Goal: Information Seeking & Learning: Learn about a topic

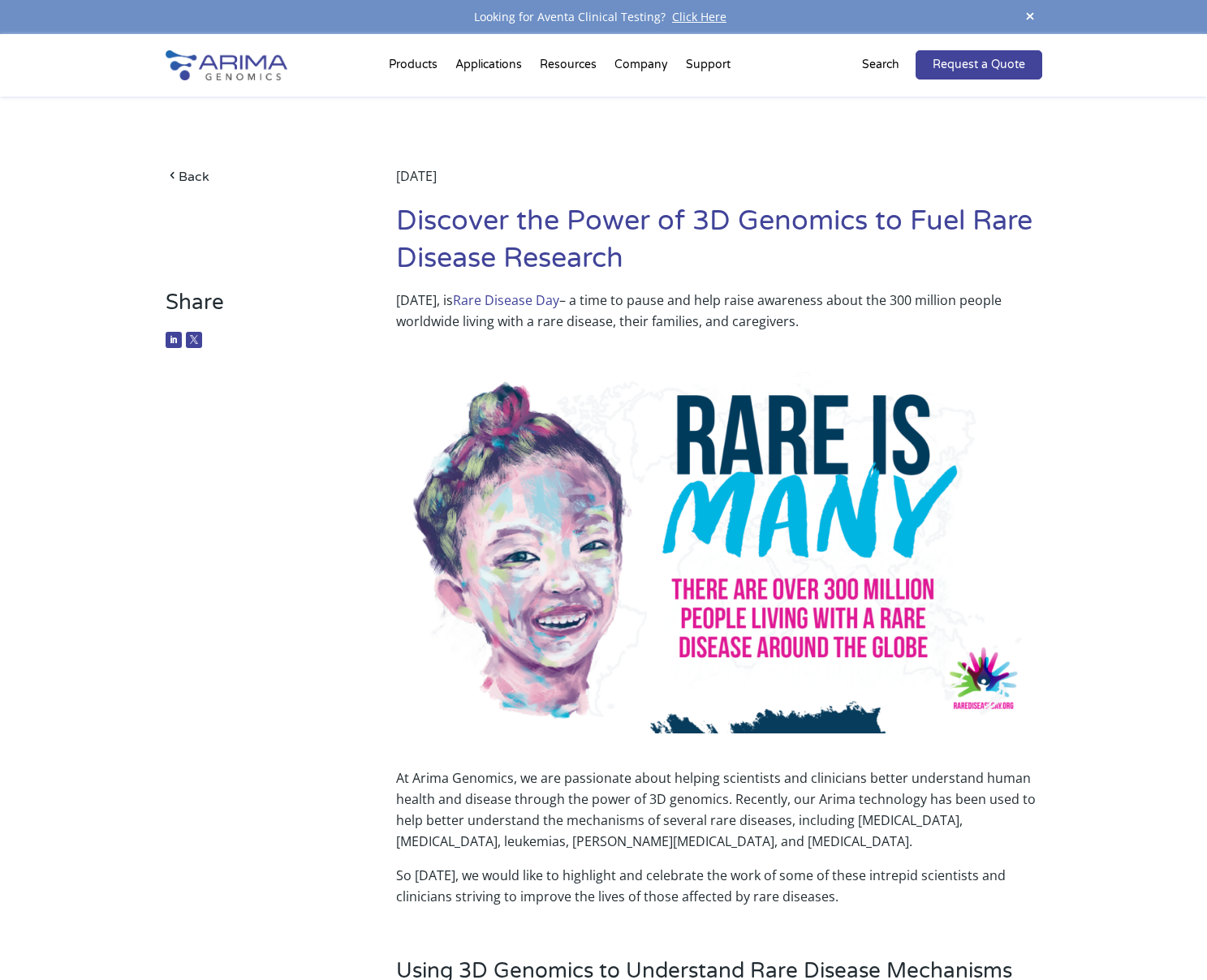
click at [644, 251] on h1 "Discover the Power of 3D Genomics to Fuel Rare Disease Research" at bounding box center [719, 246] width 645 height 87
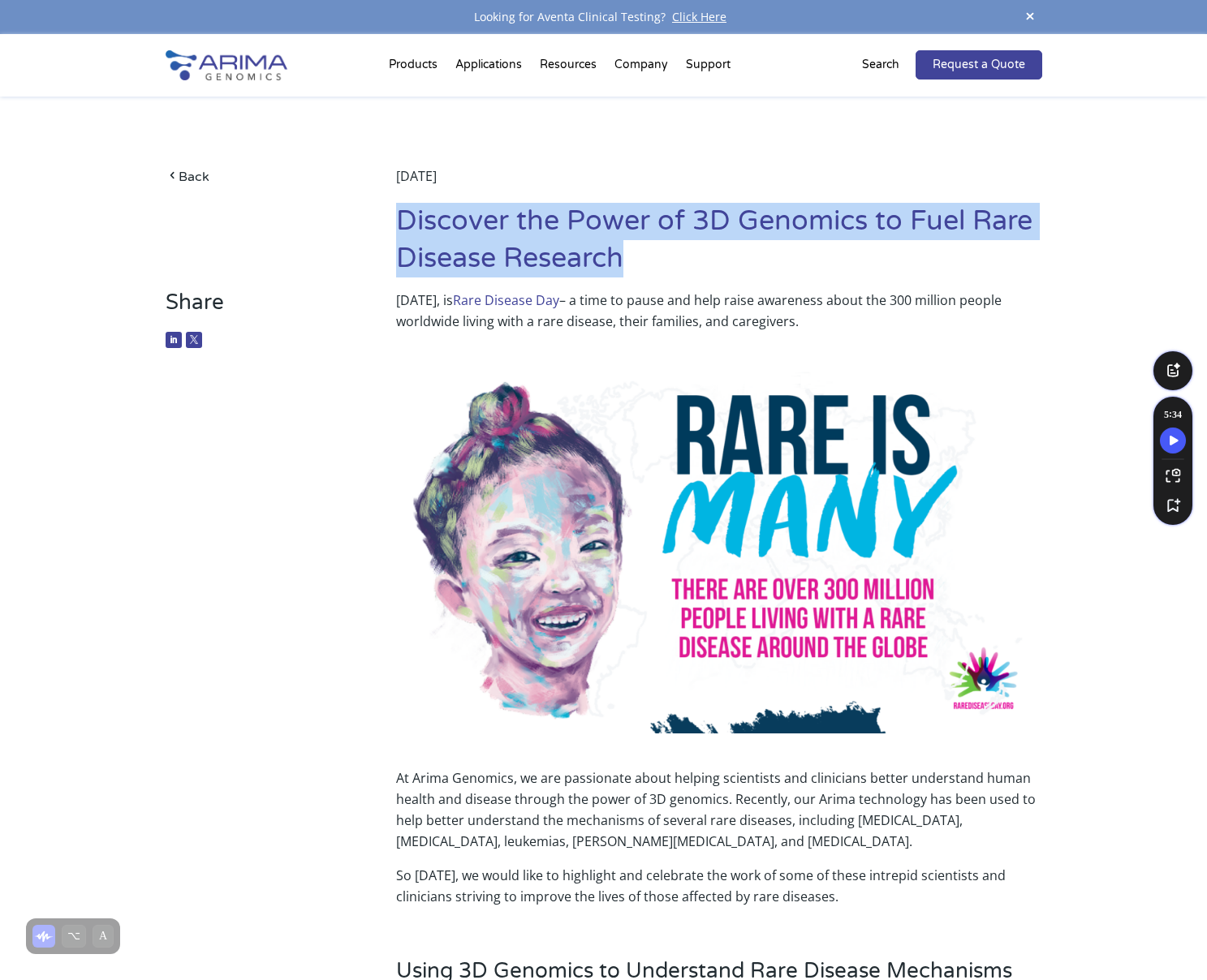
drag, startPoint x: 626, startPoint y: 253, endPoint x: 398, endPoint y: 226, distance: 229.6
click at [398, 226] on h1 "Discover the Power of 3D Genomics to Fuel Rare Disease Research" at bounding box center [719, 246] width 645 height 87
copy h1 "Discover the Power of 3D Genomics to Fuel Rare Disease Research"
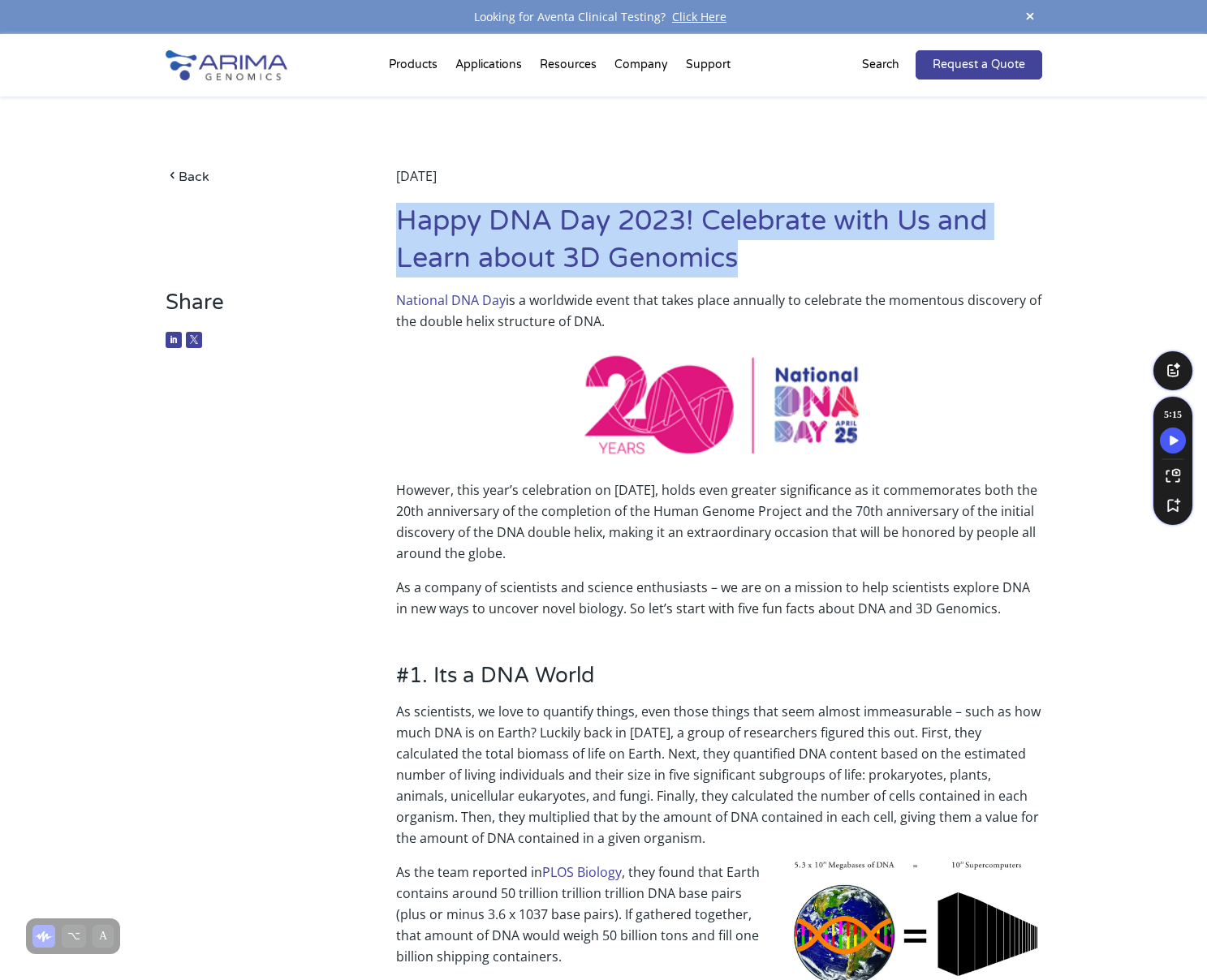
drag, startPoint x: 749, startPoint y: 258, endPoint x: 401, endPoint y: 236, distance: 348.7
click at [401, 236] on h1 "Happy DNA Day 2023! Celebrate with Us and Learn about 3D Genomics" at bounding box center [719, 246] width 645 height 87
copy h1 "Happy DNA Day 2023! Celebrate with Us and Learn about 3D Genomics"
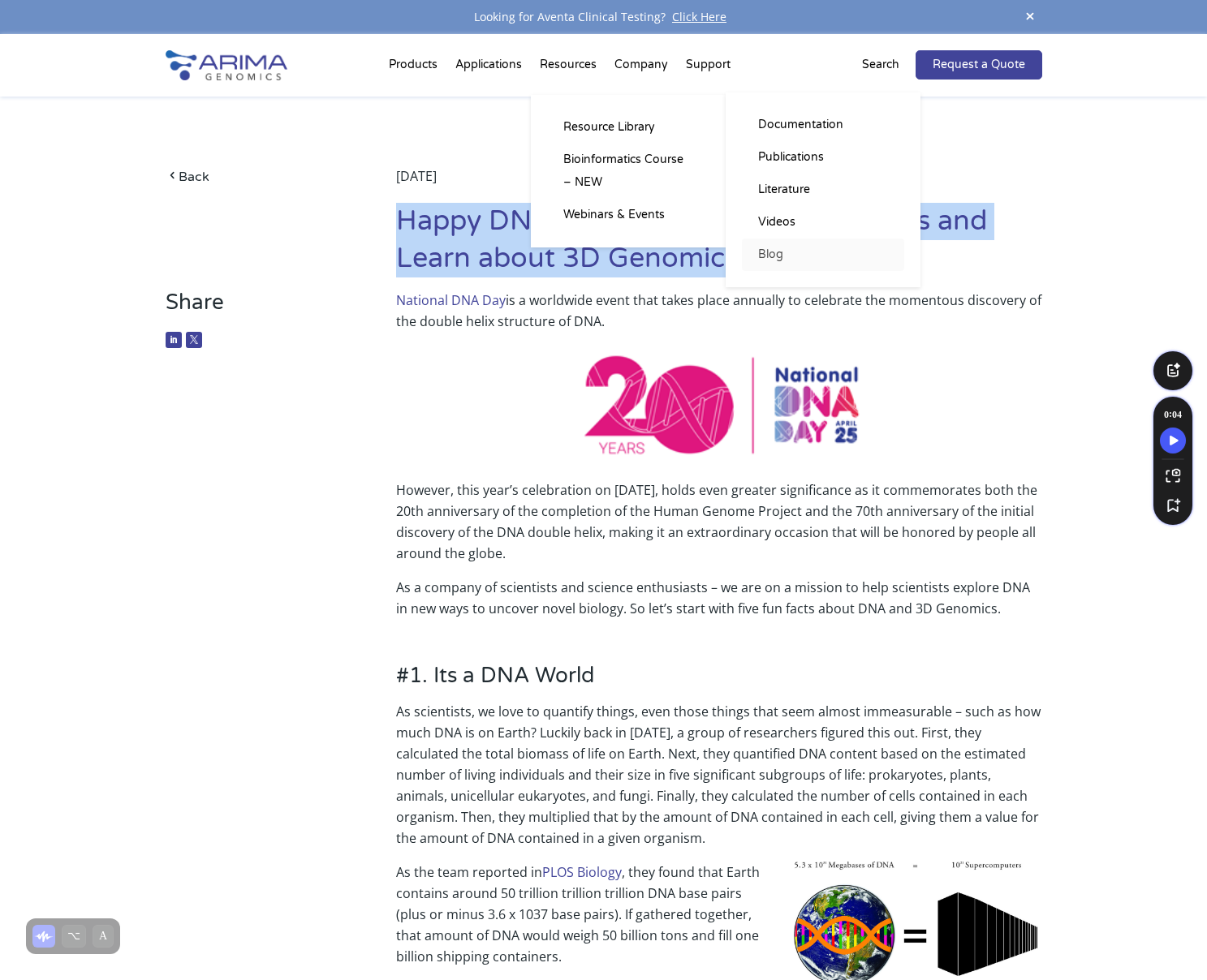
click at [767, 252] on link "Blog" at bounding box center [823, 255] width 162 height 32
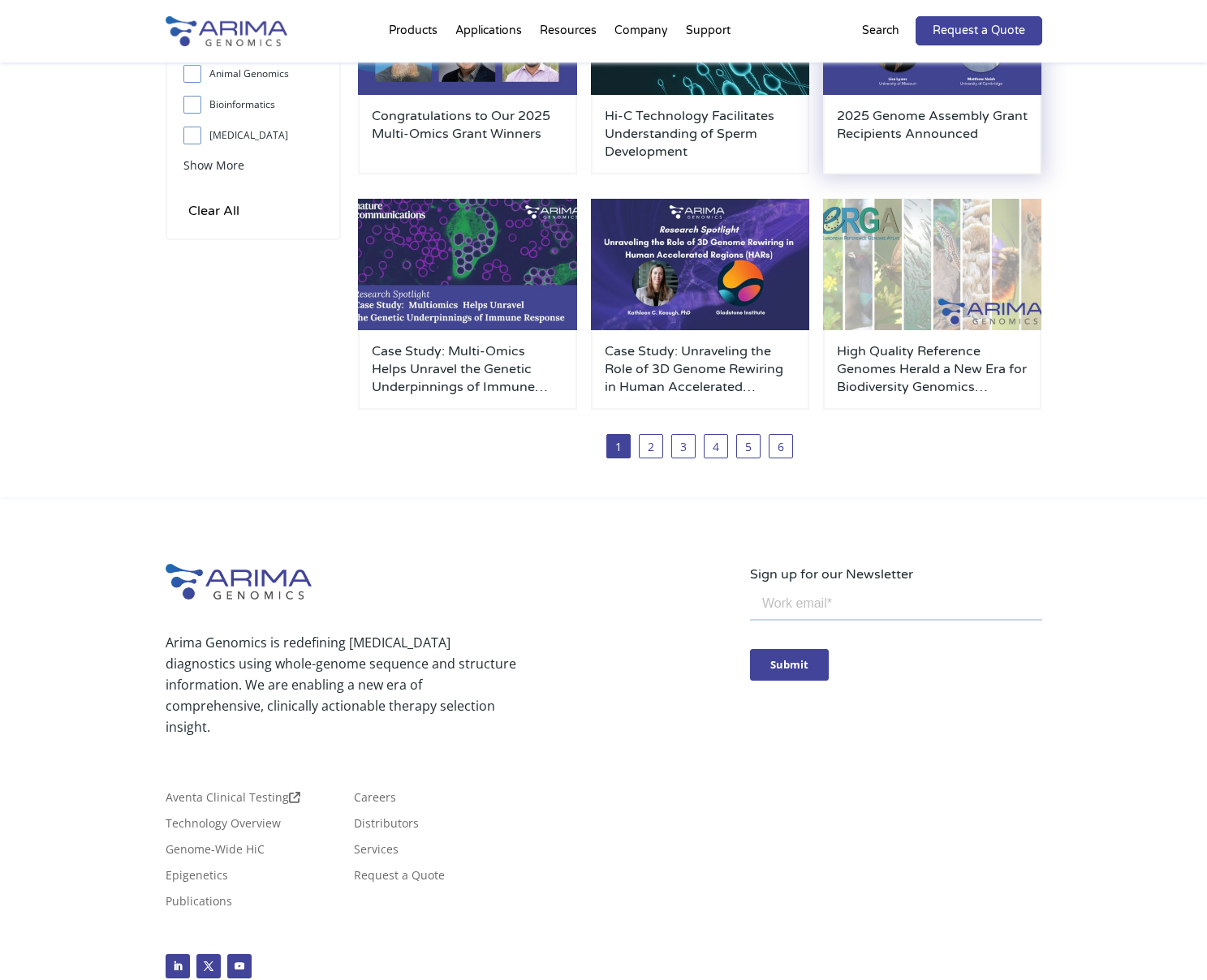
scroll to position [603, 0]
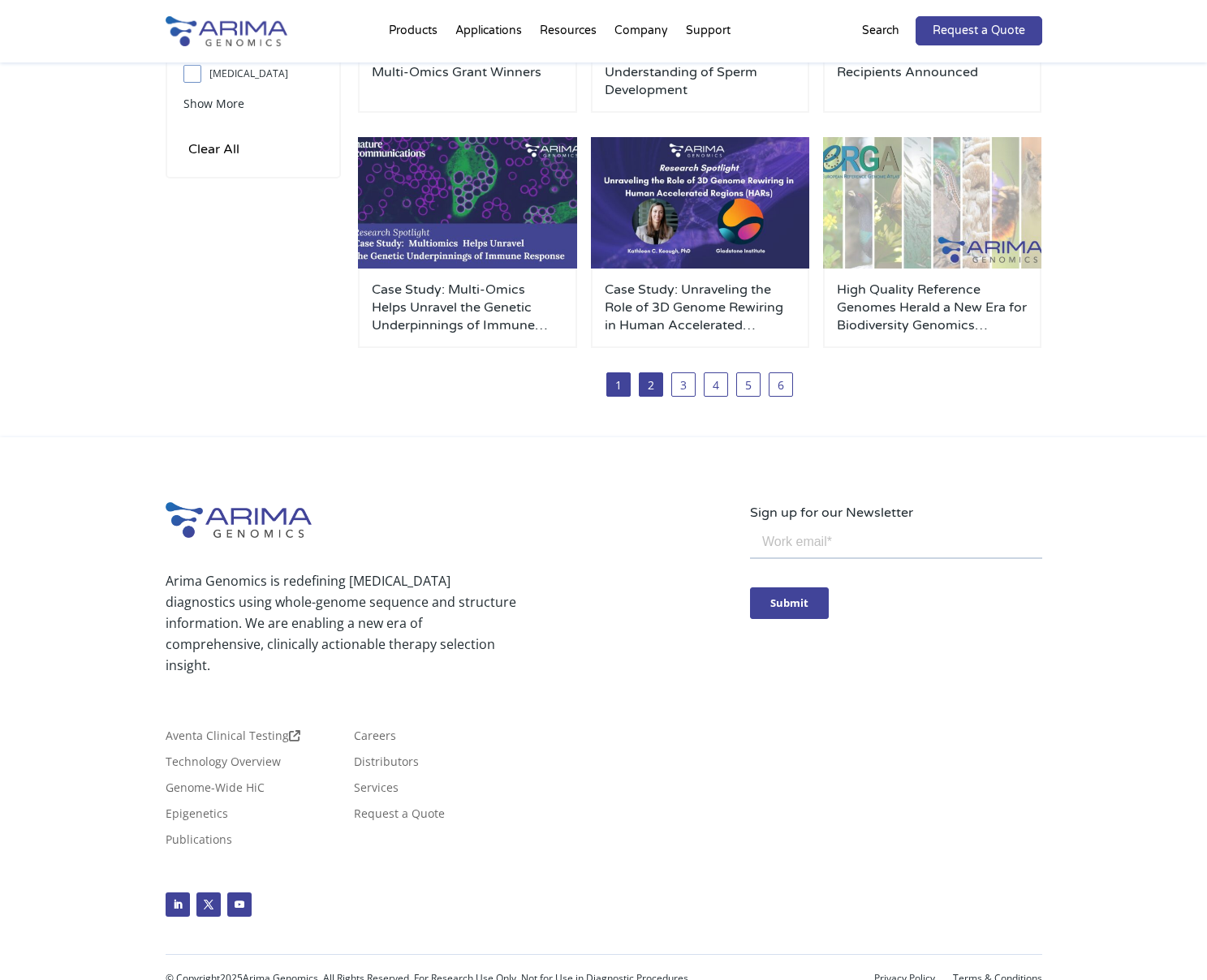
click at [655, 387] on link "2" at bounding box center [650, 384] width 25 height 25
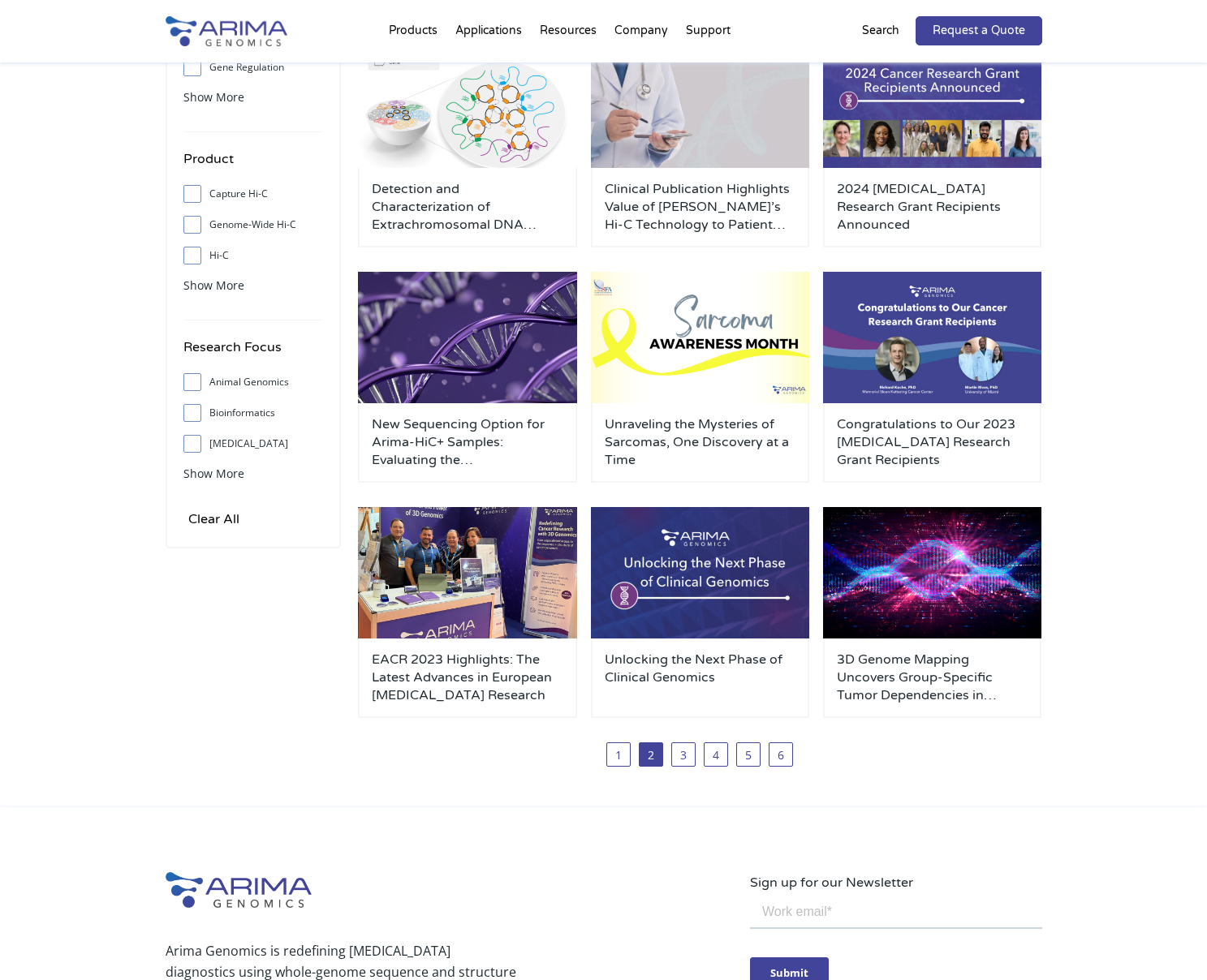
scroll to position [235, 0]
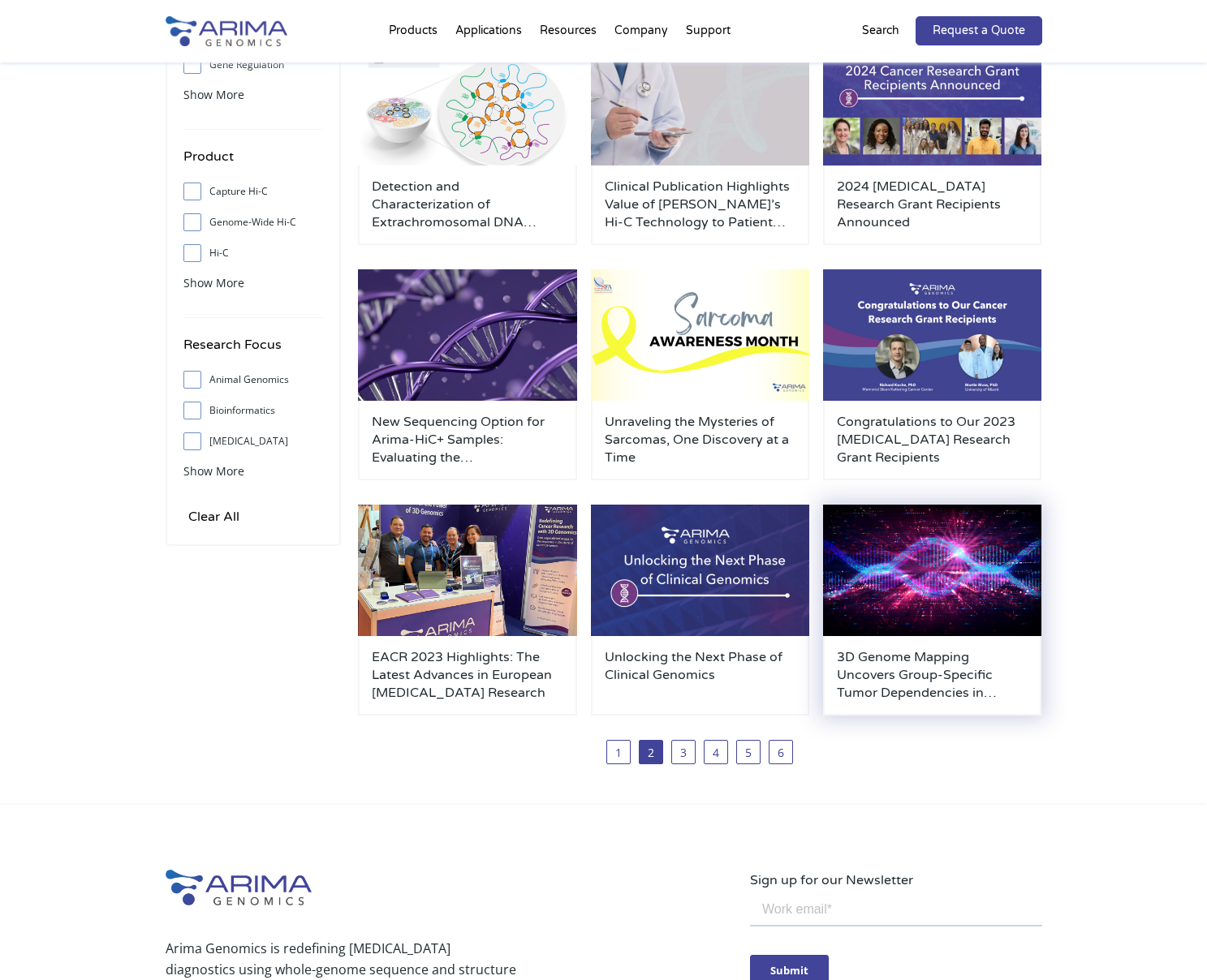
click at [922, 674] on h3 "3D Genome Mapping Uncovers Group-Specific Tumor Dependencies in Ependymoma" at bounding box center [933, 675] width 192 height 54
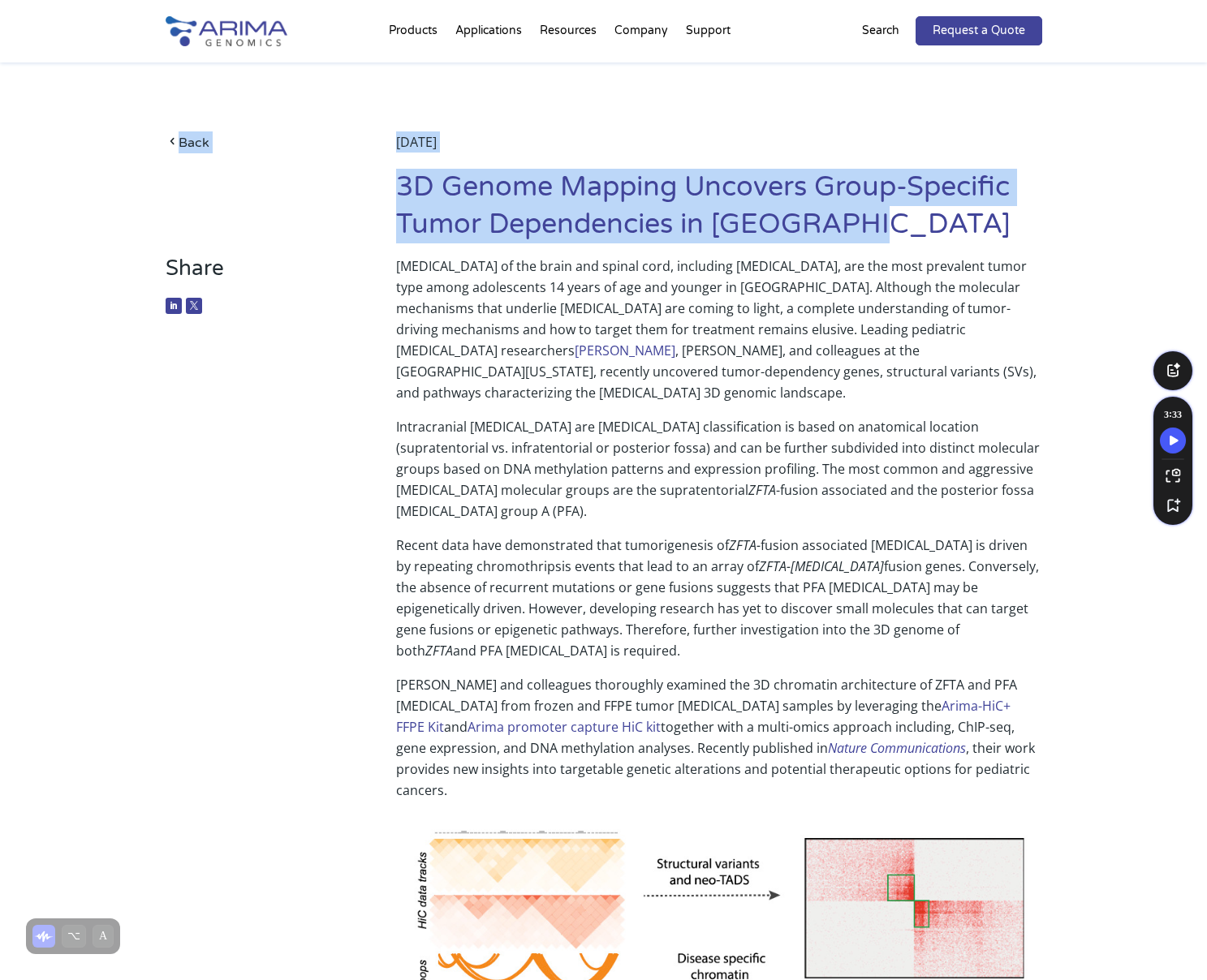
drag, startPoint x: 895, startPoint y: 223, endPoint x: 391, endPoint y: 170, distance: 506.8
click at [391, 170] on div "Back May 9, 2023 3D Genome Mapping Uncovers Group-Specific Tumor Dependencies i…" at bounding box center [604, 193] width 877 height 124
click at [607, 213] on h1 "3D Genome Mapping Uncovers Group-Specific Tumor Dependencies in Ependymoma" at bounding box center [719, 212] width 645 height 87
drag, startPoint x: 892, startPoint y: 231, endPoint x: 401, endPoint y: 188, distance: 492.9
click at [401, 188] on h1 "3D Genome Mapping Uncovers Group-Specific Tumor Dependencies in Ependymoma" at bounding box center [719, 212] width 645 height 87
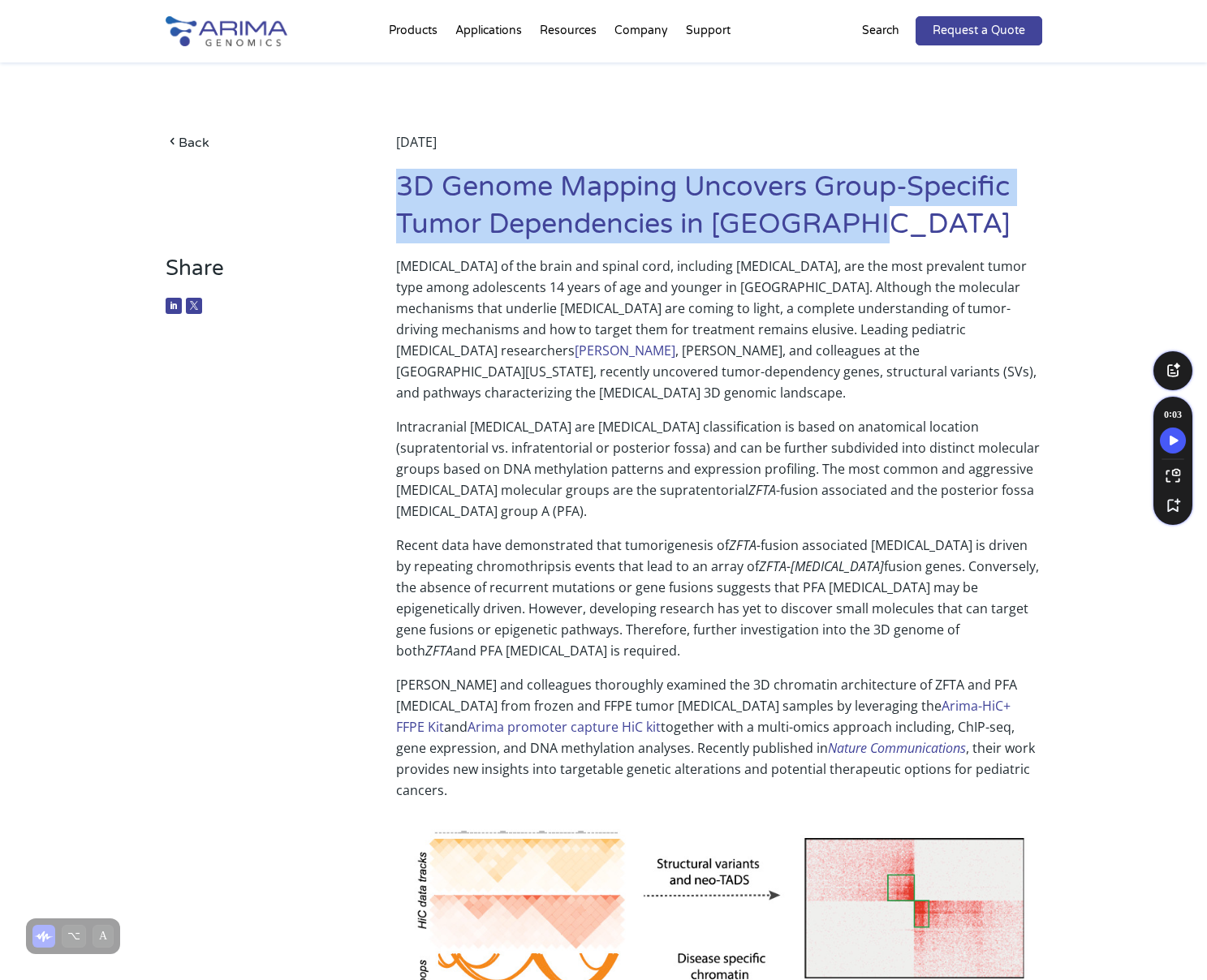
copy h1 "3D Genome Mapping Uncovers Group-Specific Tumor Dependencies in Ependymoma"
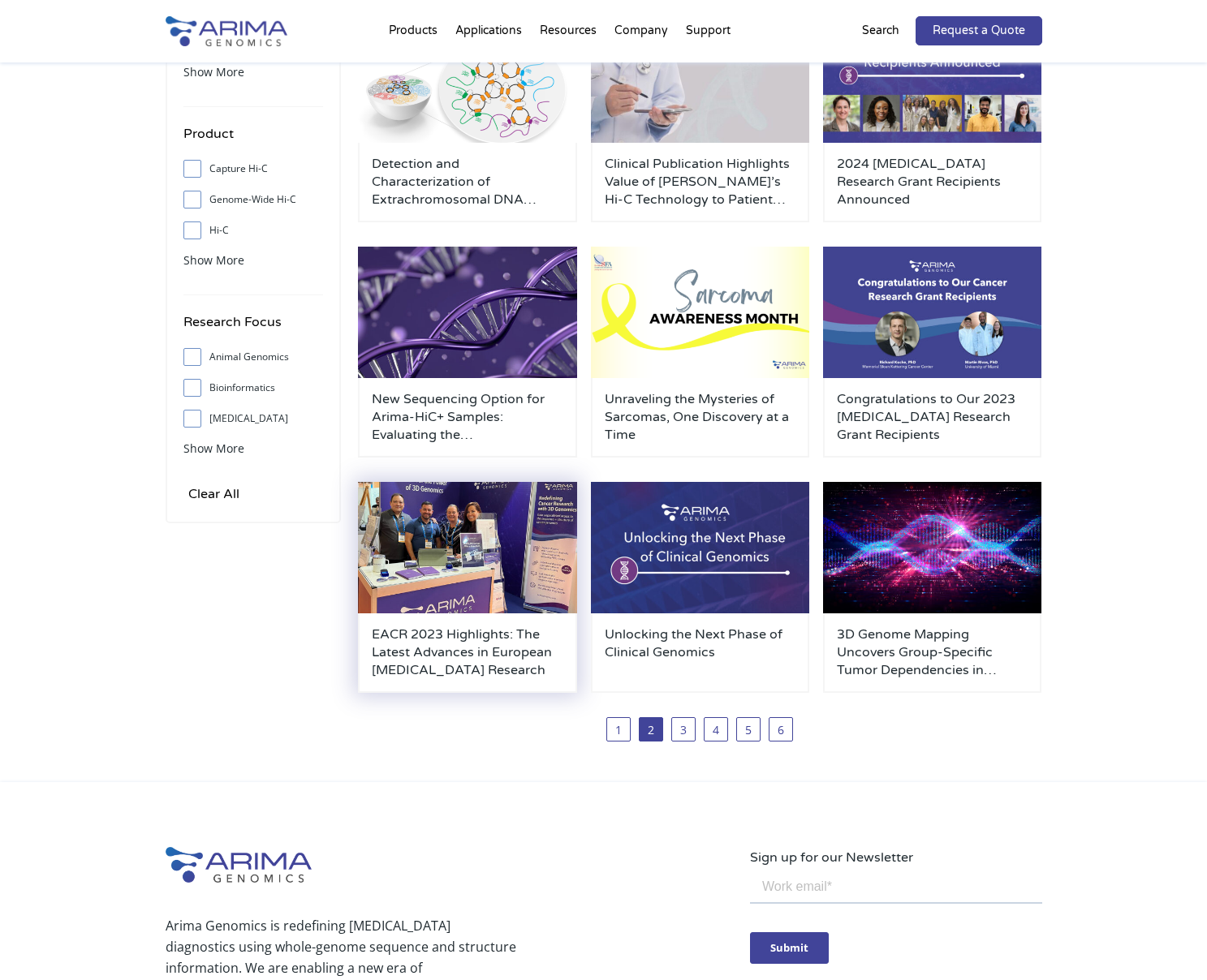
scroll to position [235, 0]
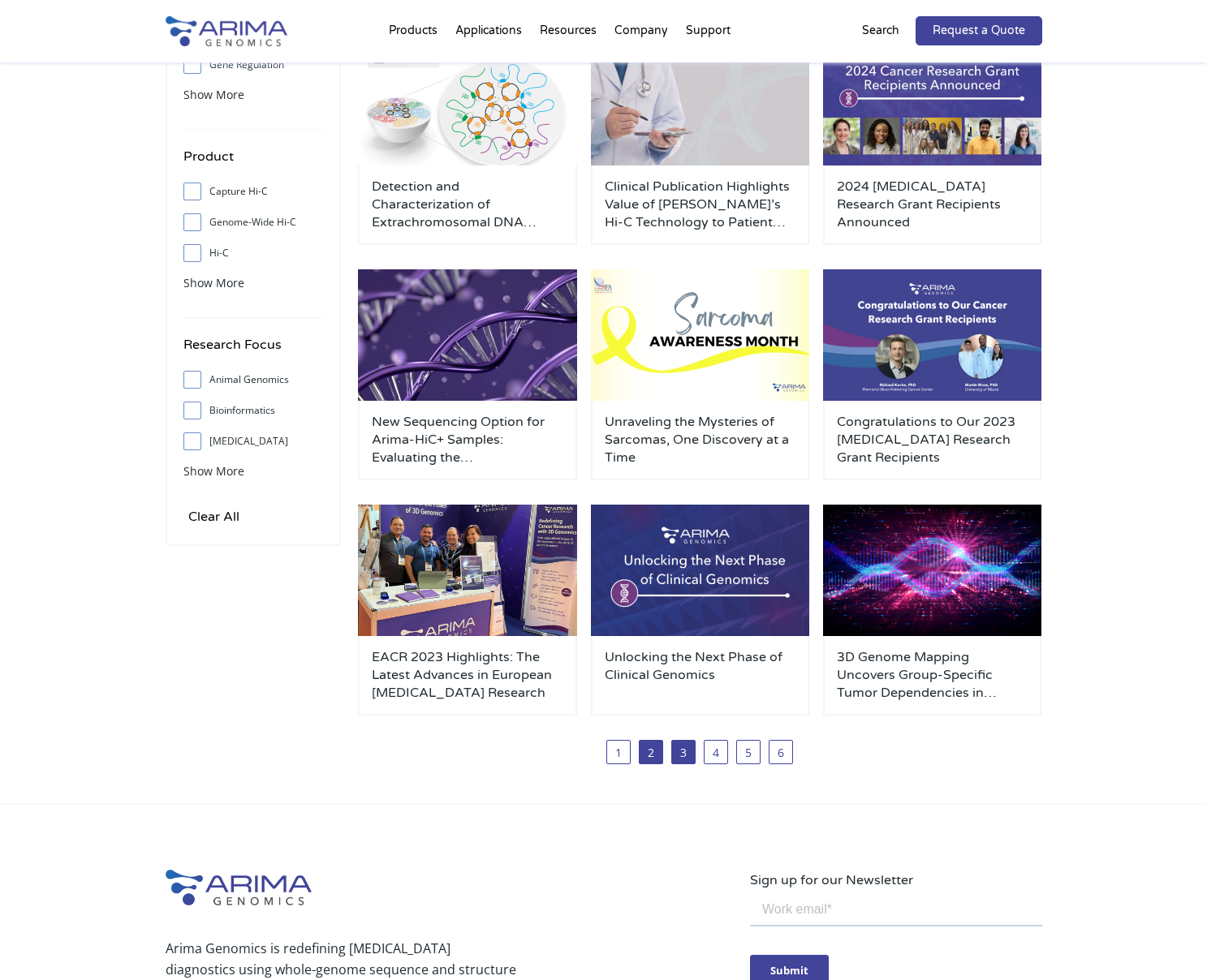
click at [691, 751] on link "3" at bounding box center [684, 752] width 25 height 25
click at [684, 751] on link "3" at bounding box center [684, 752] width 25 height 25
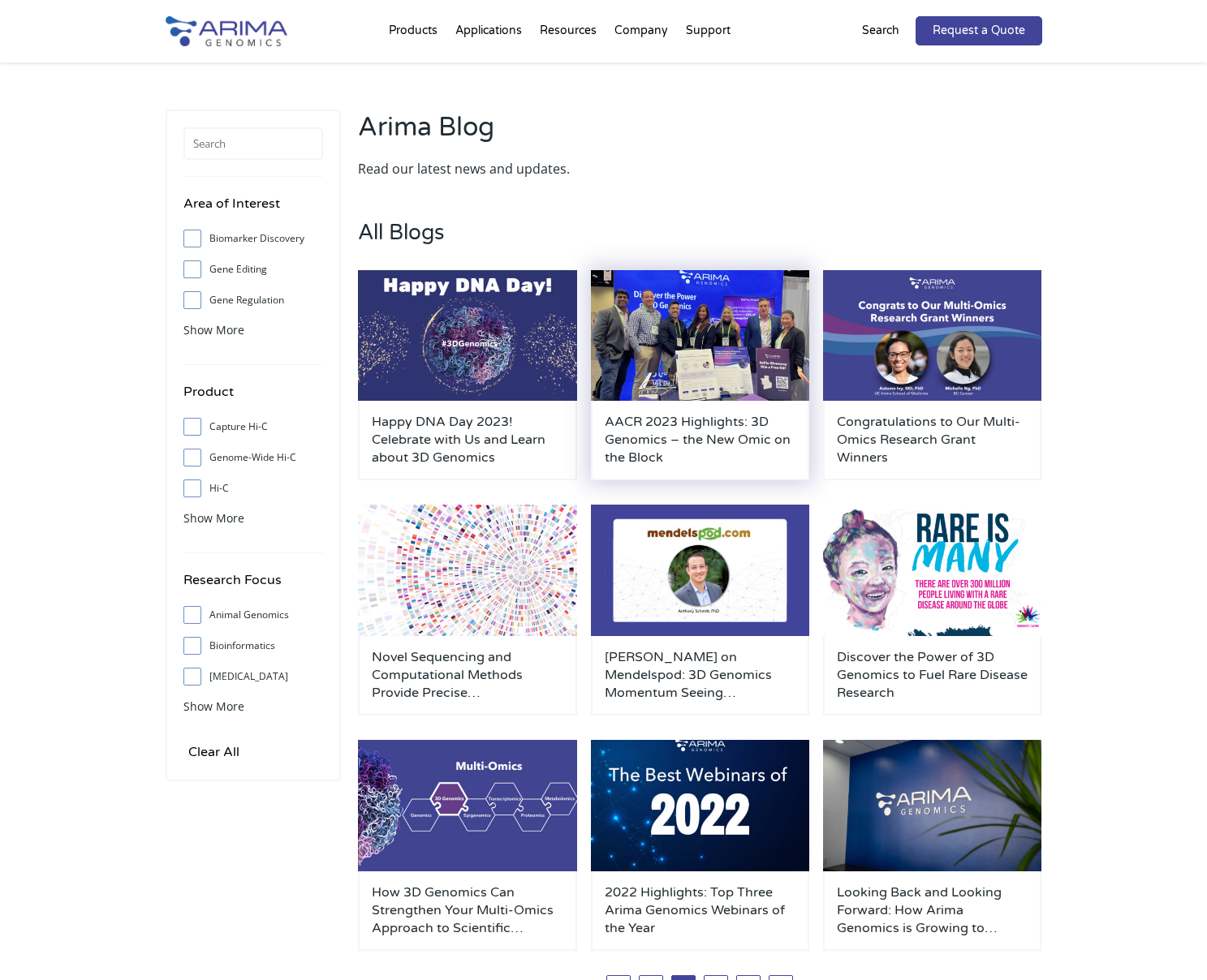
click at [717, 443] on h3 "AACR 2023 Highlights: 3D Genomics – the New Omic on the Block" at bounding box center [700, 440] width 192 height 54
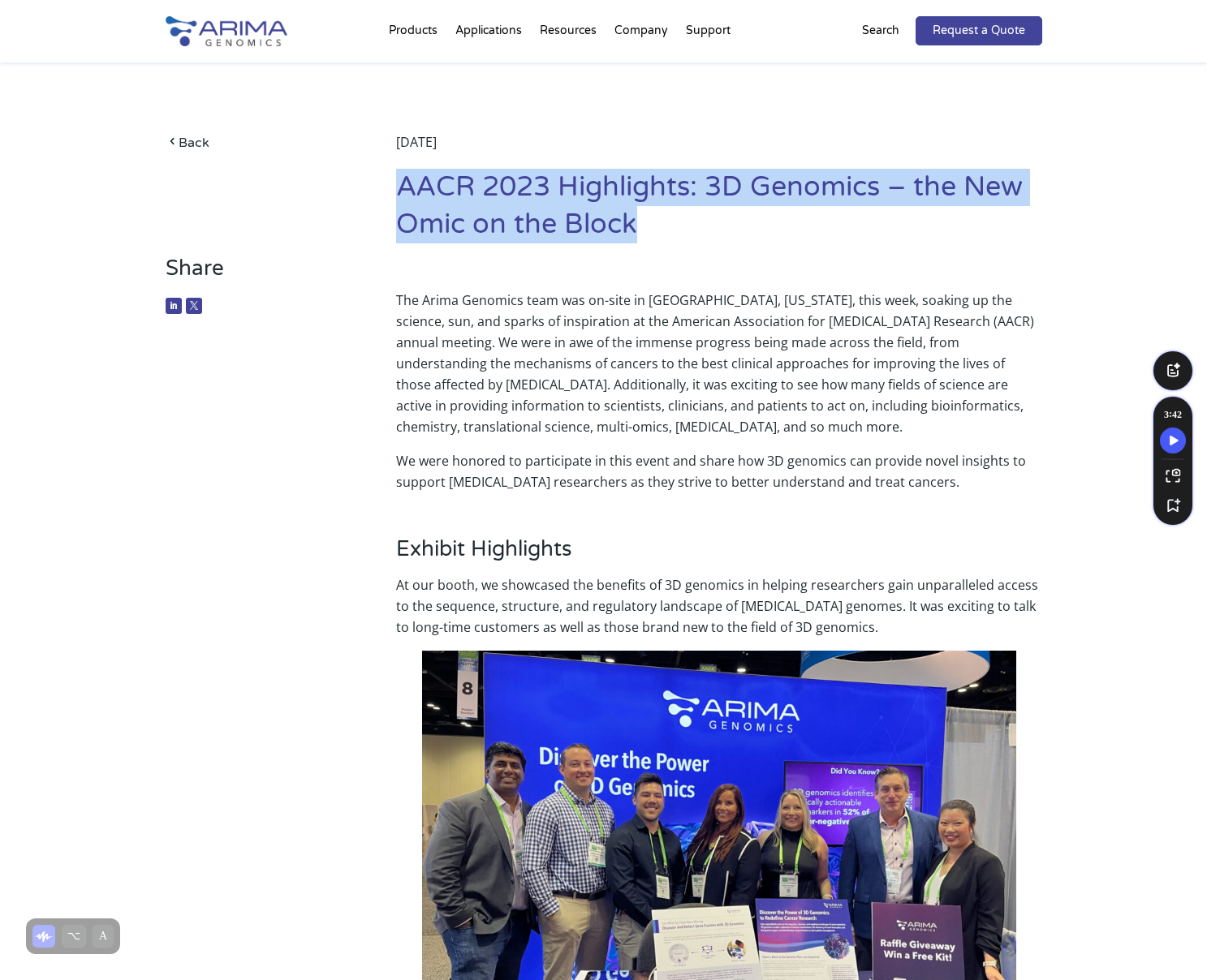
drag, startPoint x: 642, startPoint y: 226, endPoint x: 401, endPoint y: 196, distance: 242.9
click at [401, 196] on h1 "AACR 2023 Highlights: 3D Genomics – the New Omic on the Block" at bounding box center [719, 212] width 645 height 87
copy h1 "AACR 2023 Highlights: 3D Genomics – the New Omic on the Block"
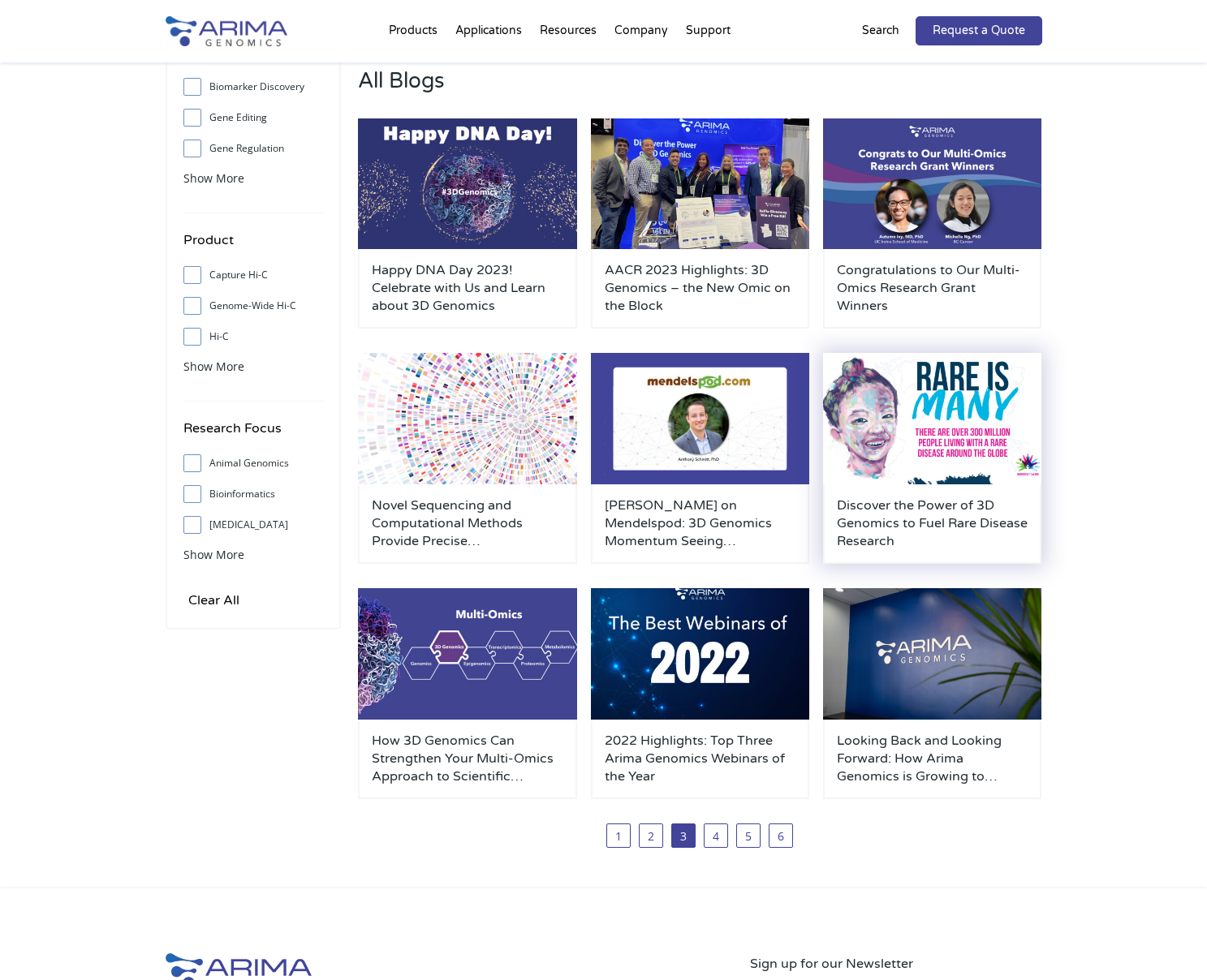
scroll to position [210, 0]
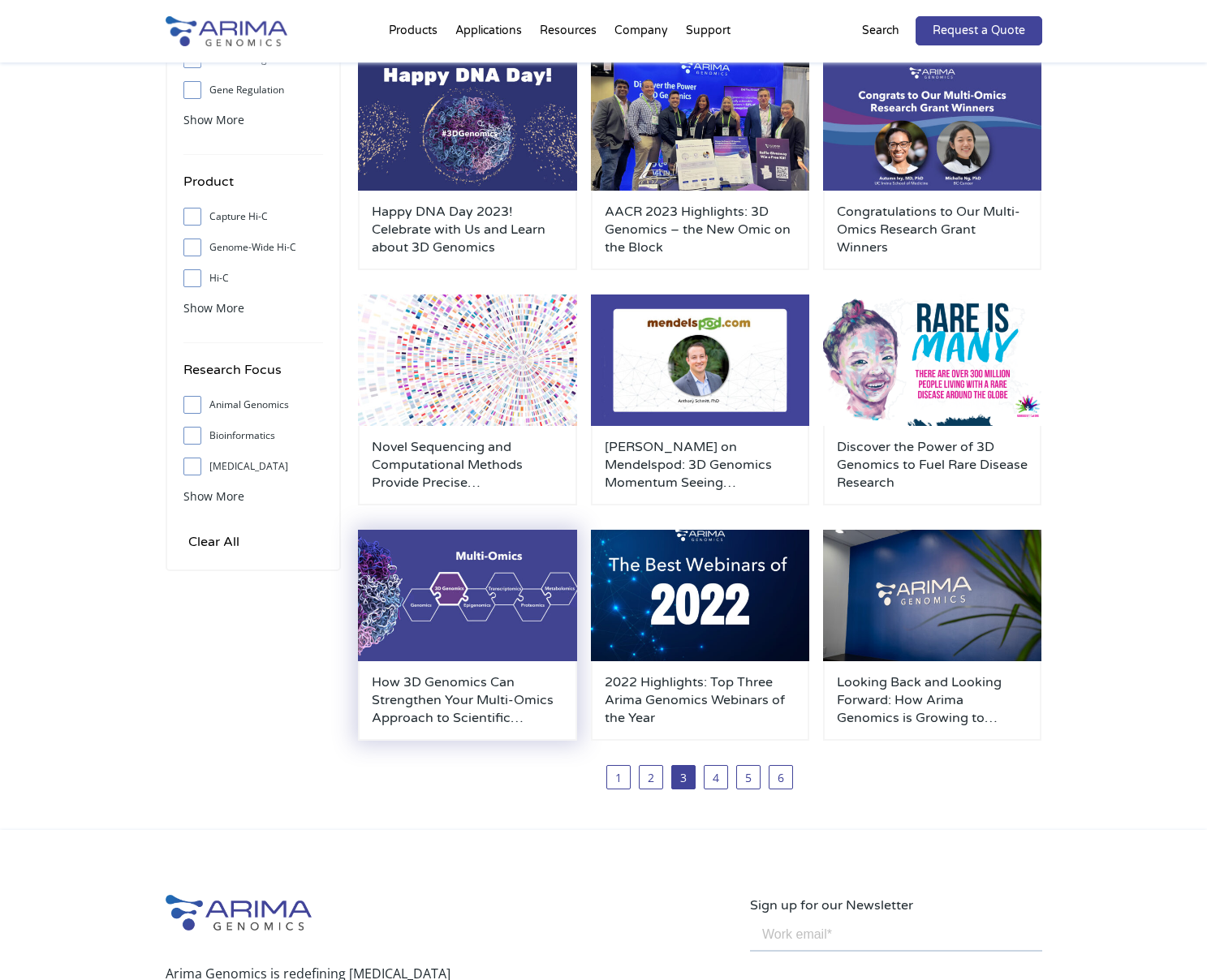
click at [431, 711] on h3 "How 3D Genomics Can Strengthen Your Multi-Omics Approach to Scientific Research" at bounding box center [467, 700] width 192 height 54
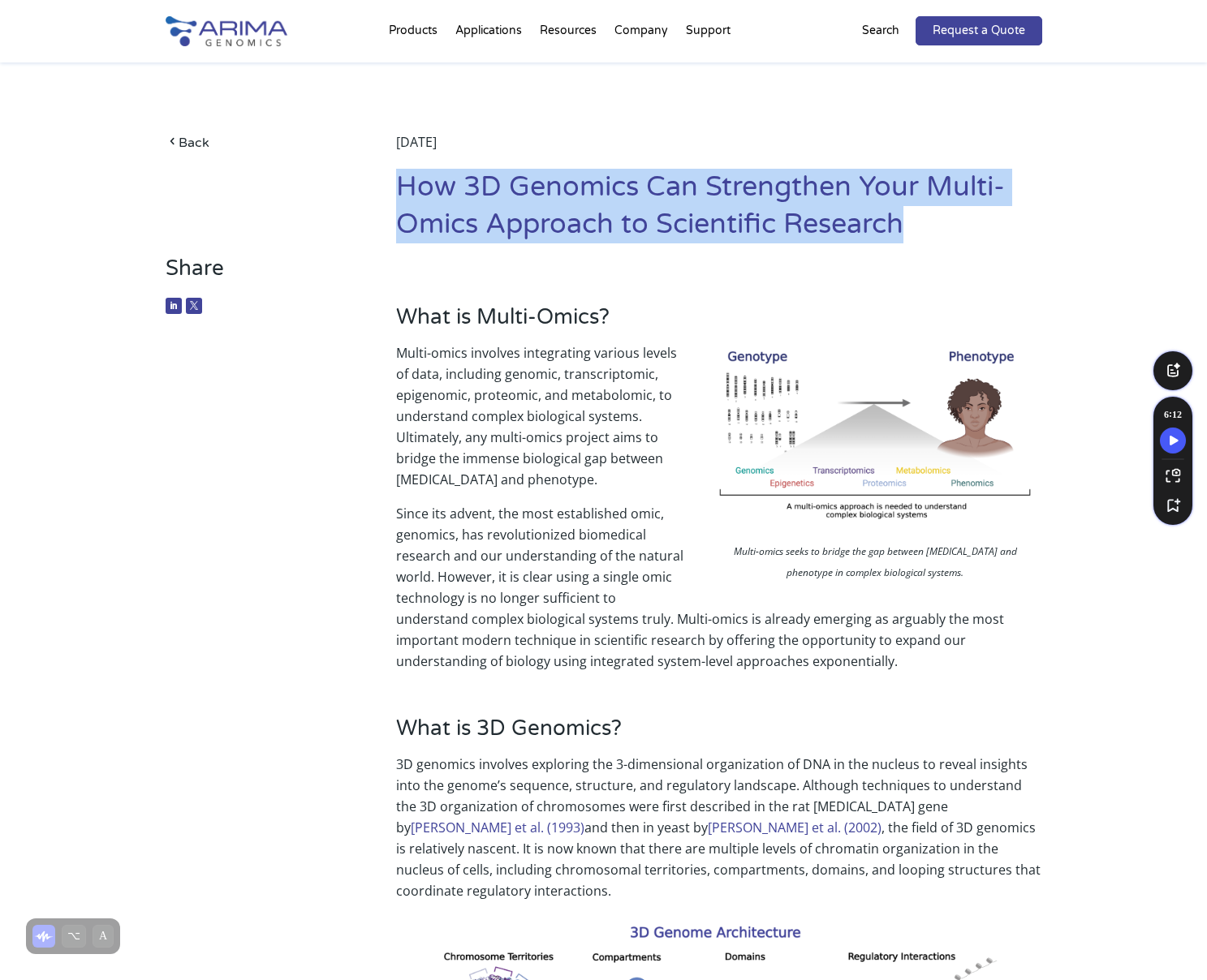
drag, startPoint x: 923, startPoint y: 226, endPoint x: 400, endPoint y: 190, distance: 524.2
click at [400, 190] on h1 "How 3D Genomics Can Strengthen Your Multi-Omics Approach to Scientific Research" at bounding box center [719, 212] width 645 height 87
copy h1 "How 3D Genomics Can Strengthen Your Multi-Omics Approach to Scientific Research"
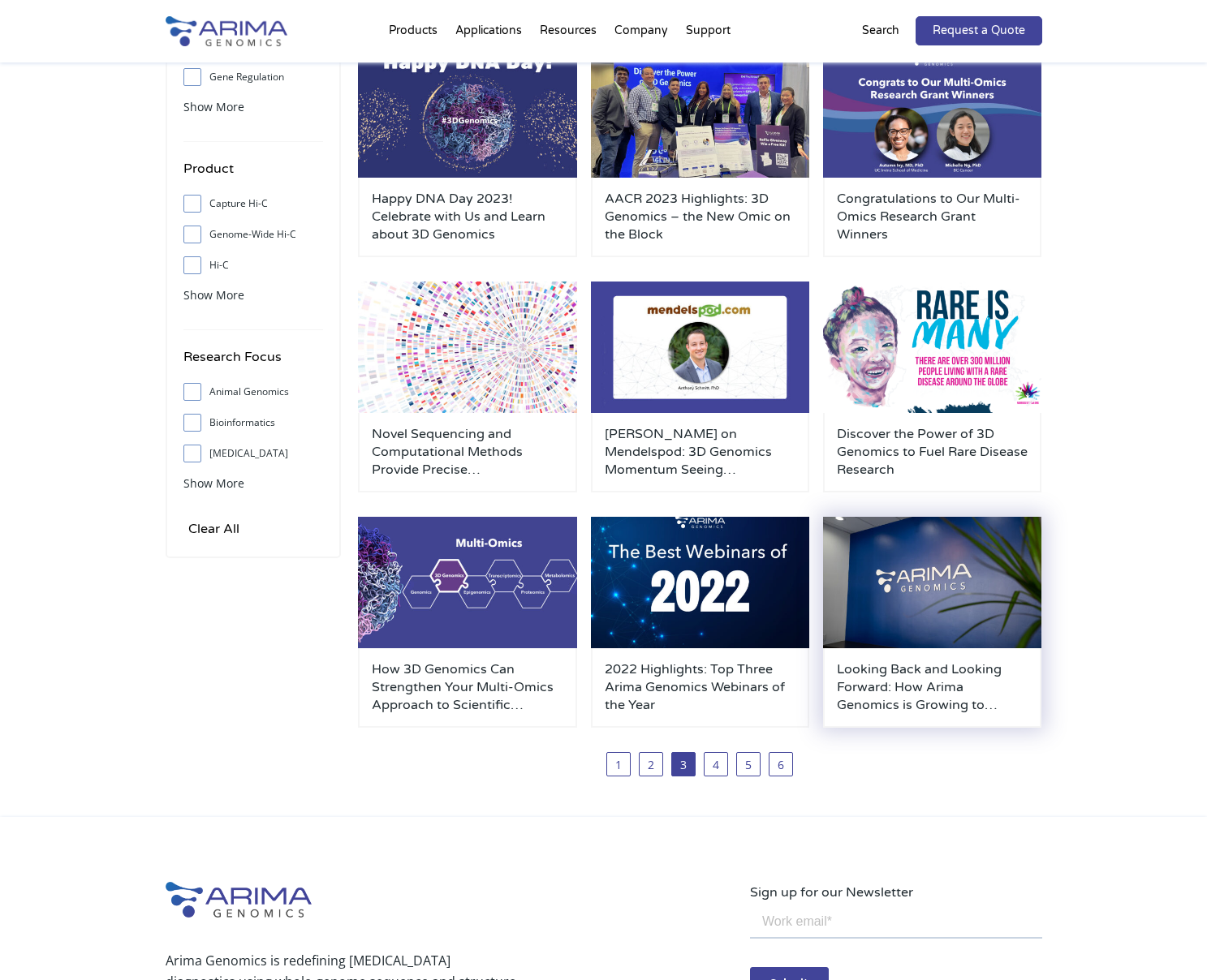
scroll to position [225, 0]
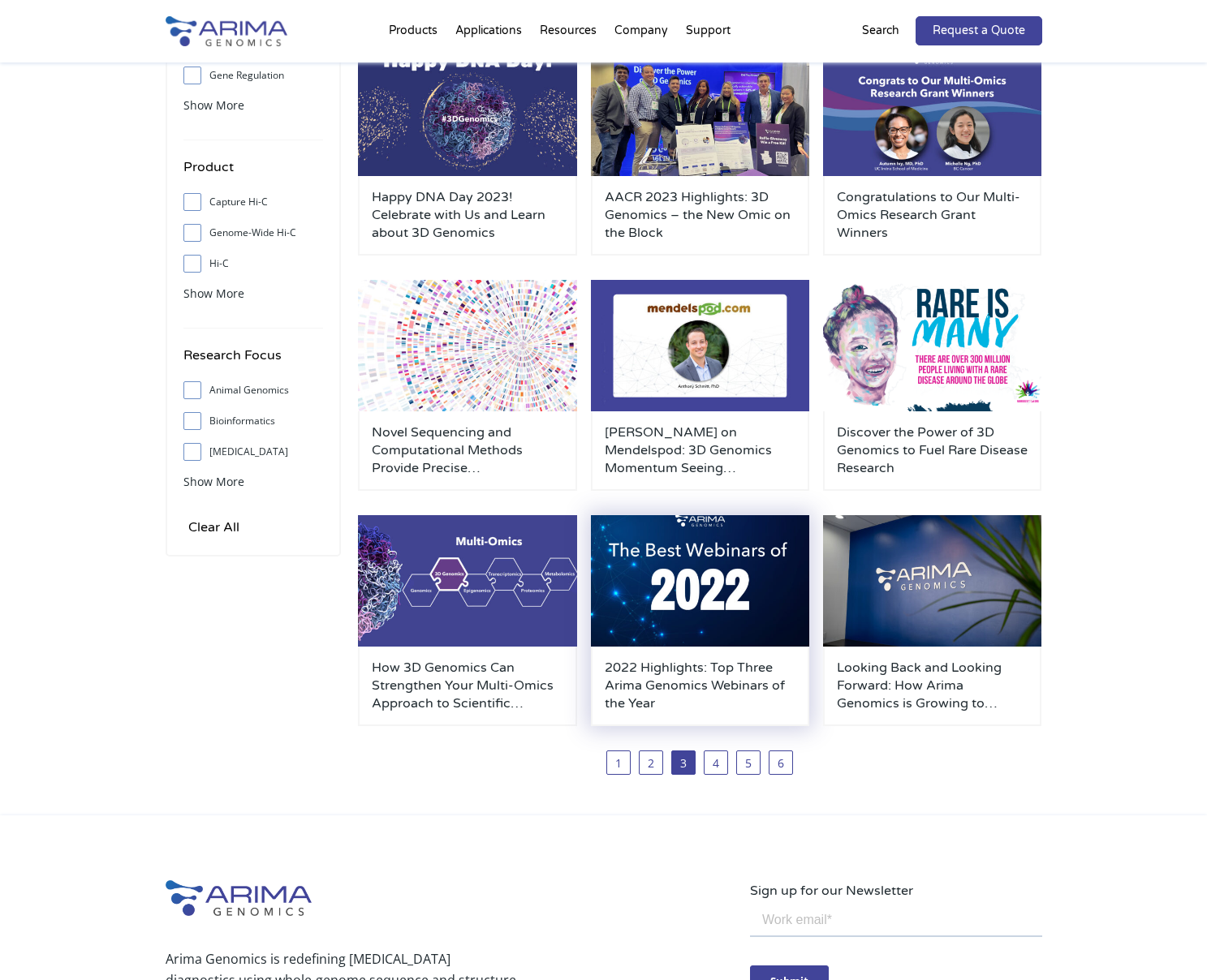
click at [697, 683] on h3 "2022 Highlights: Top Three Arima Genomics Webinars of the Year" at bounding box center [700, 685] width 192 height 54
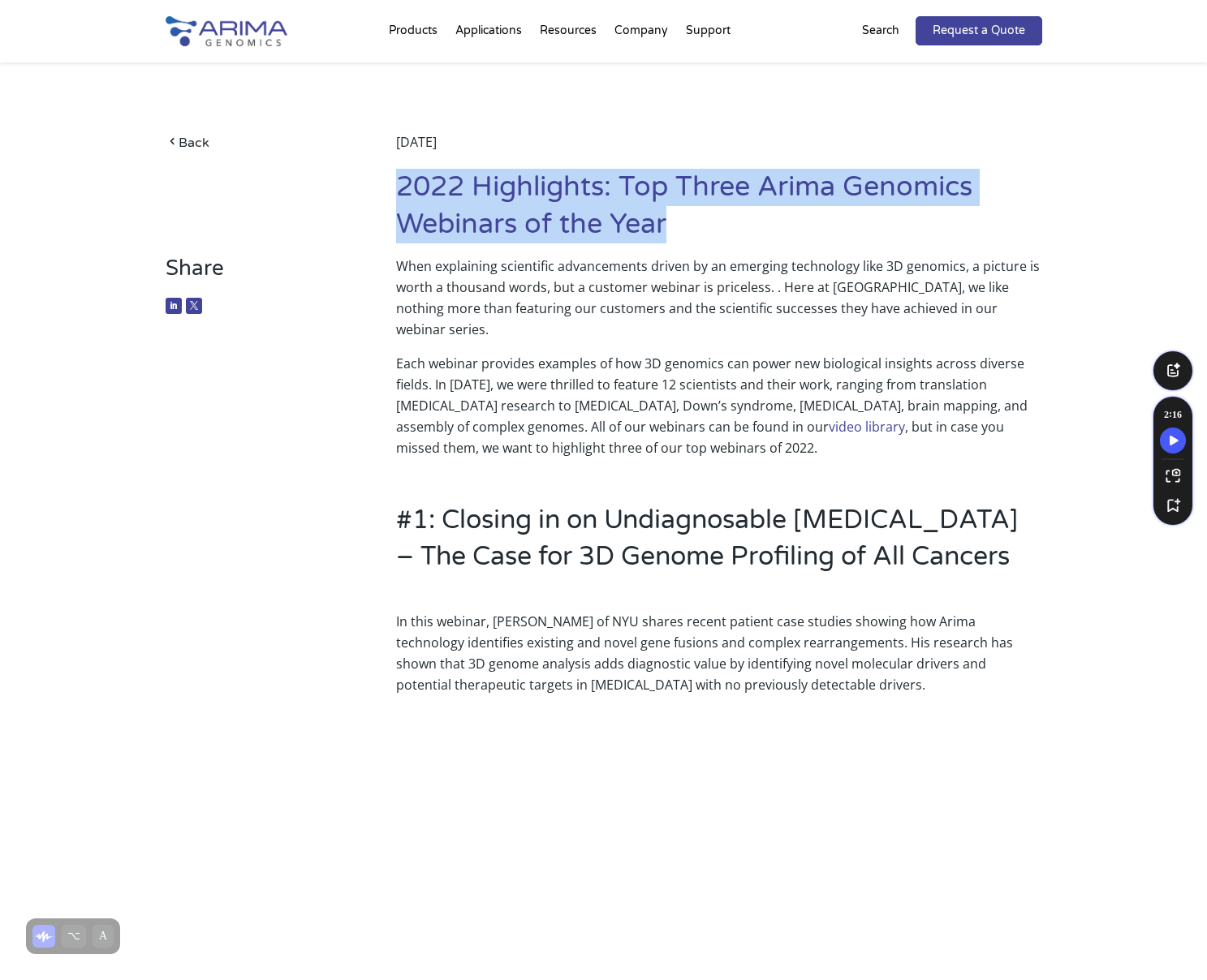
drag, startPoint x: 680, startPoint y: 234, endPoint x: 400, endPoint y: 183, distance: 284.6
click at [400, 183] on h1 "2022 Highlights: Top Three Arima Genomics Webinars of the Year" at bounding box center [719, 212] width 645 height 87
copy h1 "2022 Highlights: Top Three Arima Genomics Webinars of the Year"
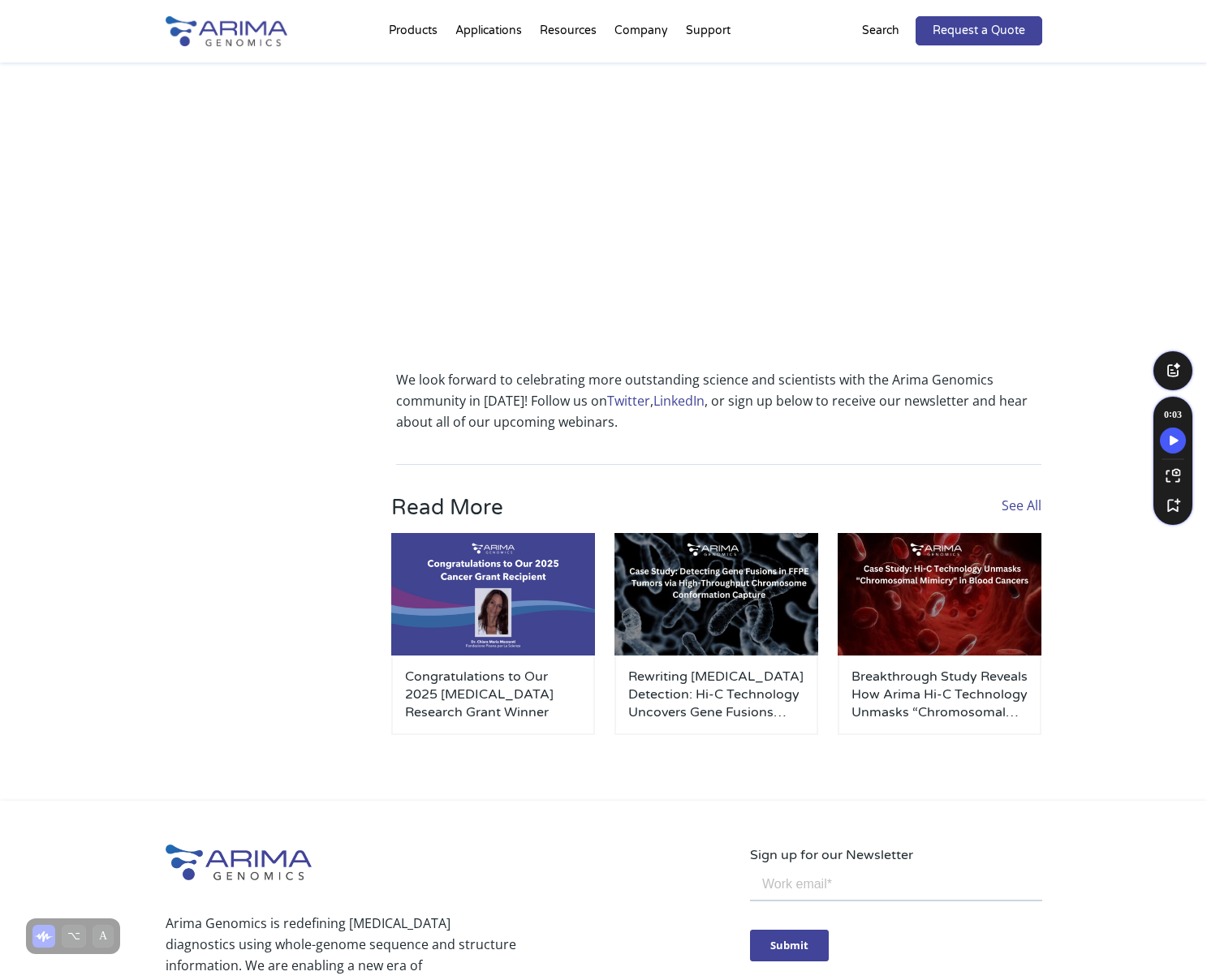
scroll to position [2996, 0]
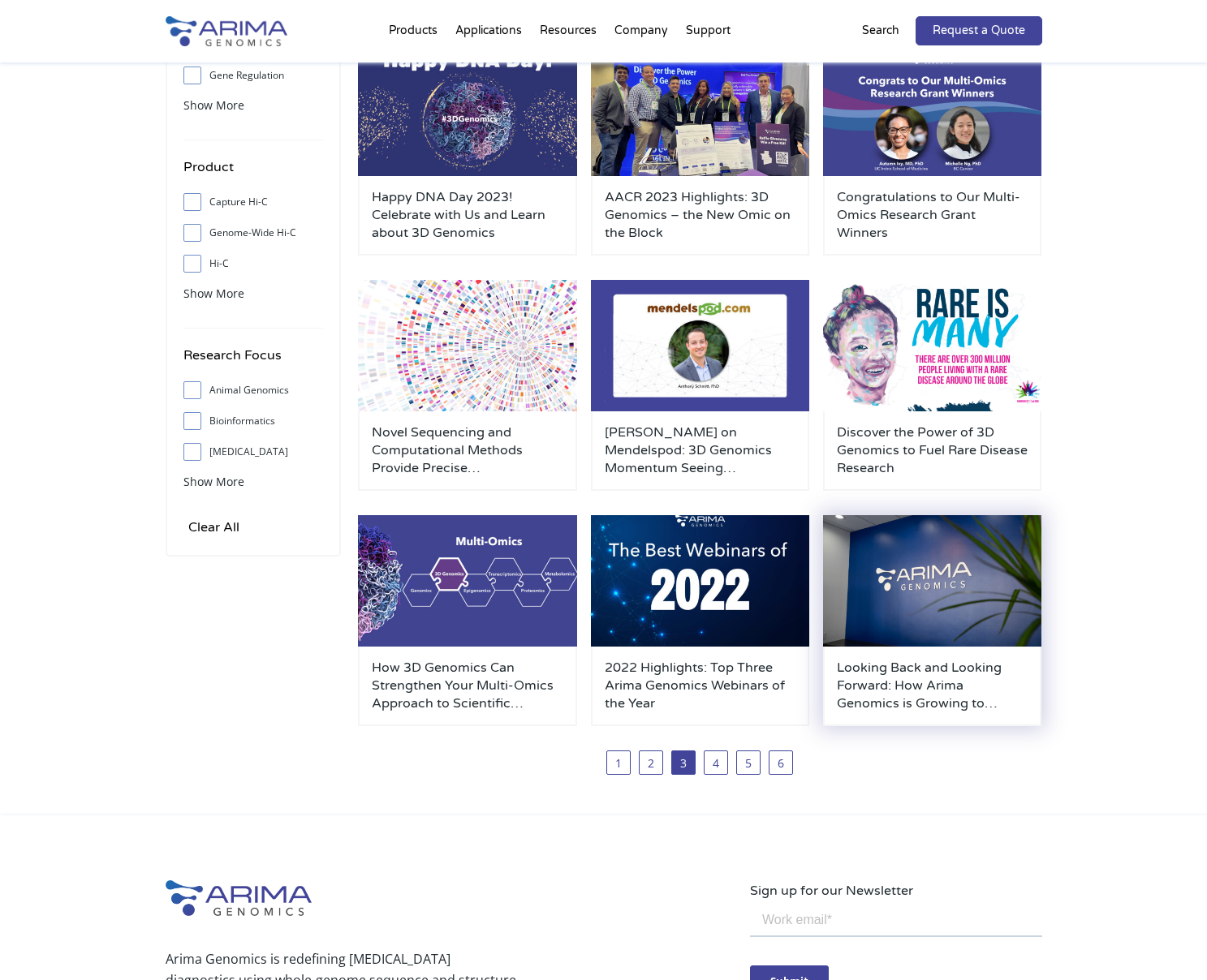
click at [883, 696] on h3 "Looking Back and Looking Forward: How Arima Genomics is Growing to Improve Huma…" at bounding box center [933, 685] width 192 height 54
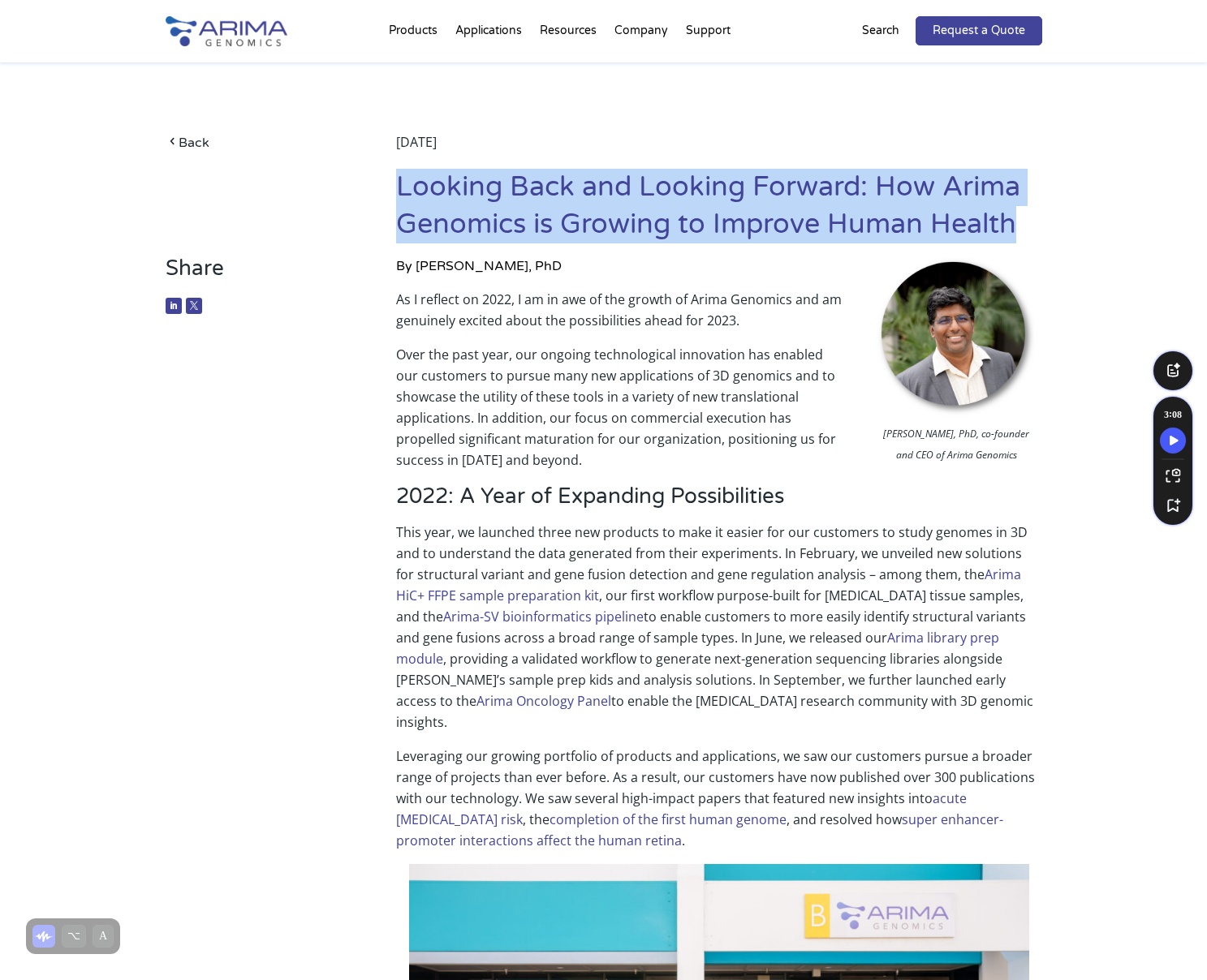
drag, startPoint x: 1012, startPoint y: 228, endPoint x: 399, endPoint y: 192, distance: 614.1
click at [399, 192] on h1 "Looking Back and Looking Forward: How Arima Genomics is Growing to Improve Huma…" at bounding box center [719, 212] width 645 height 87
copy h1 "Looking Back and Looking Forward: How Arima Genomics is Growing to Improve Huma…"
click at [1041, 228] on h1 "Looking Back and Looking Forward: How Arima Genomics is Growing to Improve Huma…" at bounding box center [719, 212] width 645 height 87
drag, startPoint x: 1027, startPoint y: 226, endPoint x: 402, endPoint y: 195, distance: 625.8
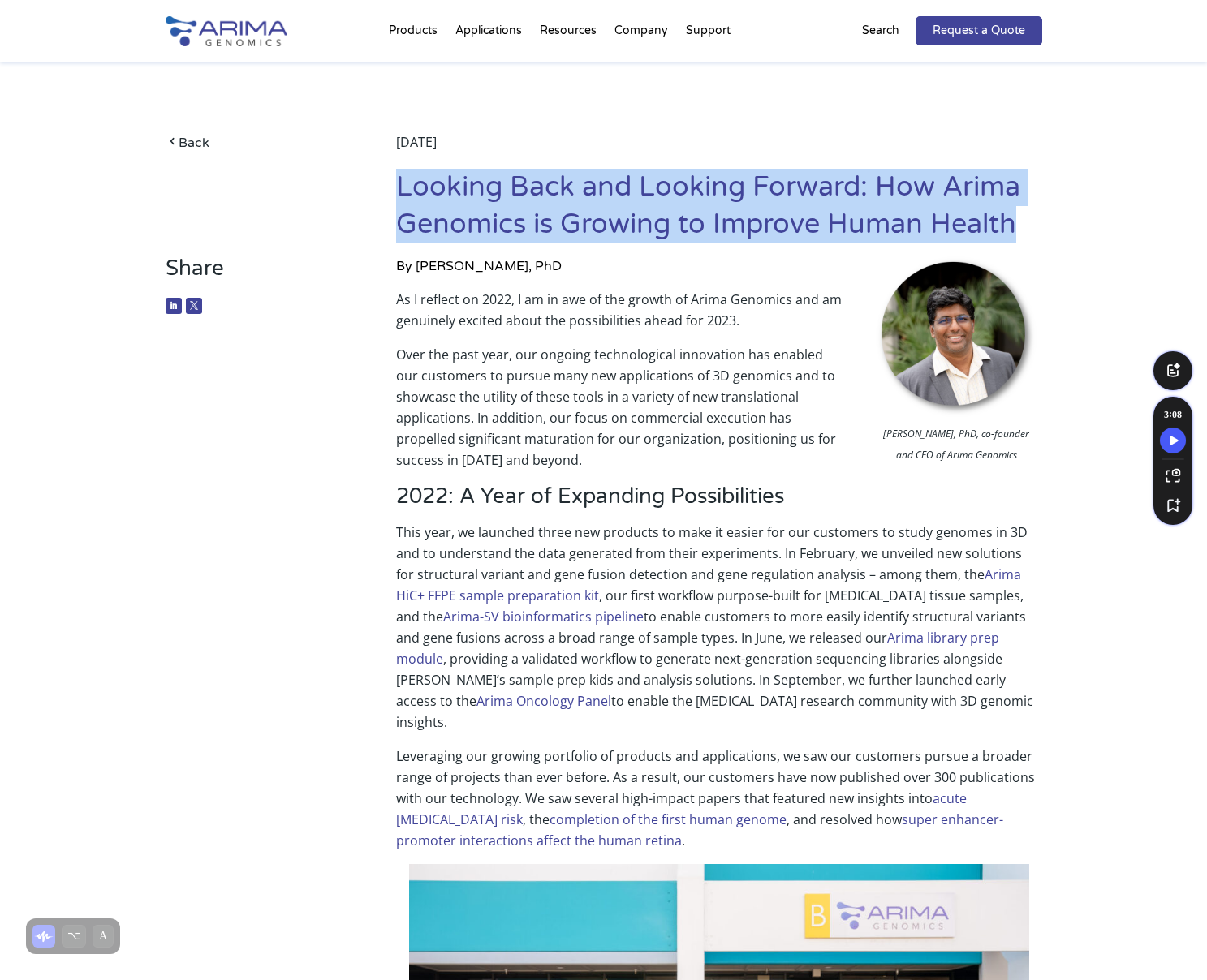
click at [402, 195] on h1 "Looking Back and Looking Forward: How Arima Genomics is Growing to Improve Huma…" at bounding box center [719, 212] width 645 height 87
copy h1 "Looking Back and Looking Forward: How Arima Genomics is Growing to Improve Huma…"
click at [172, 146] on span at bounding box center [171, 143] width 13 height 14
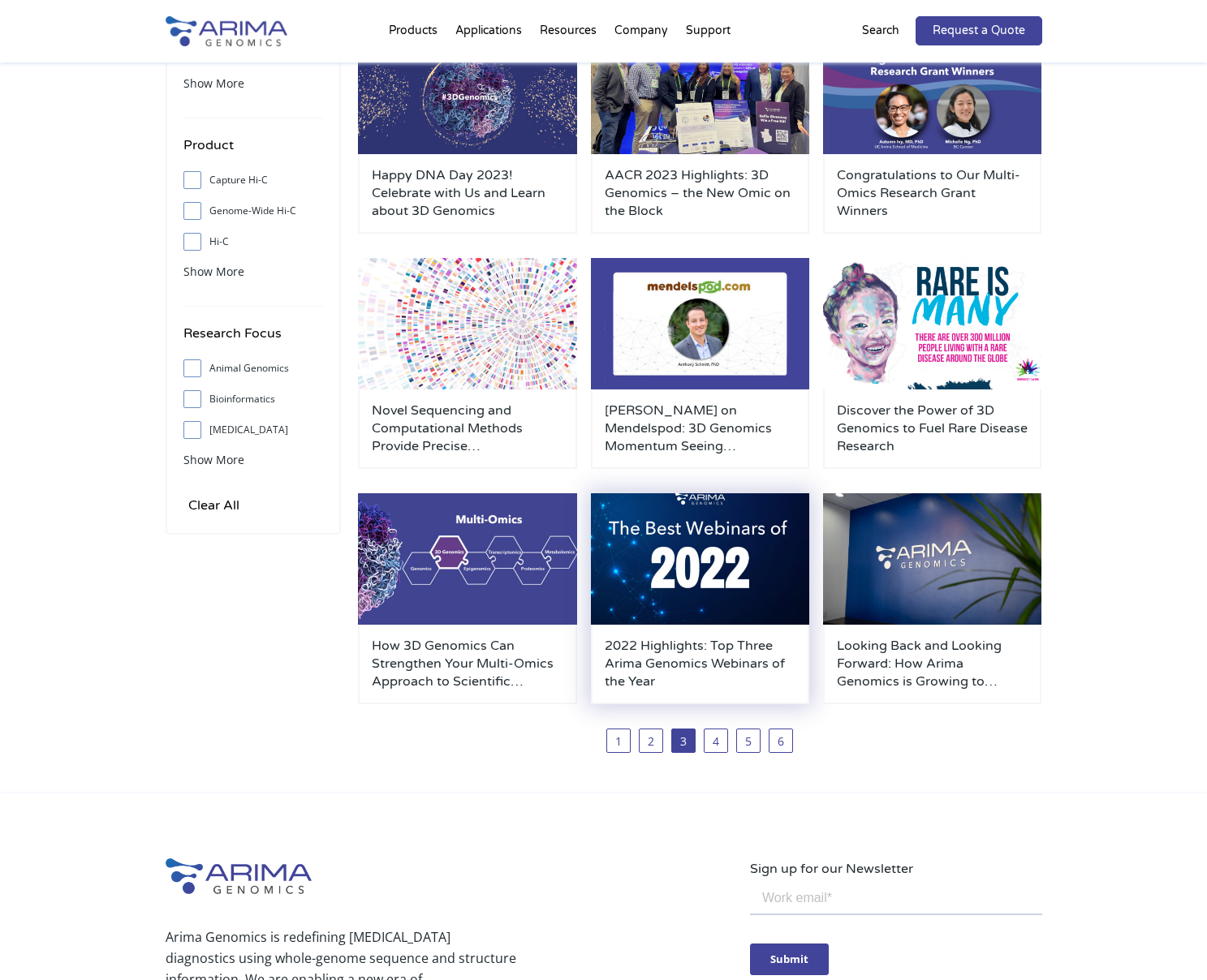
scroll to position [225, 0]
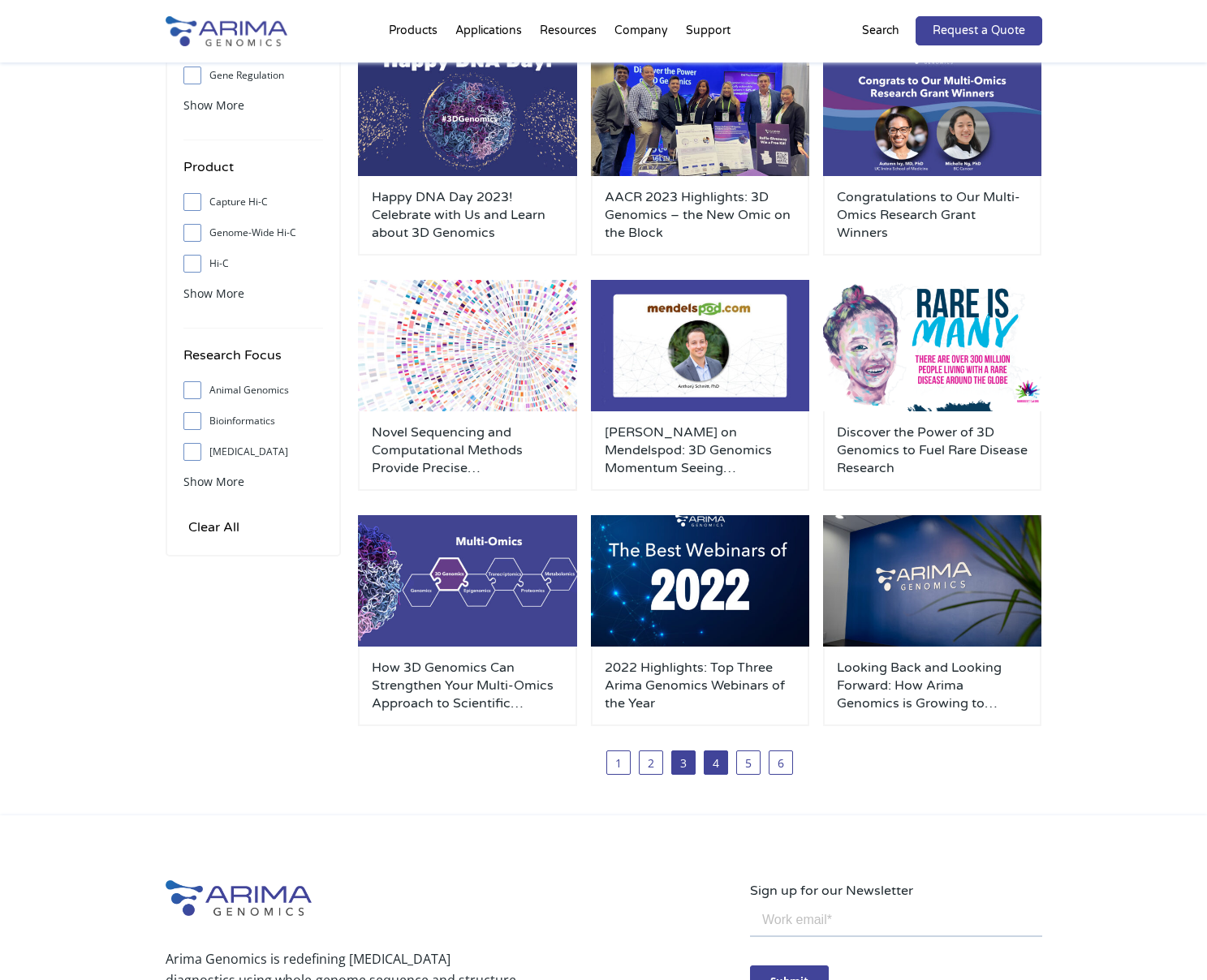
click at [713, 761] on link "4" at bounding box center [716, 763] width 25 height 25
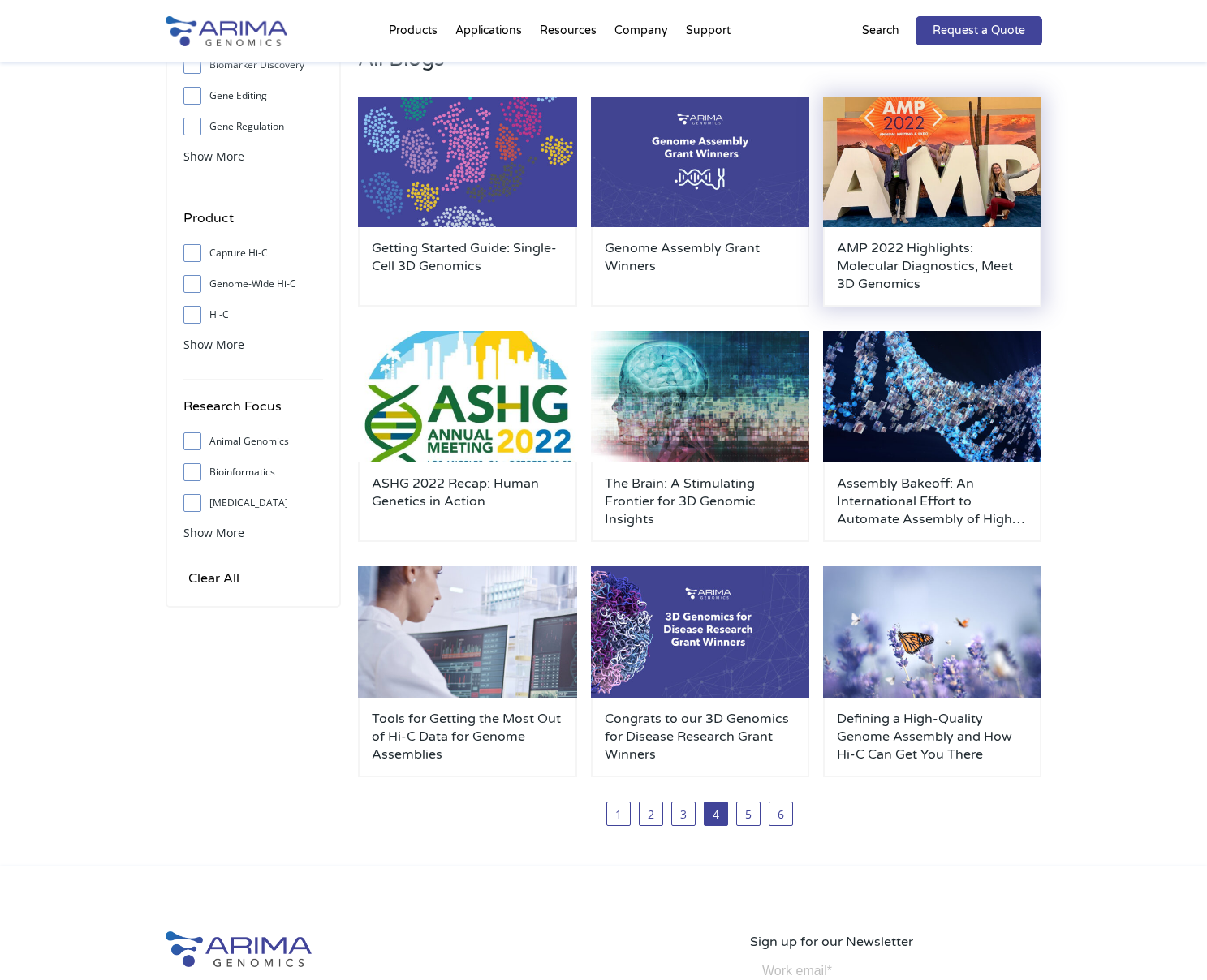
scroll to position [177, 0]
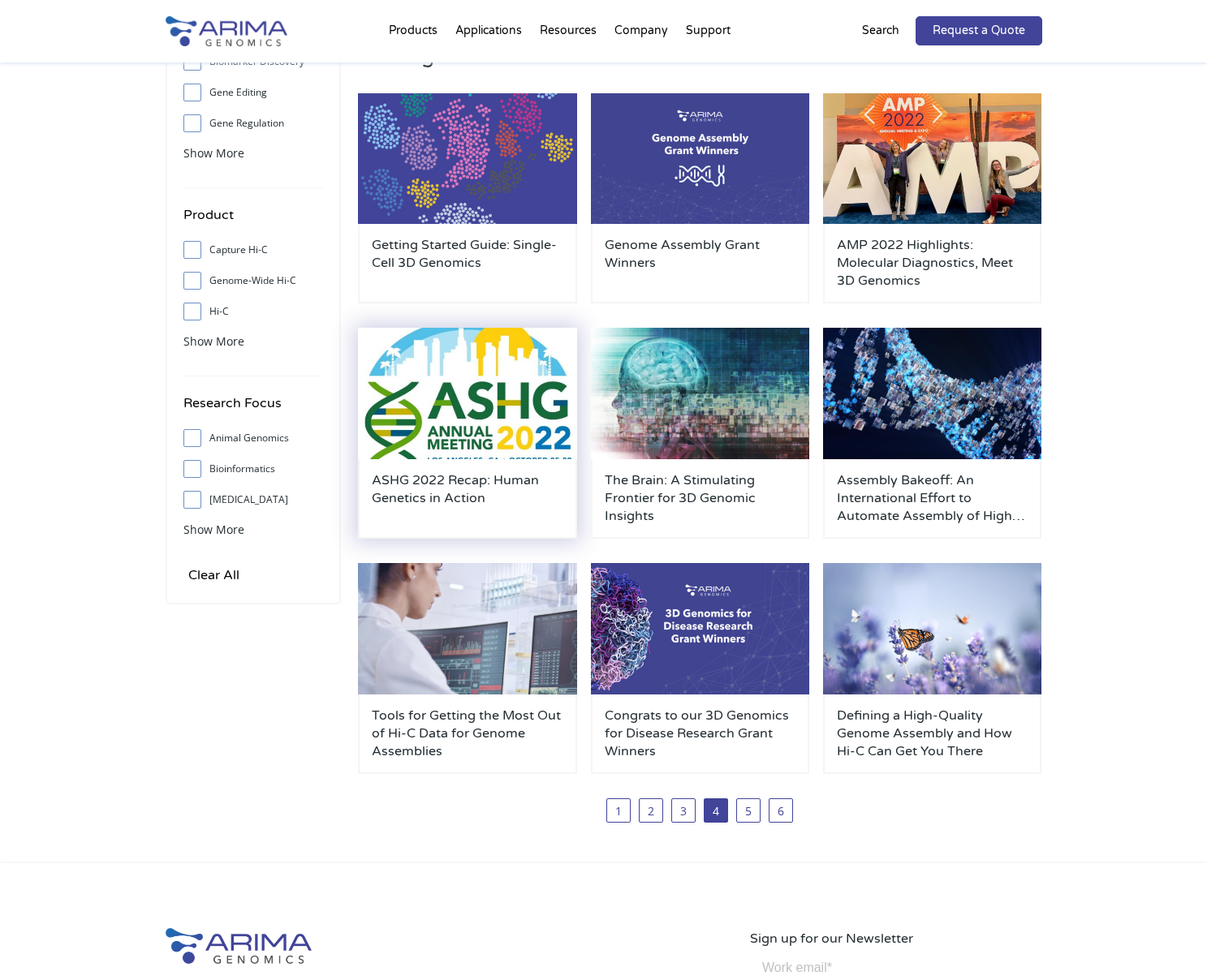
click at [535, 499] on h3 "ASHG 2022 Recap: Human Genetics in Action" at bounding box center [467, 498] width 192 height 54
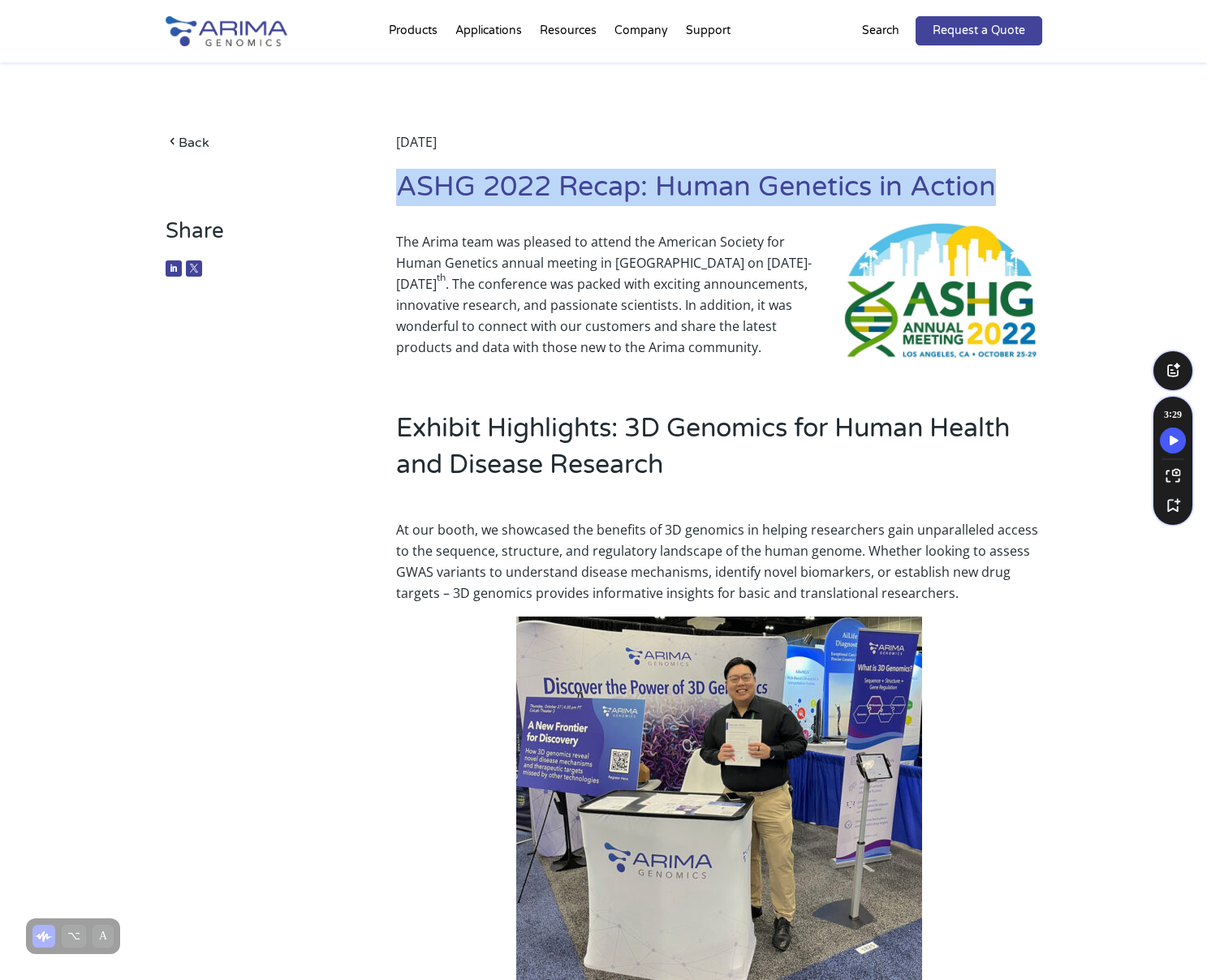
drag, startPoint x: 1023, startPoint y: 195, endPoint x: 400, endPoint y: 190, distance: 623.0
click at [400, 190] on h1 "ASHG 2022 Recap: Human Genetics in Action" at bounding box center [719, 193] width 645 height 49
copy h1 "ASHG 2022 Recap: Human Genetics in Action"
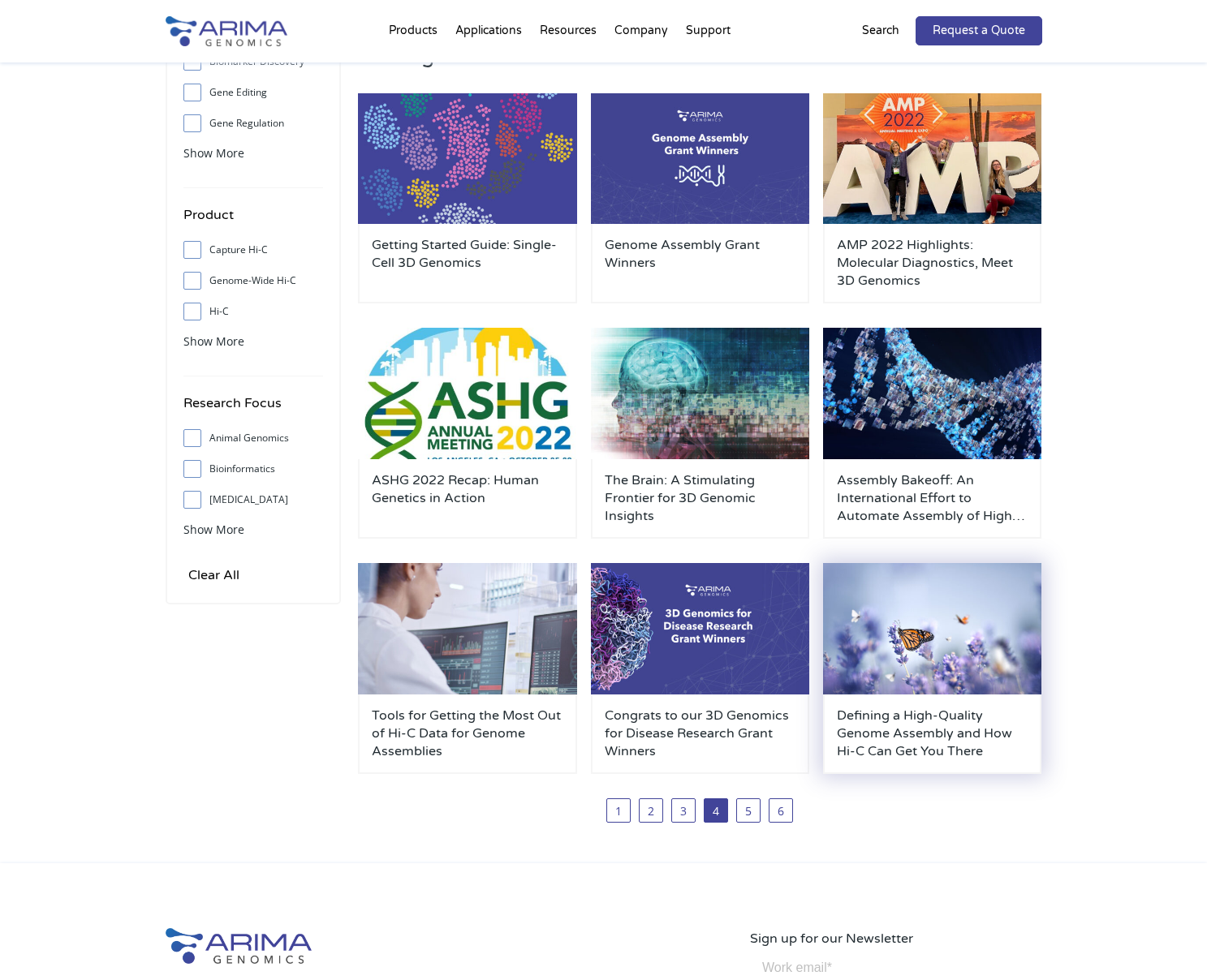
click at [919, 668] on img at bounding box center [933, 629] width 219 height 131
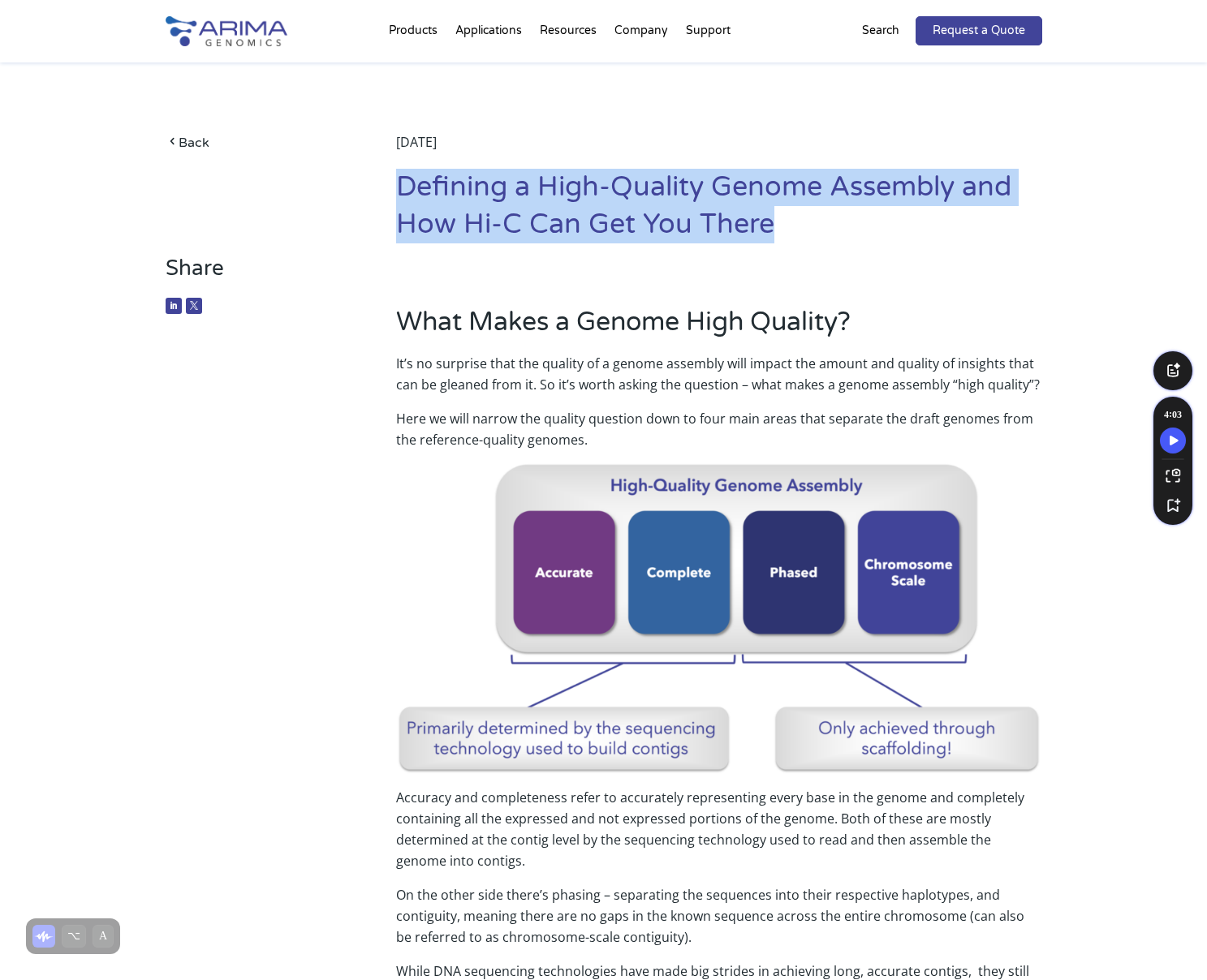
drag, startPoint x: 782, startPoint y: 231, endPoint x: 400, endPoint y: 195, distance: 383.7
click at [400, 195] on h1 "Defining a High-Quality Genome Assembly and How Hi-C Can Get You There" at bounding box center [719, 212] width 645 height 87
copy h1 "Defining a High-Quality Genome Assembly and How Hi-C Can Get You There"
click at [165, 143] on span at bounding box center [171, 143] width 13 height 14
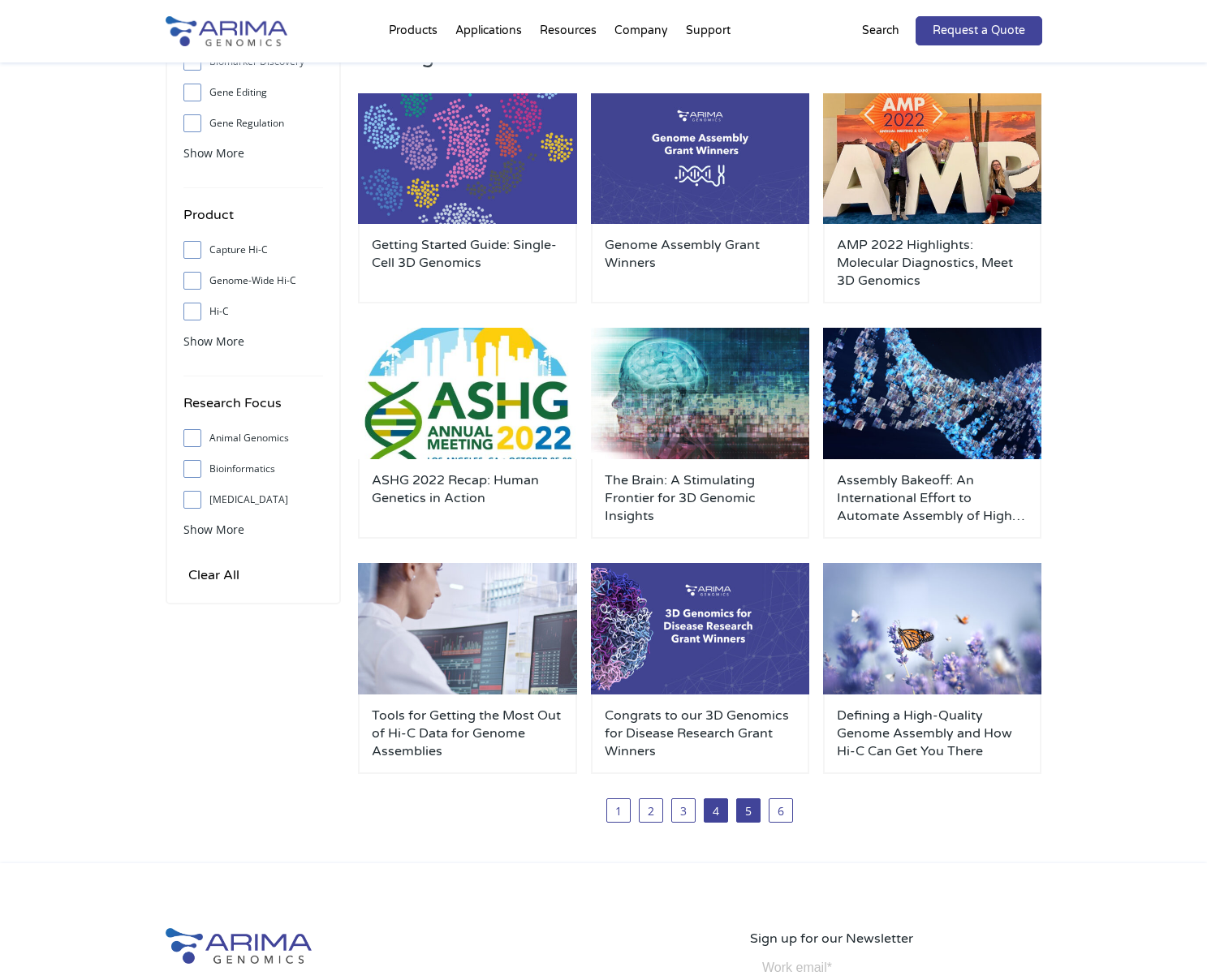
click at [749, 810] on link "5" at bounding box center [748, 810] width 25 height 25
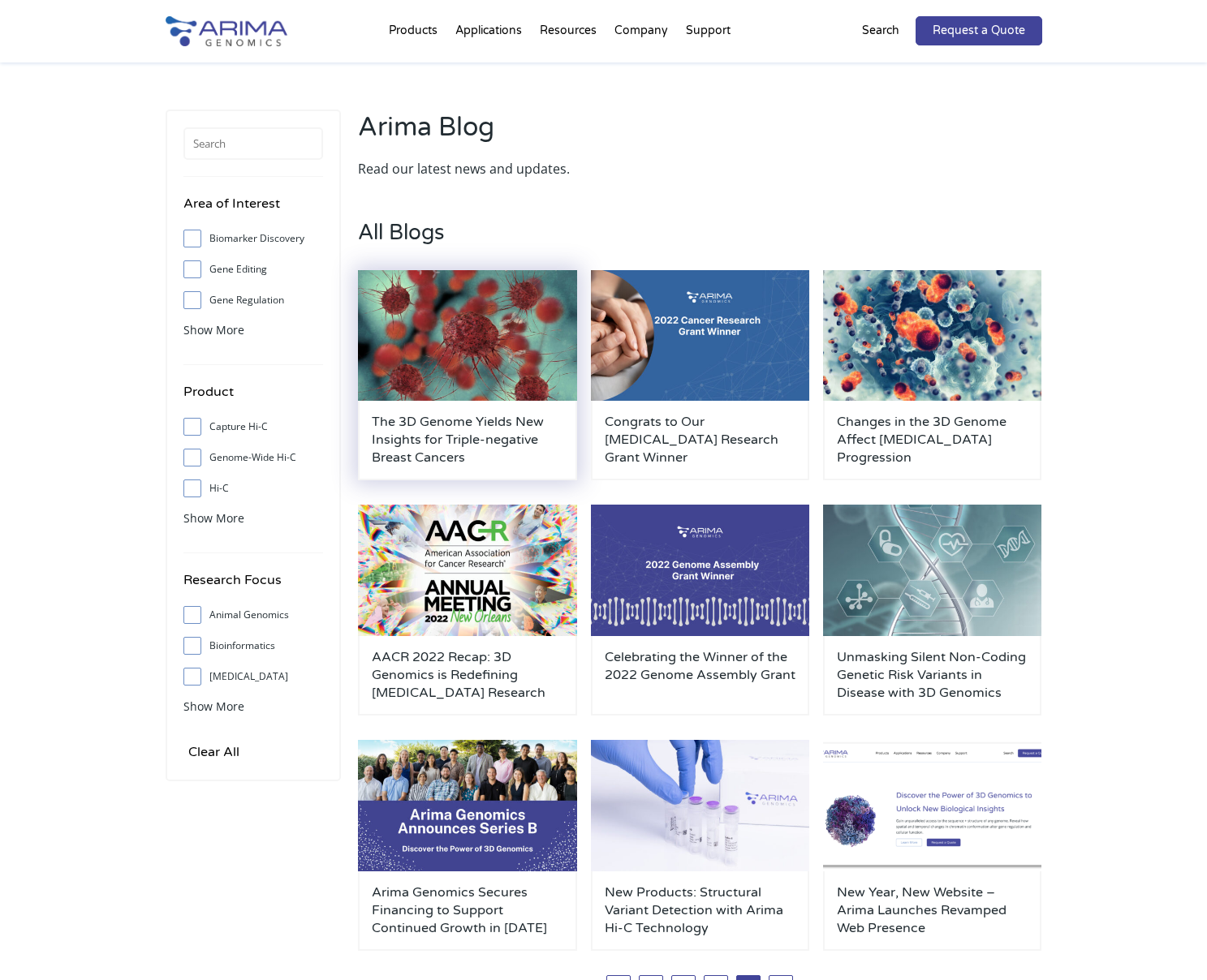
click at [443, 442] on h3 "The 3D Genome Yields New Insights for Triple-negative Breast Cancers" at bounding box center [467, 440] width 192 height 54
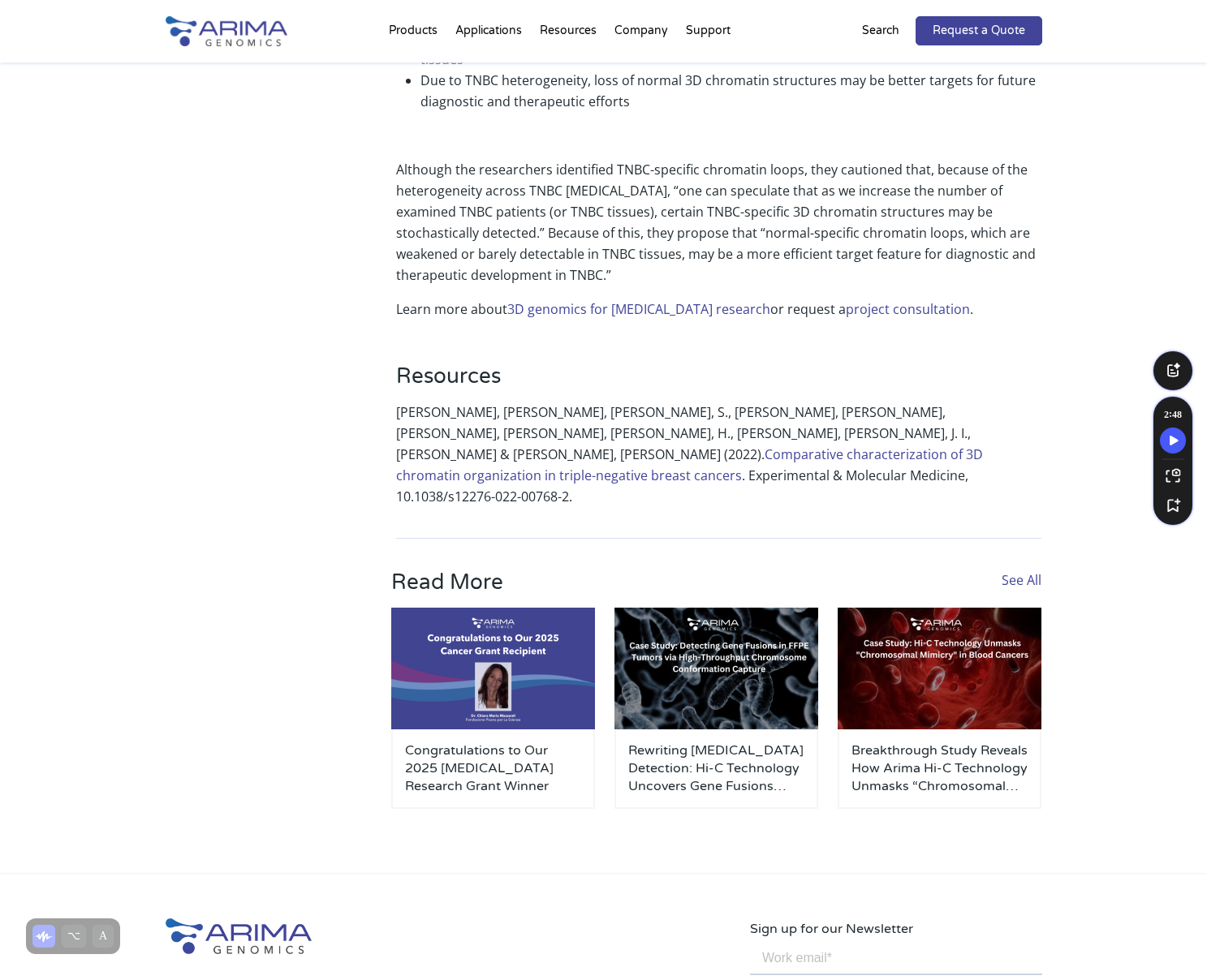
scroll to position [1330, 0]
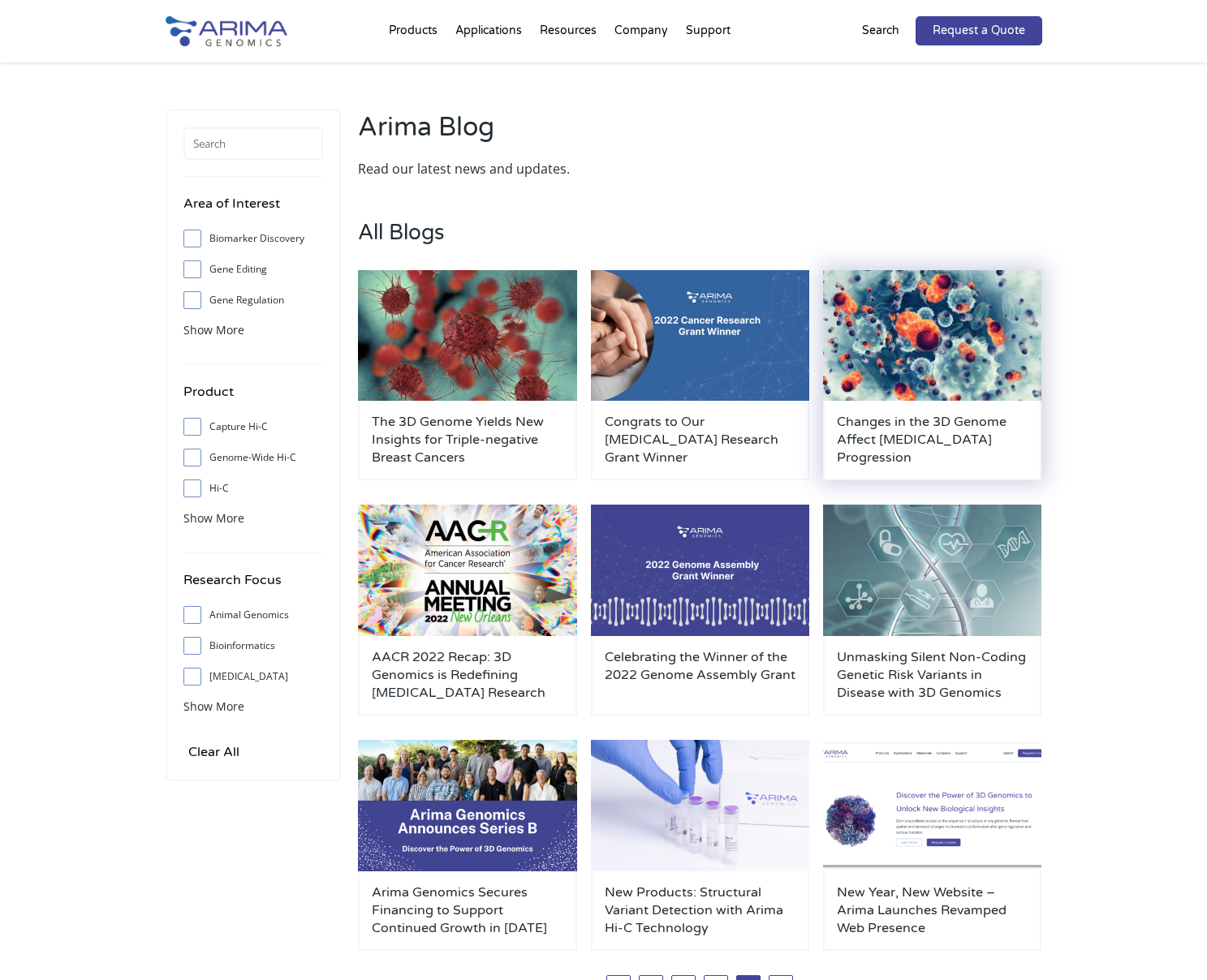
click at [892, 449] on h3 "Changes in the 3D Genome Affect [MEDICAL_DATA] Progression" at bounding box center [933, 440] width 192 height 54
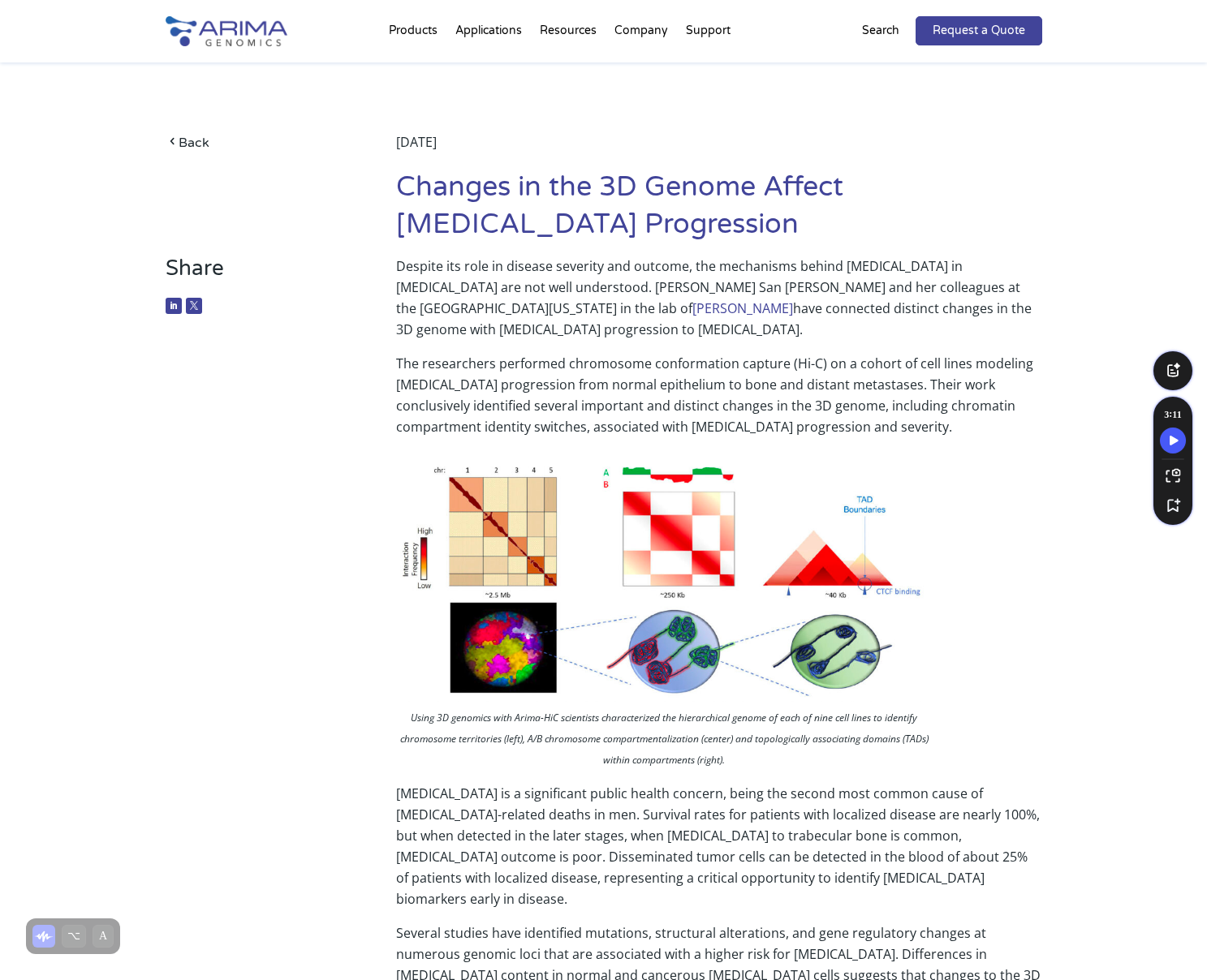
drag, startPoint x: 670, startPoint y: 237, endPoint x: 400, endPoint y: 182, distance: 275.5
click at [400, 182] on h1 "Changes in the 3D Genome Affect [MEDICAL_DATA] Progression" at bounding box center [719, 212] width 645 height 87
copy h1 "Changes in the 3D Genome Affect [MEDICAL_DATA] Progression"
click at [196, 139] on link "Back" at bounding box center [257, 142] width 182 height 22
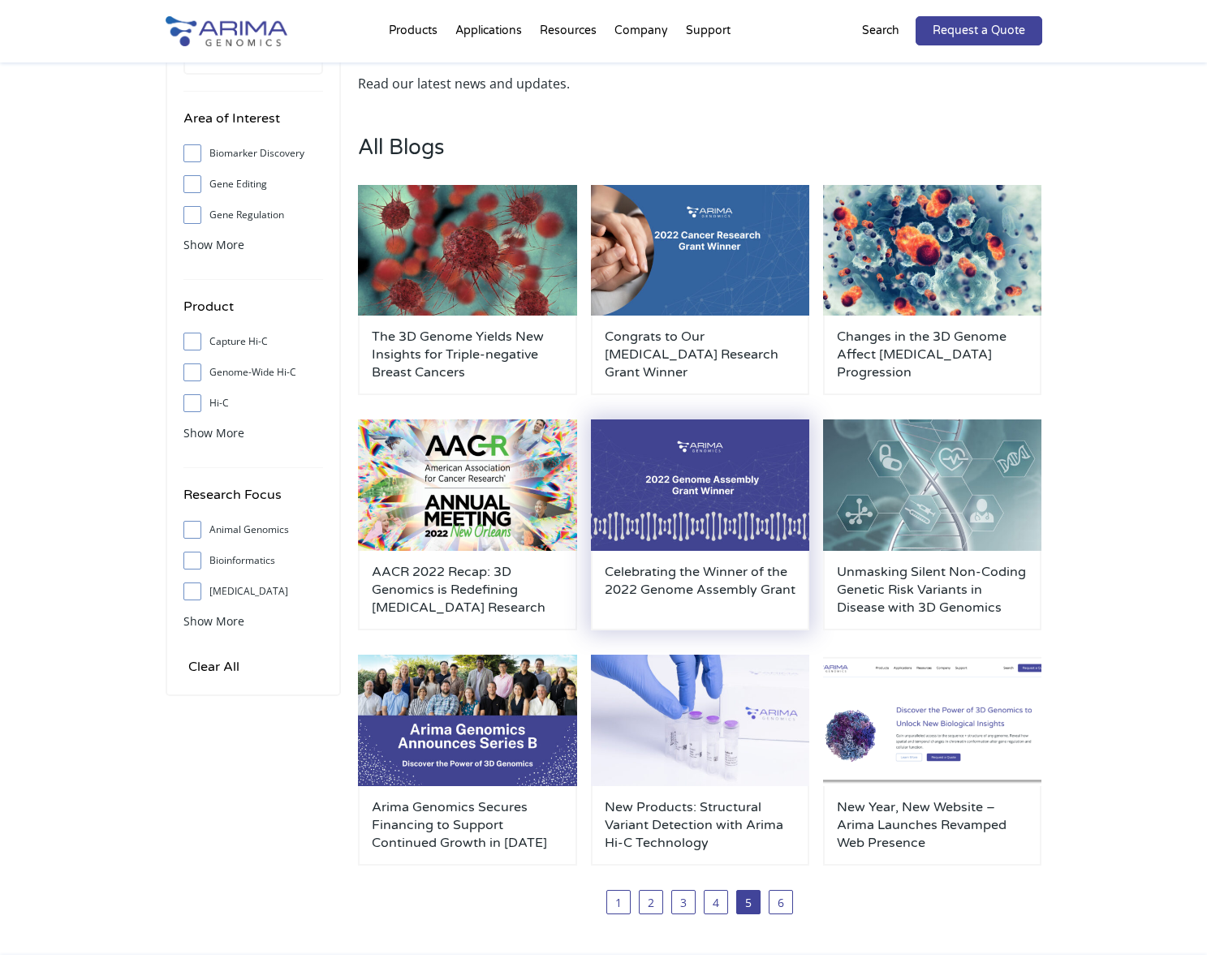
scroll to position [86, 0]
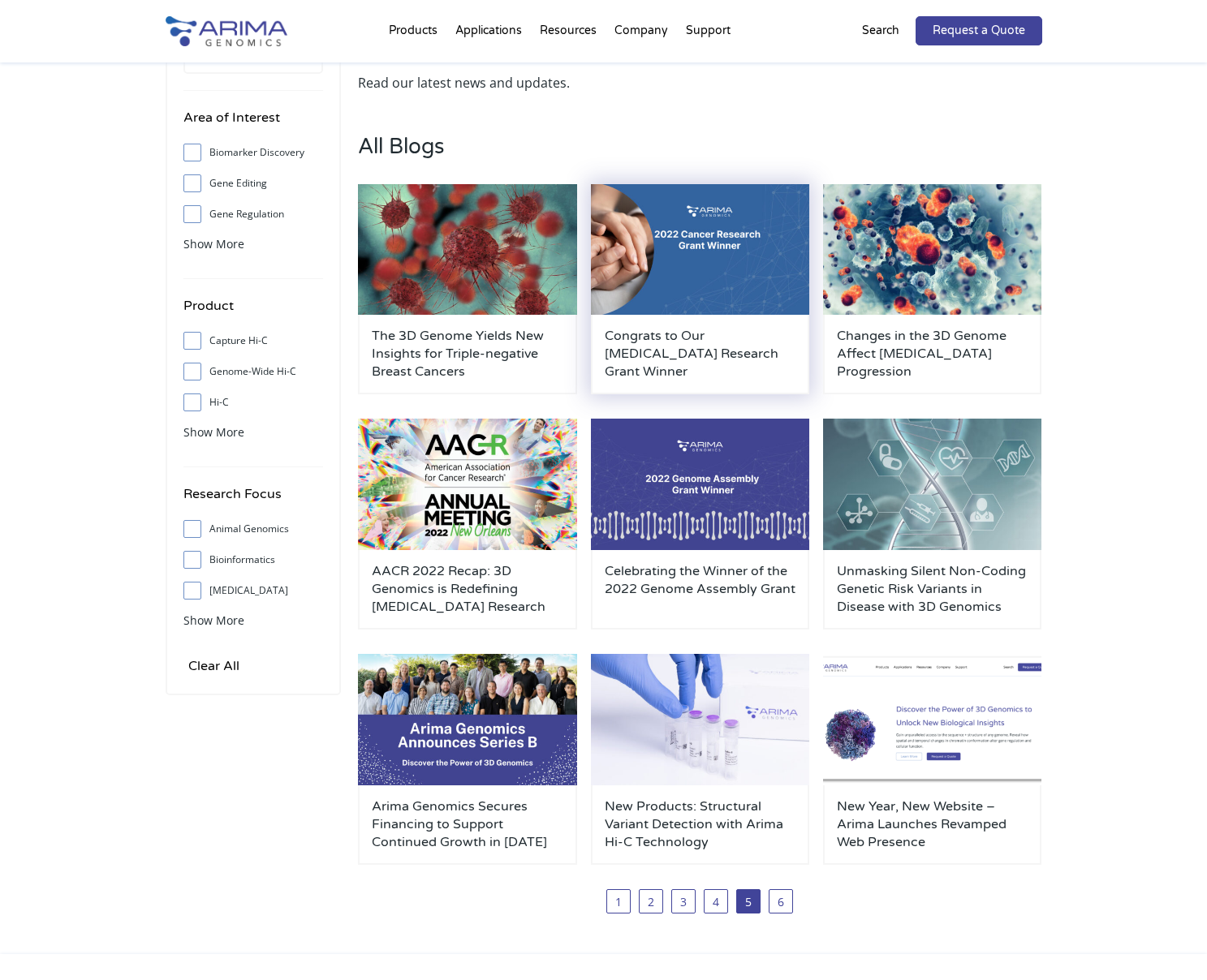
click at [674, 333] on h3 "Congrats to Our [MEDICAL_DATA] Research Grant Winner" at bounding box center [700, 354] width 192 height 54
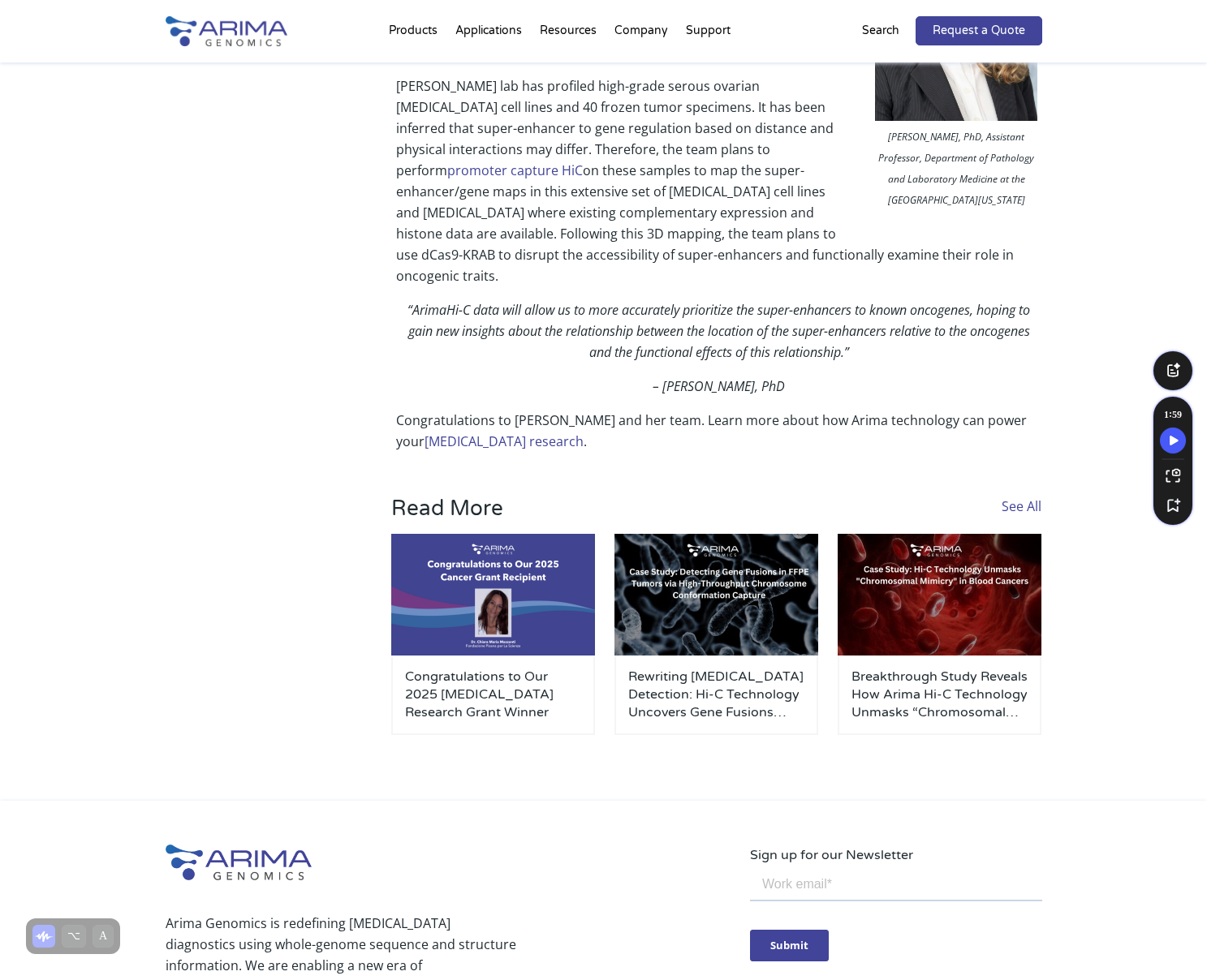
scroll to position [1005, 0]
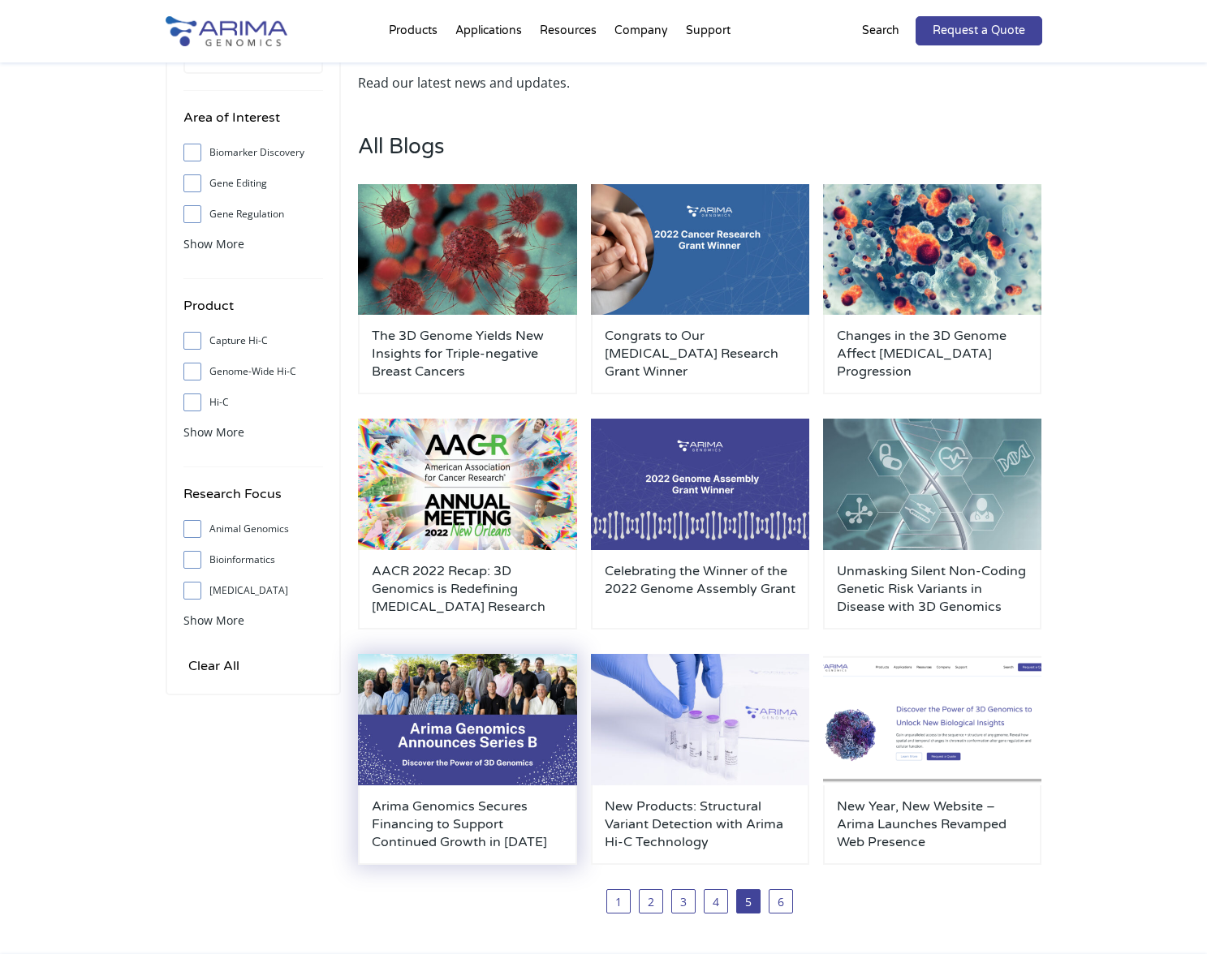
click at [510, 819] on h3 "Arima Genomics Secures Financing to Support Continued Growth in 2022" at bounding box center [467, 824] width 192 height 54
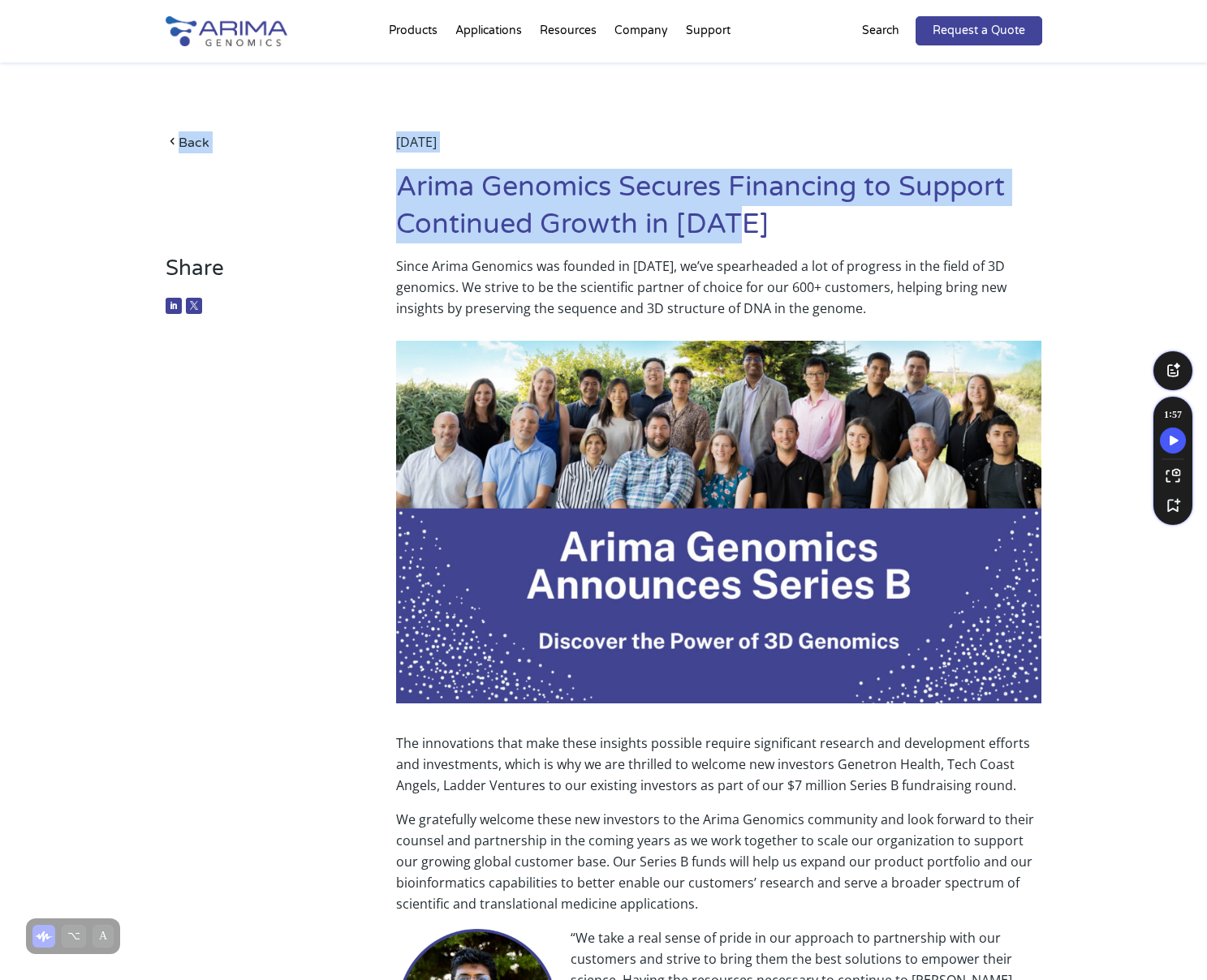
drag, startPoint x: 743, startPoint y: 219, endPoint x: 393, endPoint y: 198, distance: 350.6
click at [393, 198] on div "Back March 15, 2022 Arima Genomics Secures Financing to Support Continued Growt…" at bounding box center [604, 193] width 877 height 124
copy div "Back March 15, 2022 Arima Genomics Secures Financing to Support Continued Growt…"
click at [200, 146] on link "Back" at bounding box center [257, 142] width 182 height 22
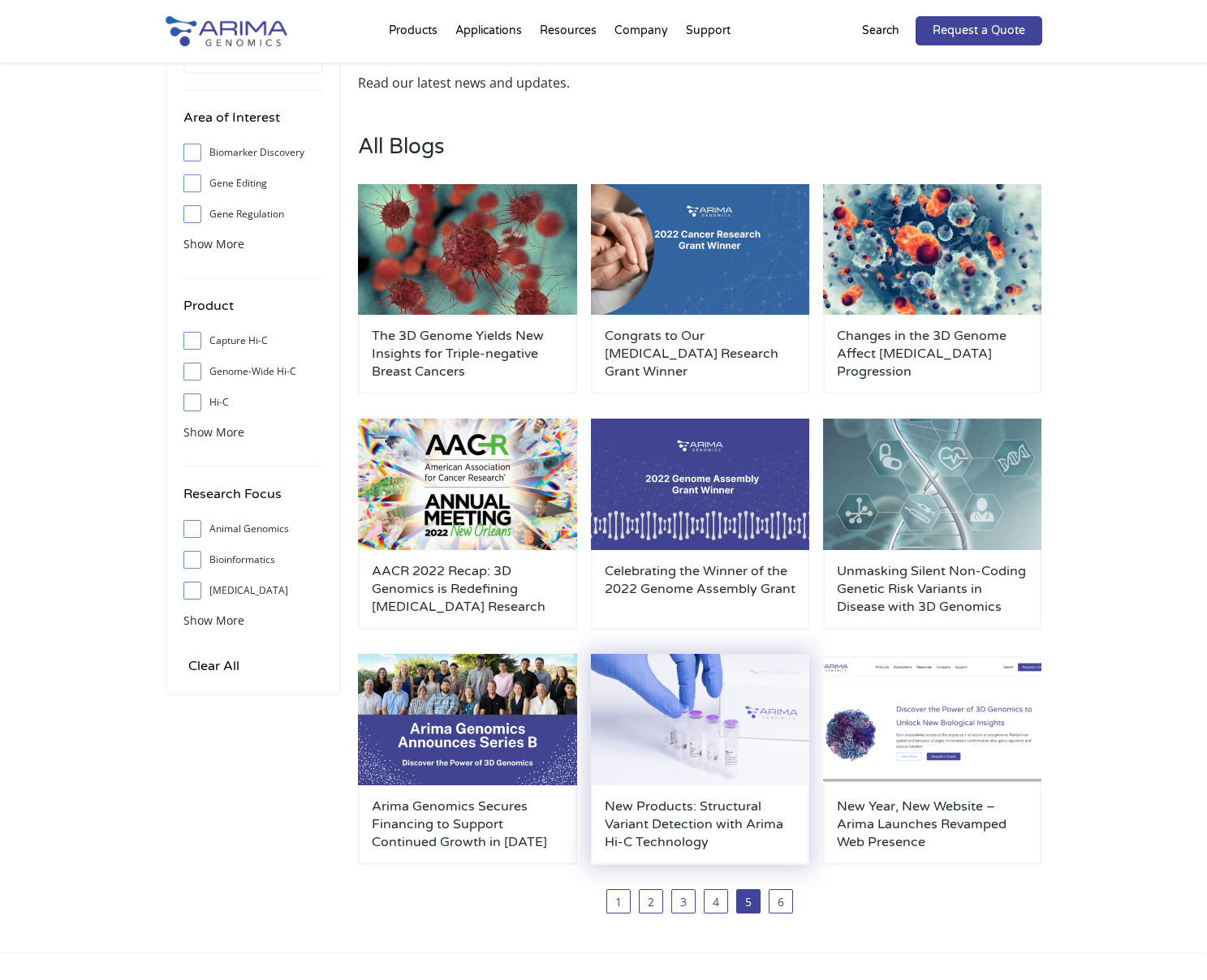
click at [638, 811] on h3 "New Products: Structural Variant Detection with Arima Hi-C Technology" at bounding box center [700, 824] width 192 height 54
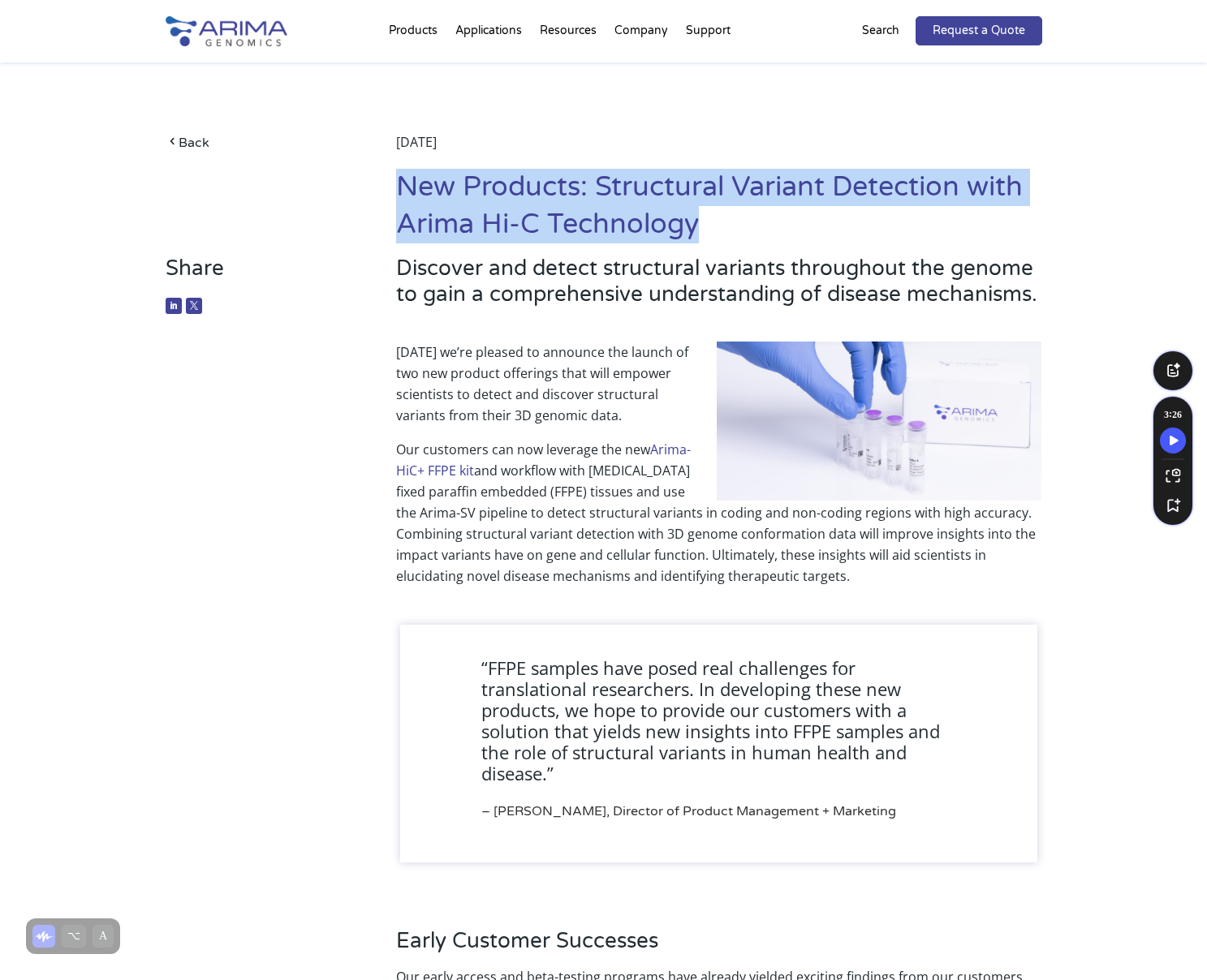
drag, startPoint x: 728, startPoint y: 241, endPoint x: 401, endPoint y: 193, distance: 330.5
click at [401, 193] on h1 "New Products: Structural Variant Detection with Arima Hi-C Technology" at bounding box center [719, 212] width 645 height 87
copy h1 "New Products: Structural Variant Detection with Arima Hi-C Technology"
click at [182, 144] on link "Back" at bounding box center [257, 142] width 182 height 22
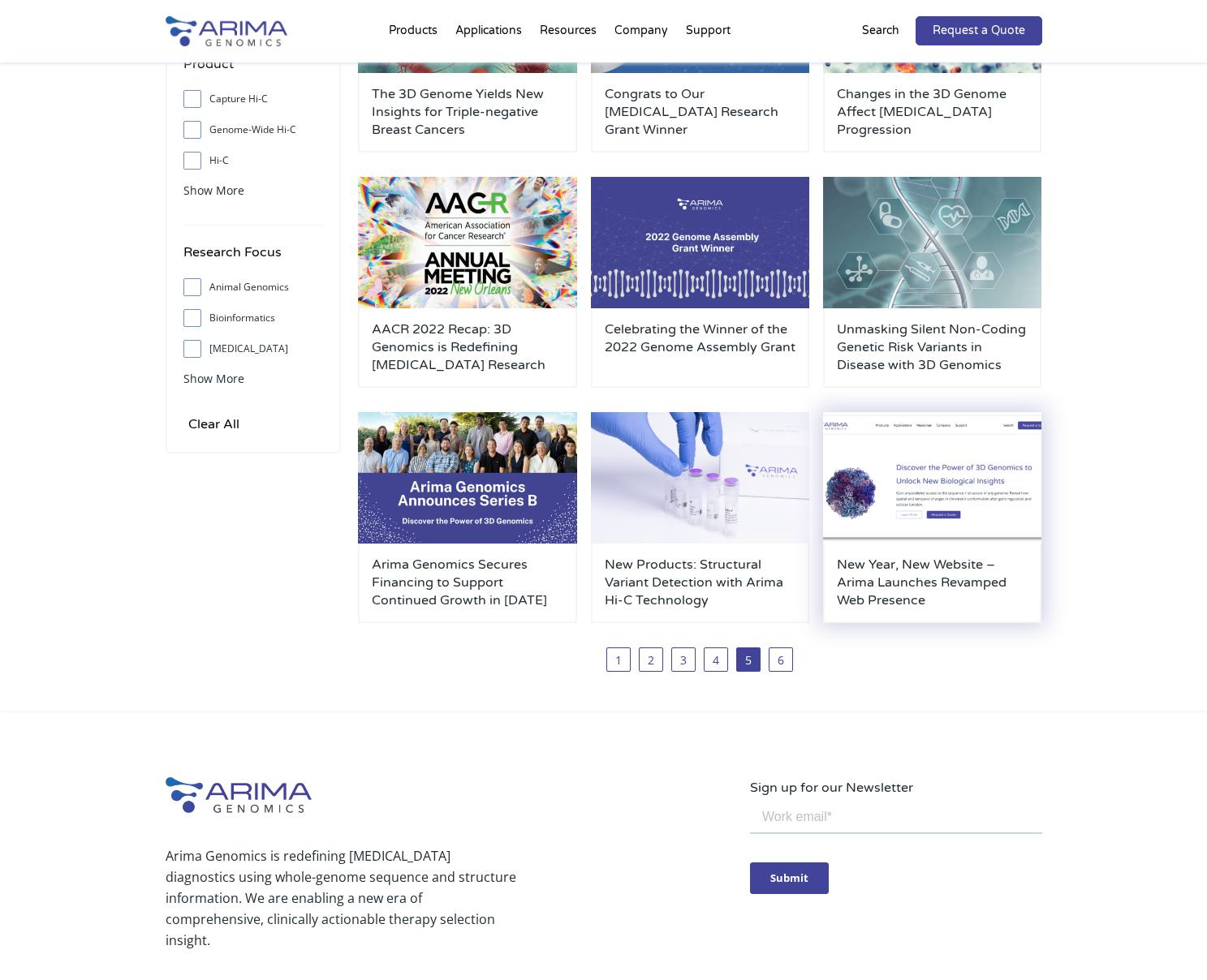
scroll to position [339, 0]
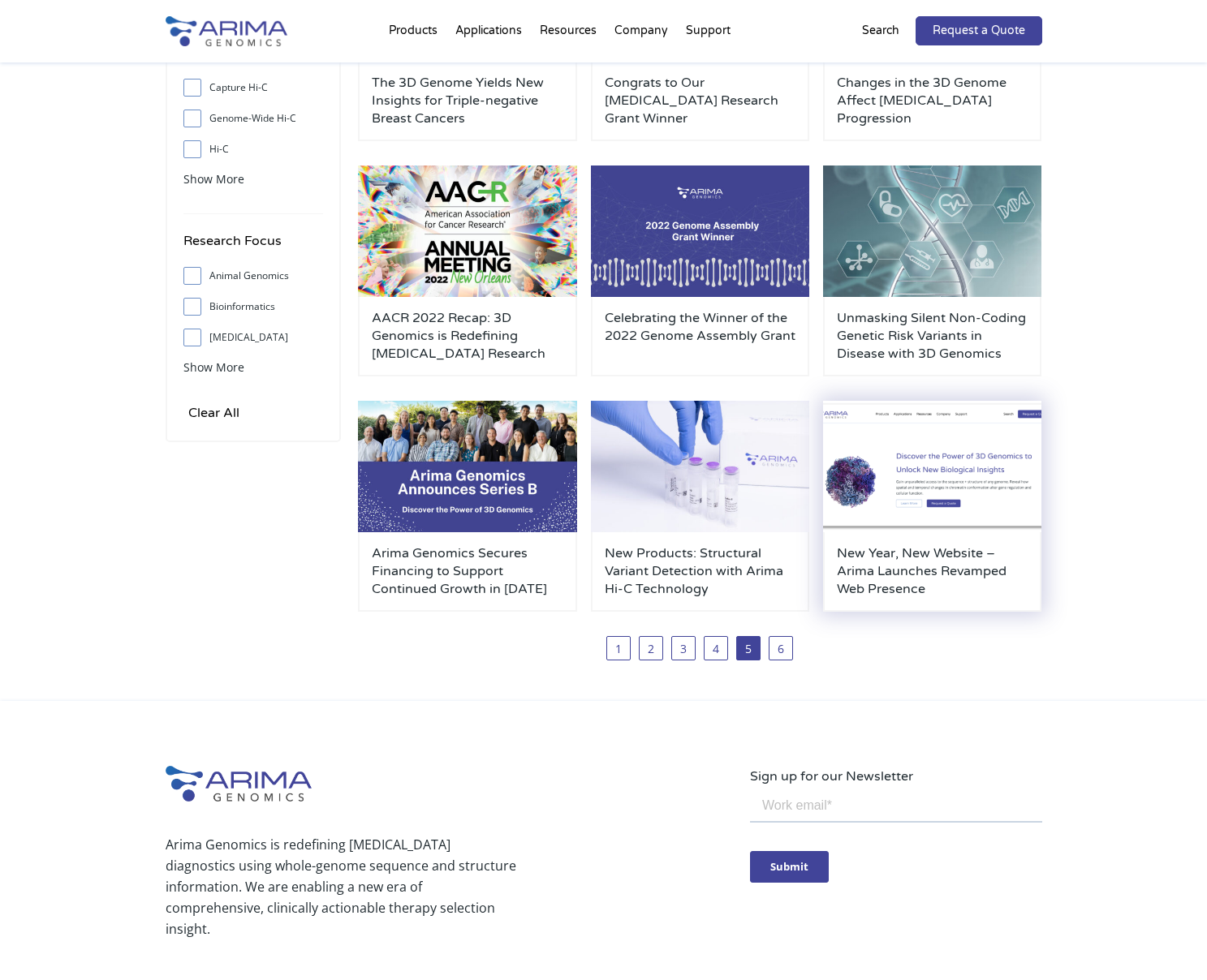
click at [892, 587] on h3 "New Year, New Website – Arima Launches Revamped Web Presence" at bounding box center [933, 571] width 192 height 54
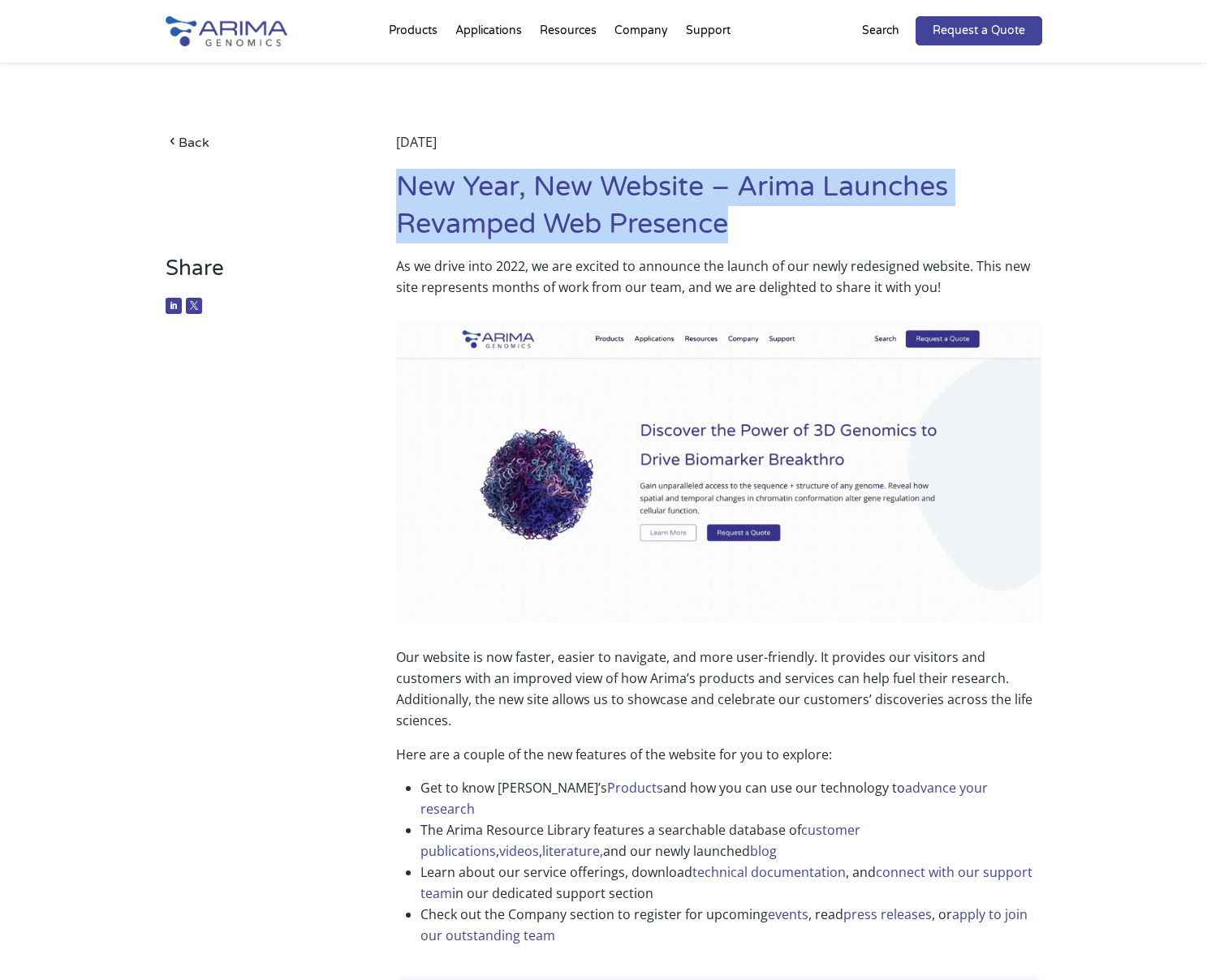
drag, startPoint x: 754, startPoint y: 221, endPoint x: 400, endPoint y: 182, distance: 356.1
click at [400, 182] on h1 "New Year, New Website – Arima Launches Revamped Web Presence" at bounding box center [719, 212] width 645 height 87
copy h1 "New Year, New Website – Arima Launches Revamped Web Presence"
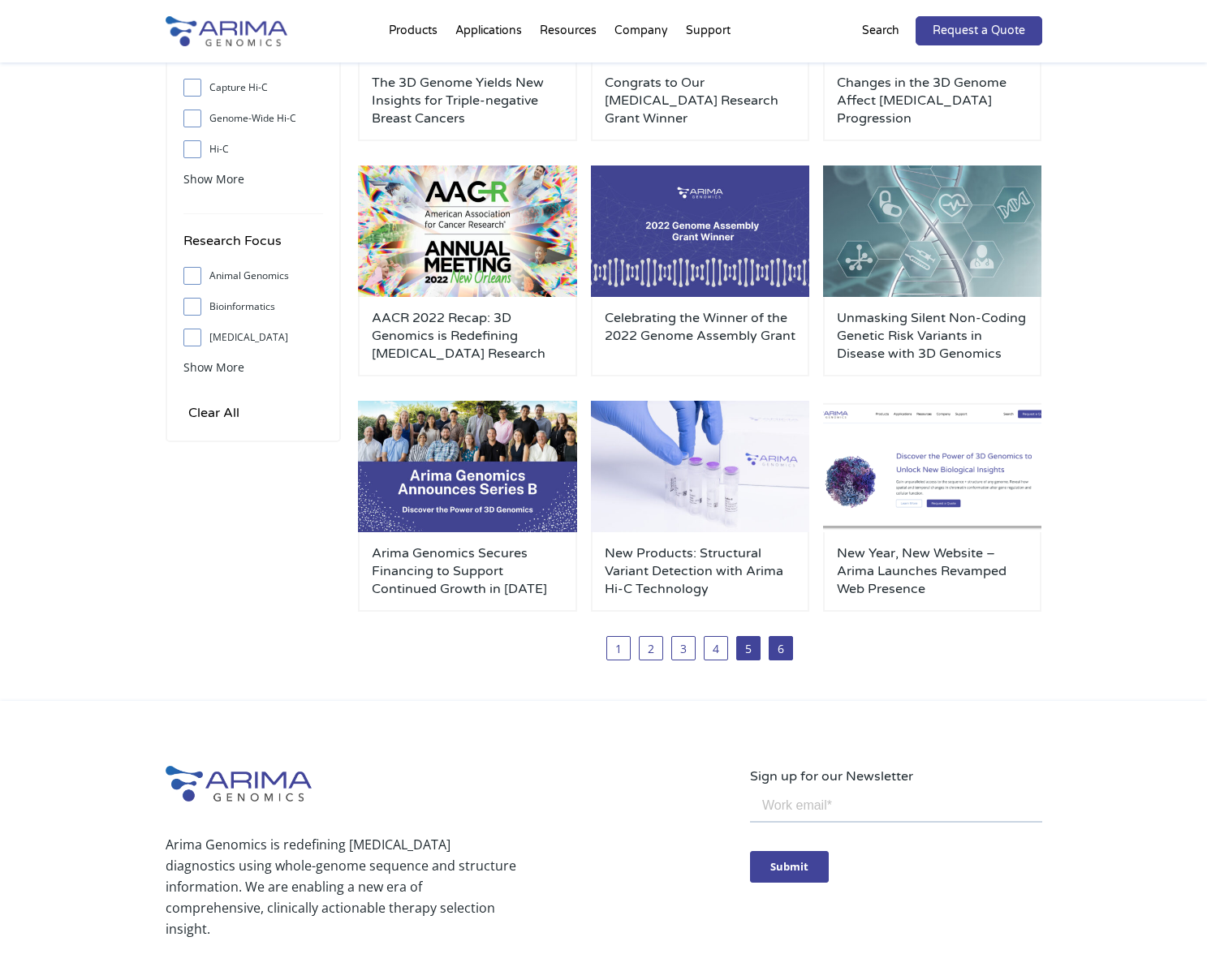
click at [779, 658] on link "6" at bounding box center [781, 649] width 25 height 25
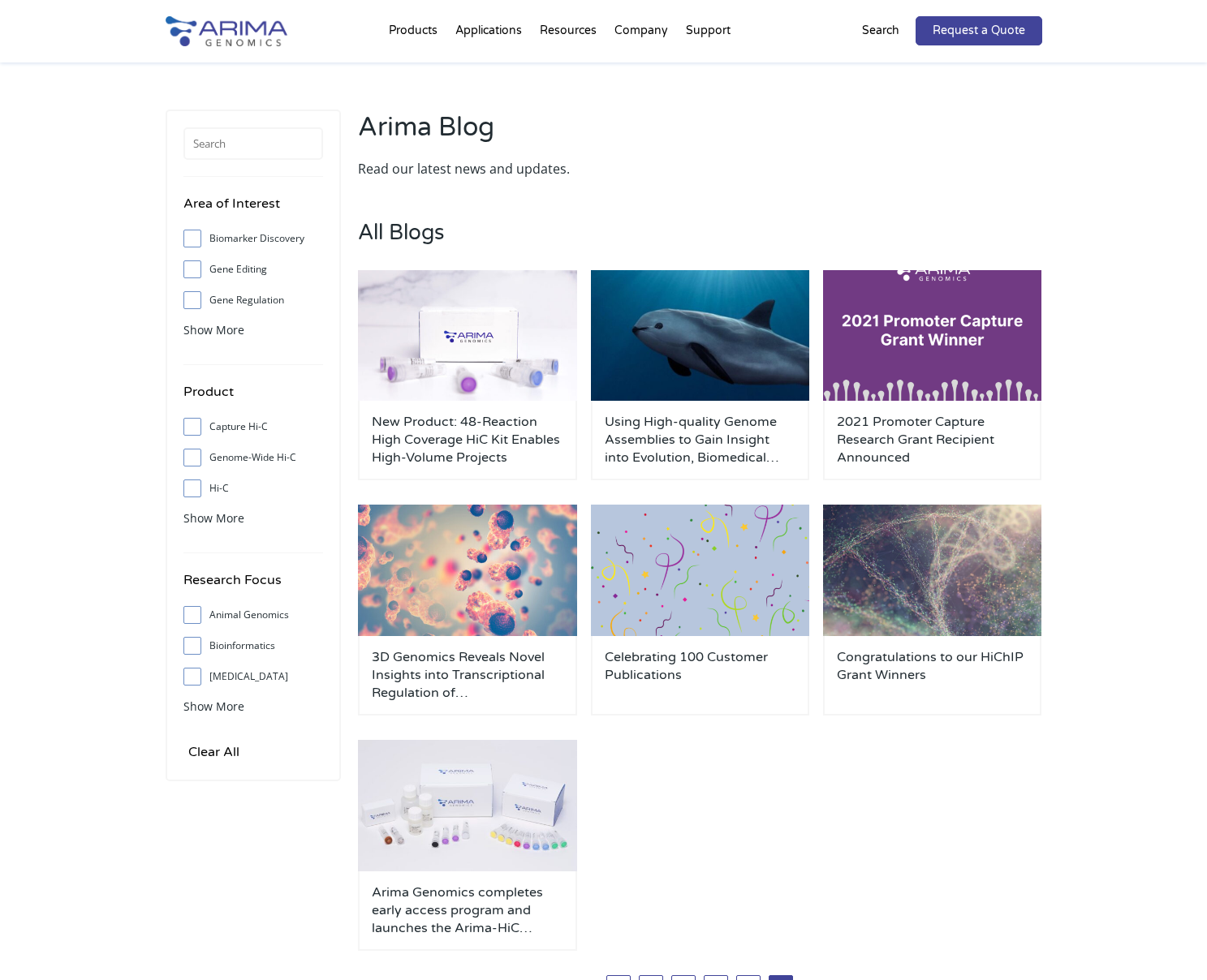
click at [747, 816] on div "New Product: 48-Reaction High Coverage HiC Kit Enables High-Volume Projects Usi…" at bounding box center [700, 623] width 684 height 706
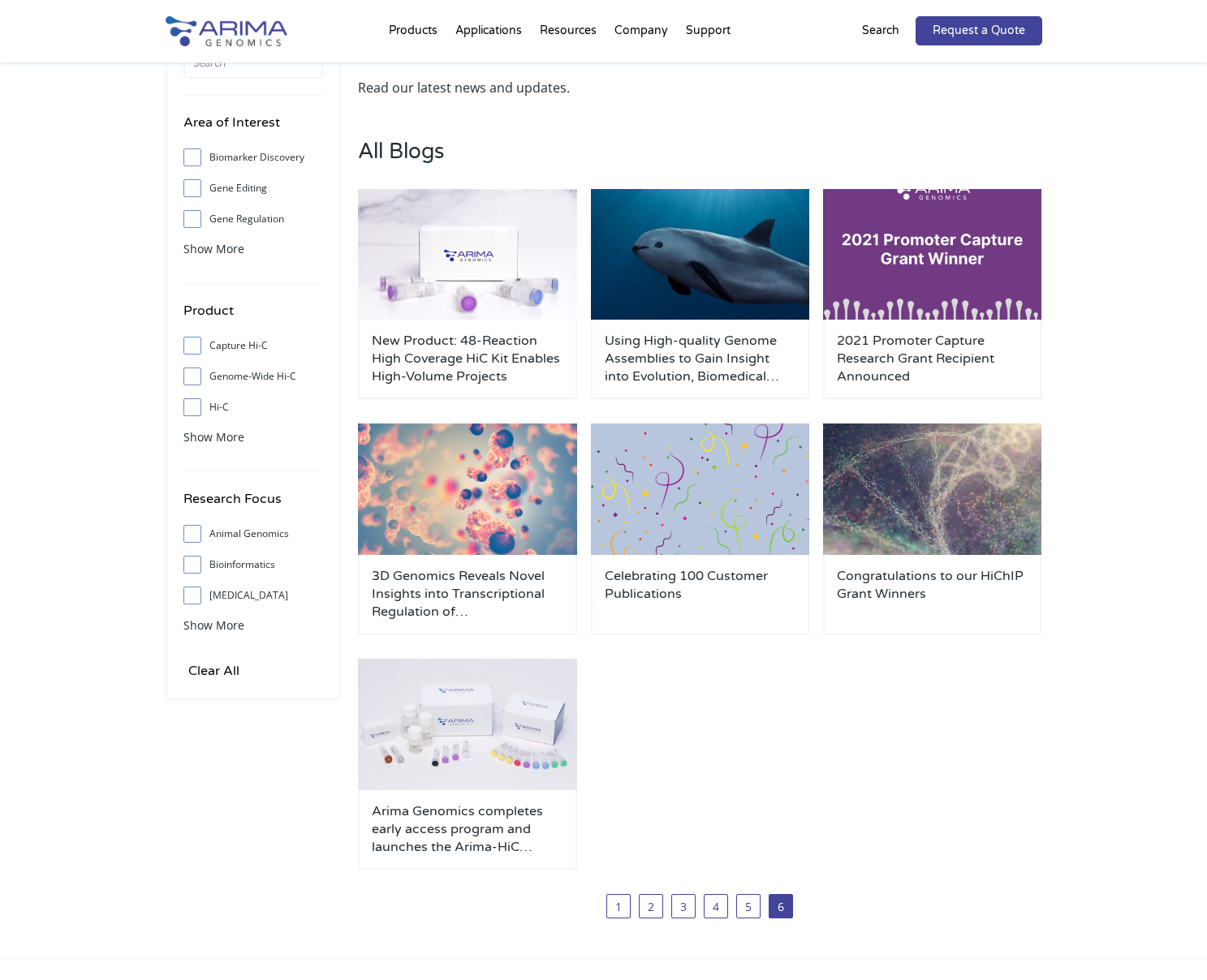
scroll to position [72, 0]
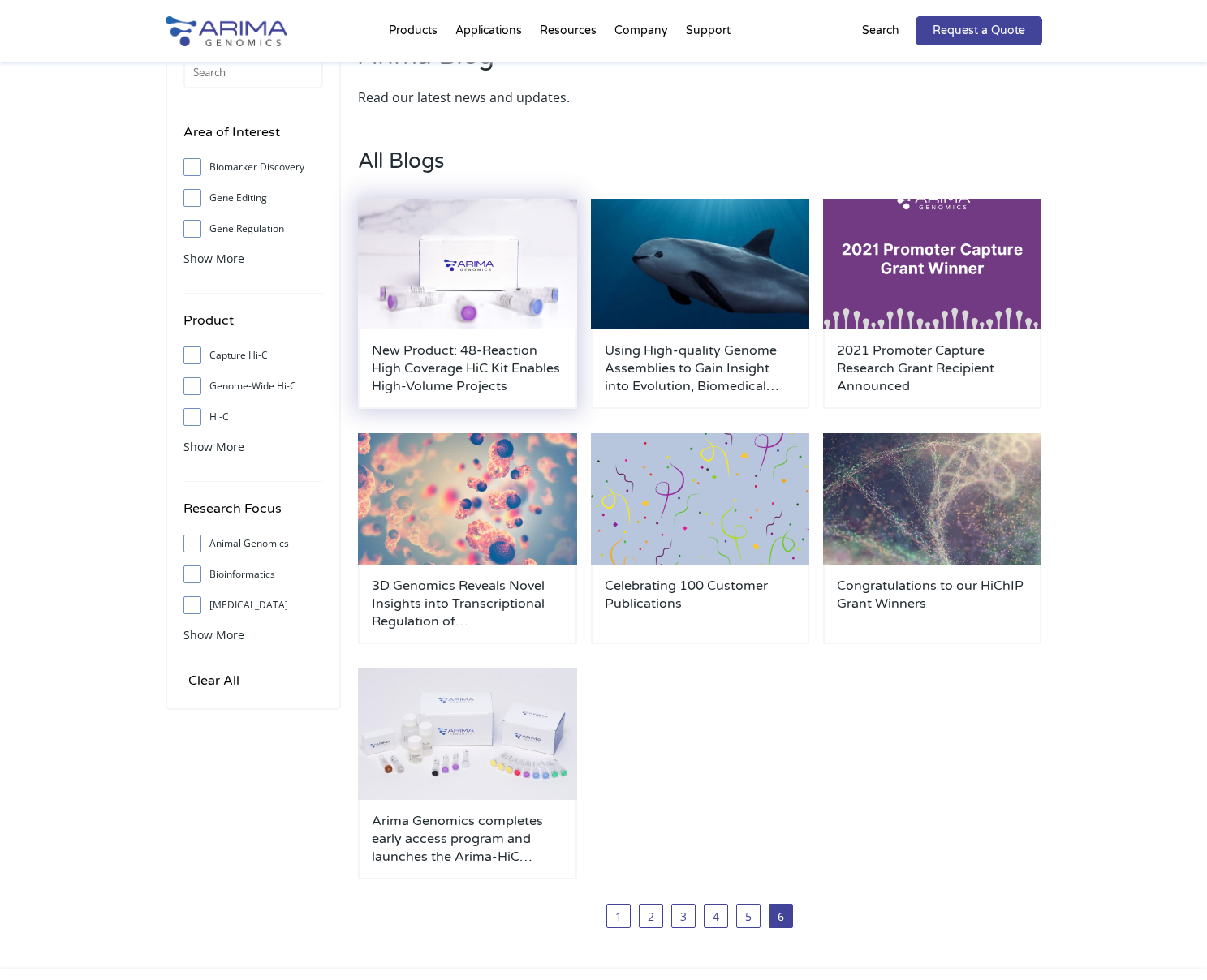
click at [473, 381] on h3 "New Product: 48-Reaction High Coverage HiC Kit Enables High-Volume Projects" at bounding box center [467, 368] width 192 height 54
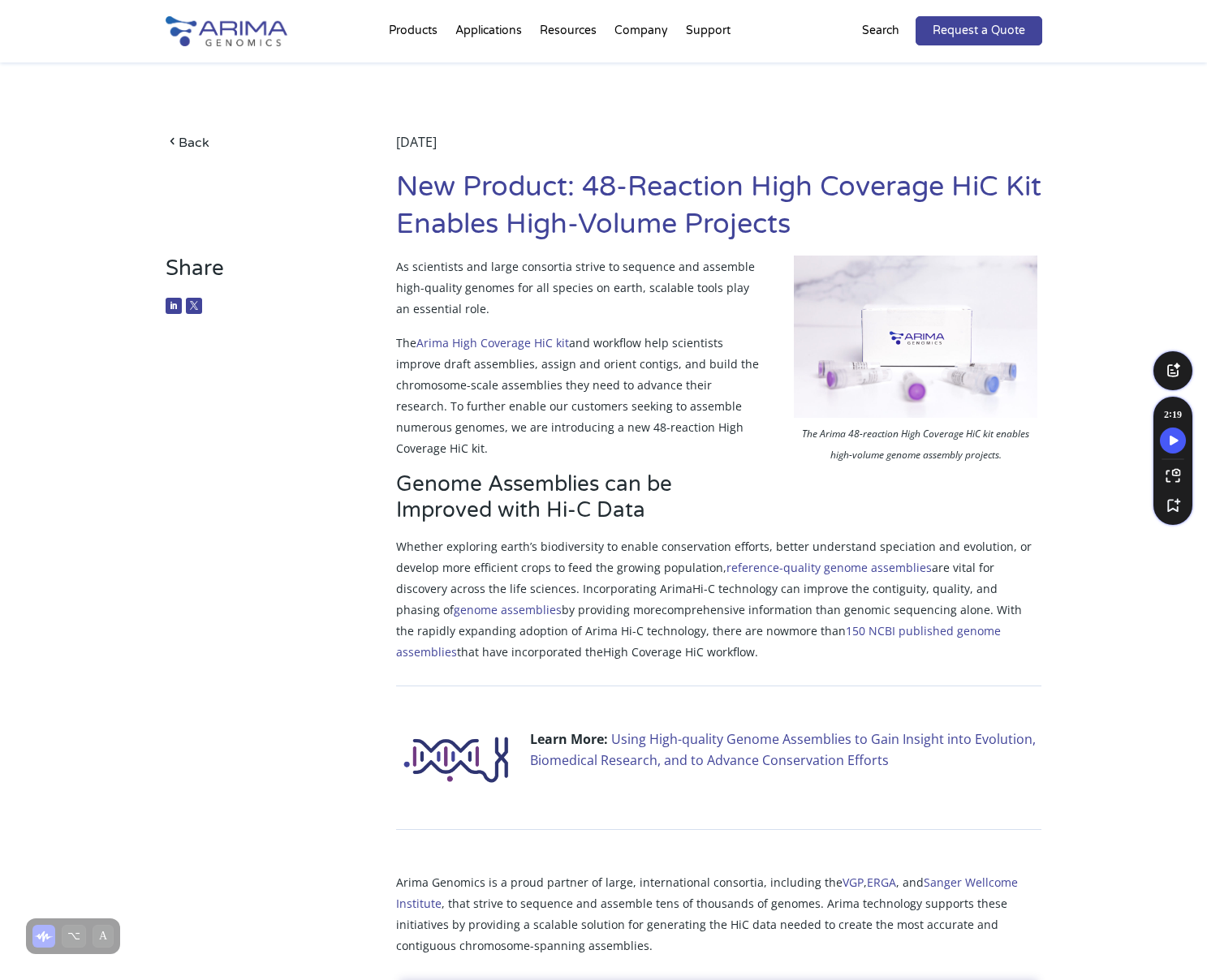
click at [211, 442] on div "Share The Arima 48-reaction High Coverage HiC kit enables high-volume genome as…" at bounding box center [604, 948] width 877 height 1385
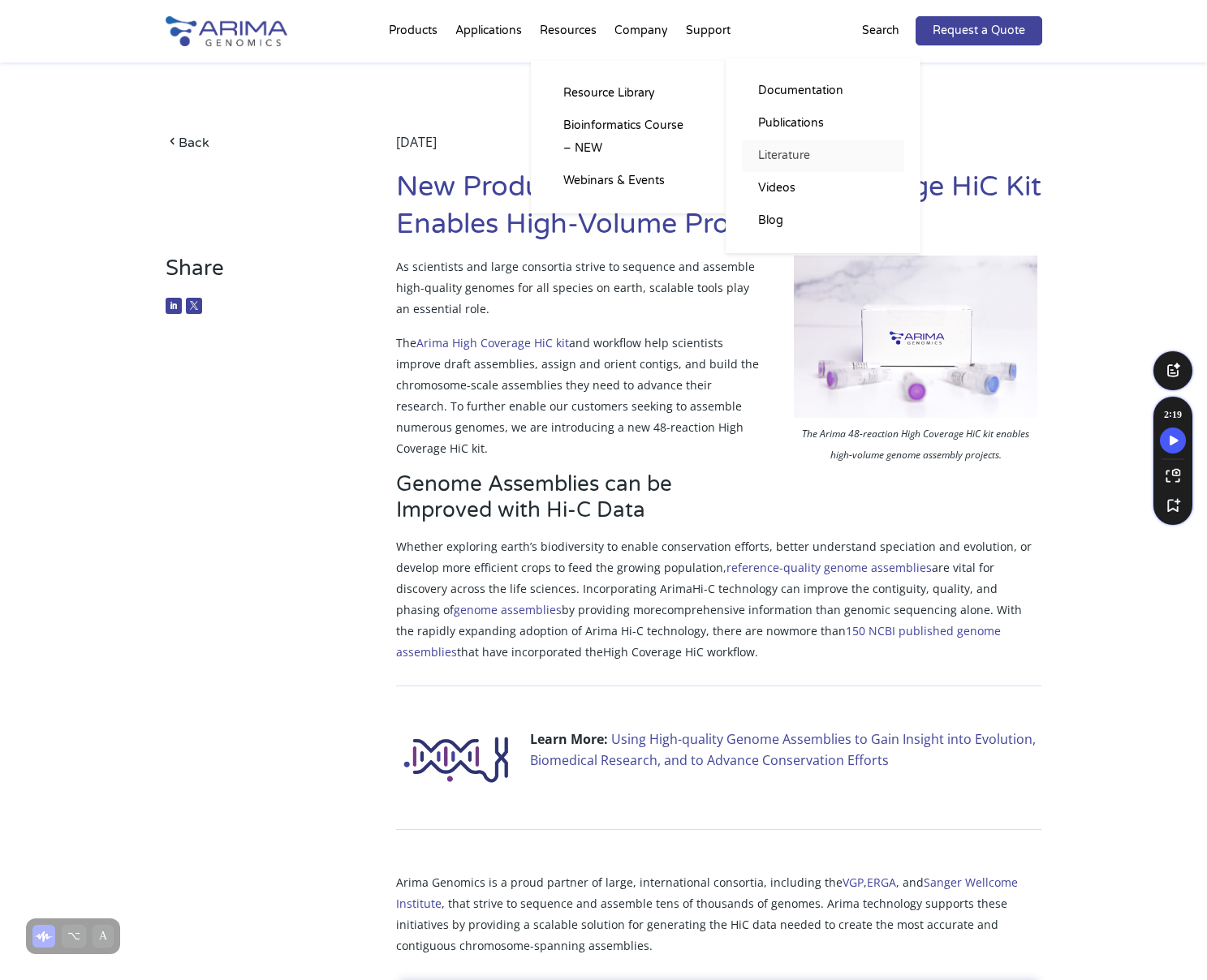
click at [787, 160] on link "Literature" at bounding box center [823, 156] width 162 height 32
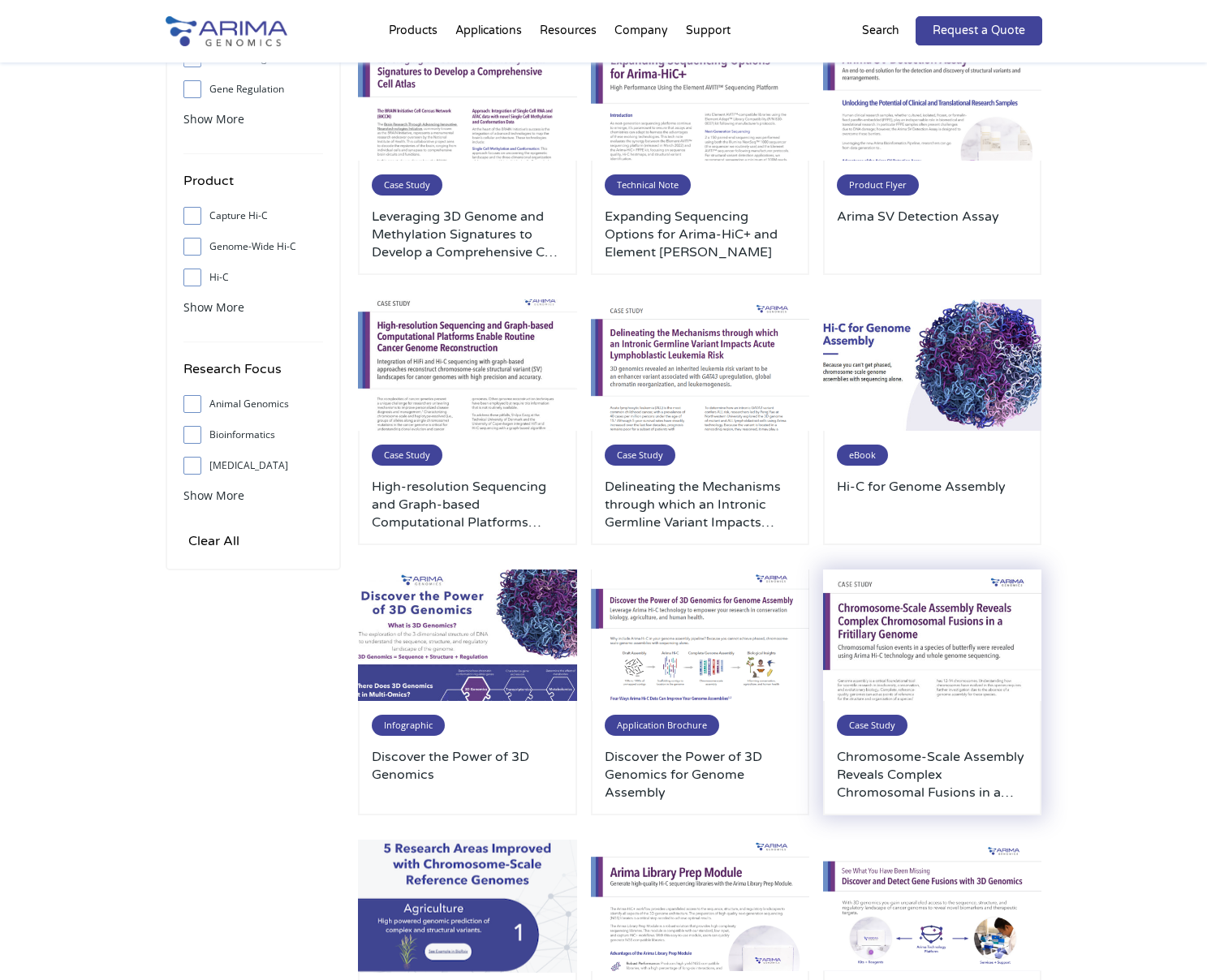
scroll to position [202, 0]
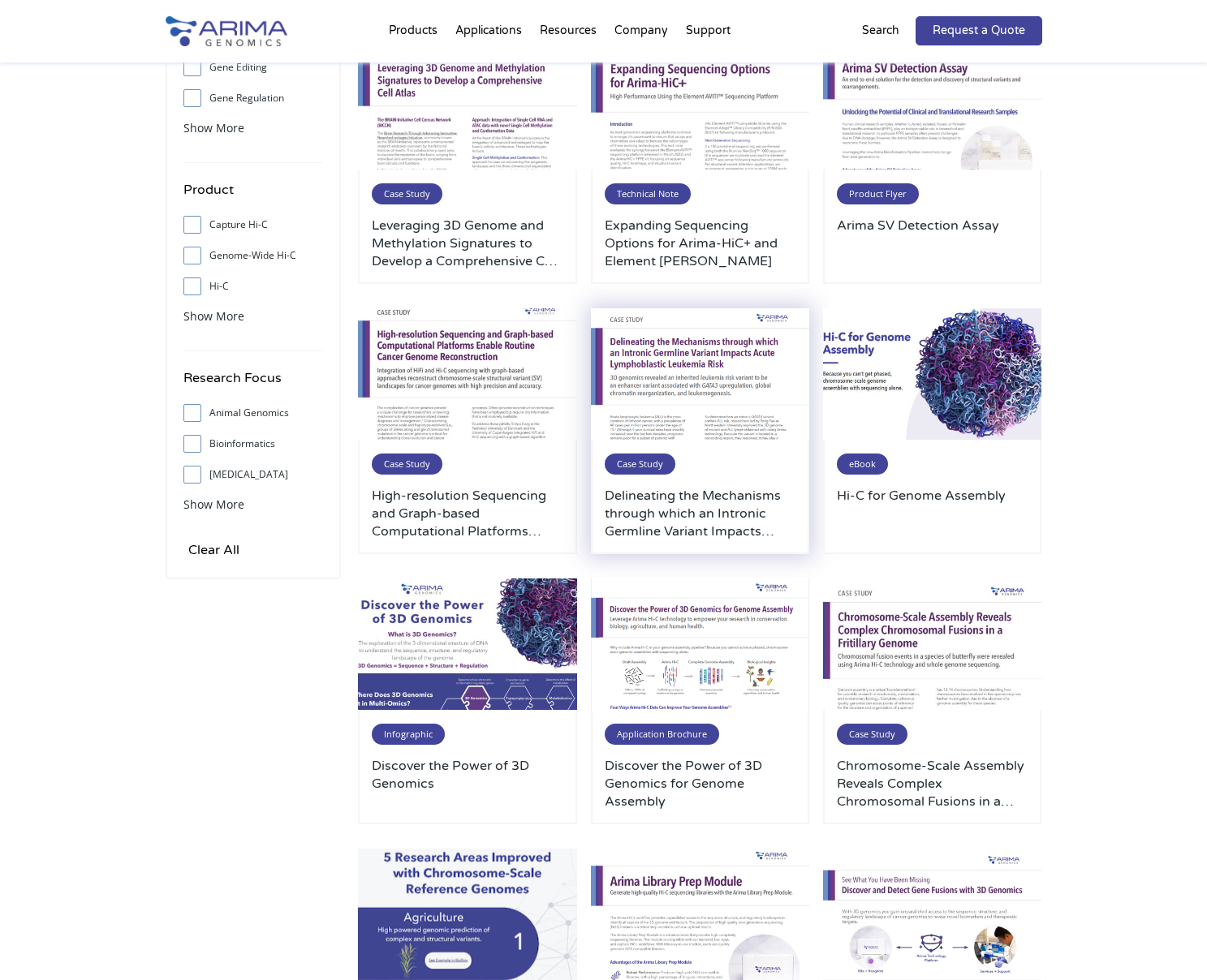
click at [739, 506] on h3 "Delineating the Mechanisms through which an Intronic Germline Variant Impacts A…" at bounding box center [700, 513] width 192 height 54
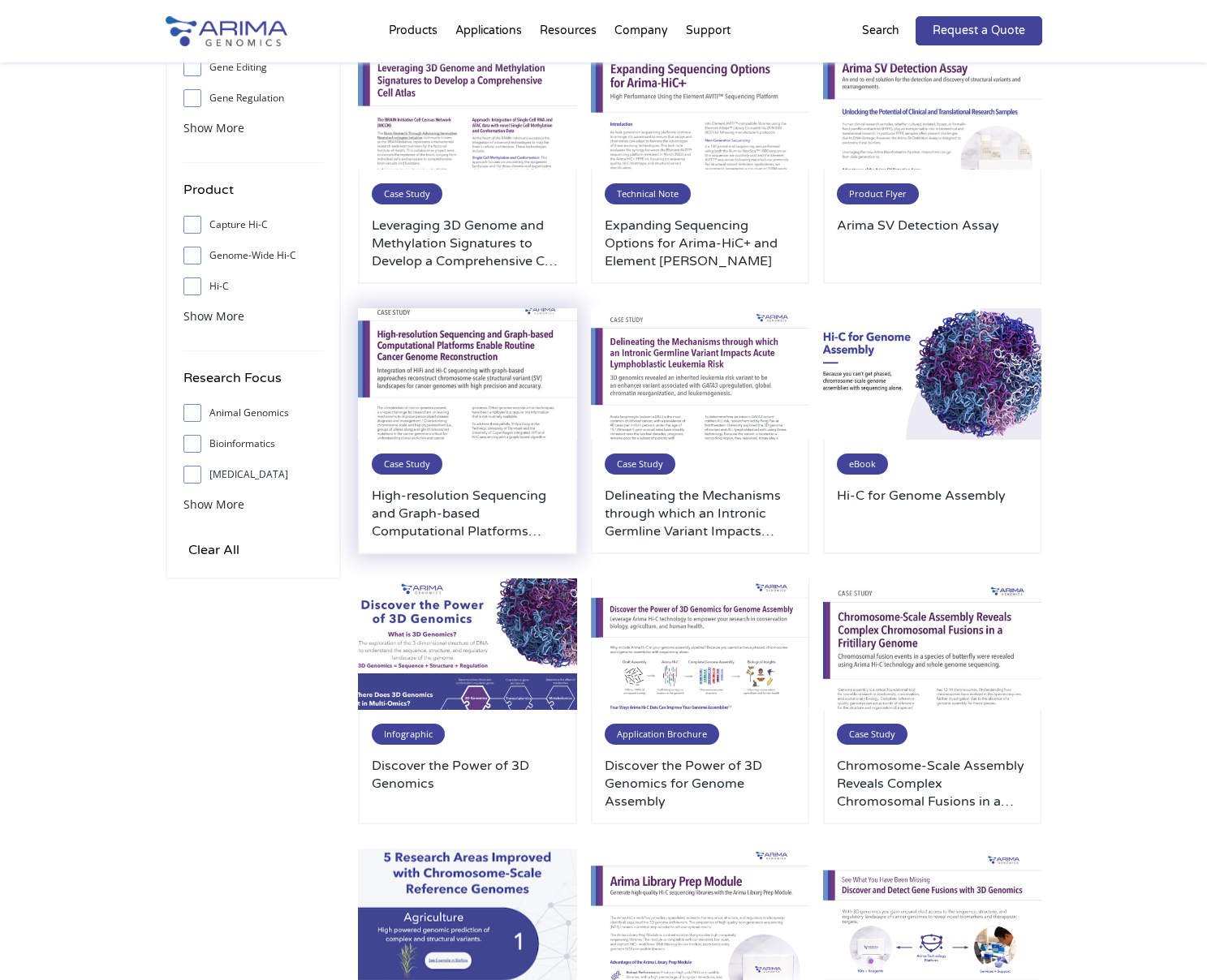
click at [499, 495] on h3 "High-resolution Sequencing and Graph-based Computational Platforms Enable Routi…" at bounding box center [467, 513] width 192 height 54
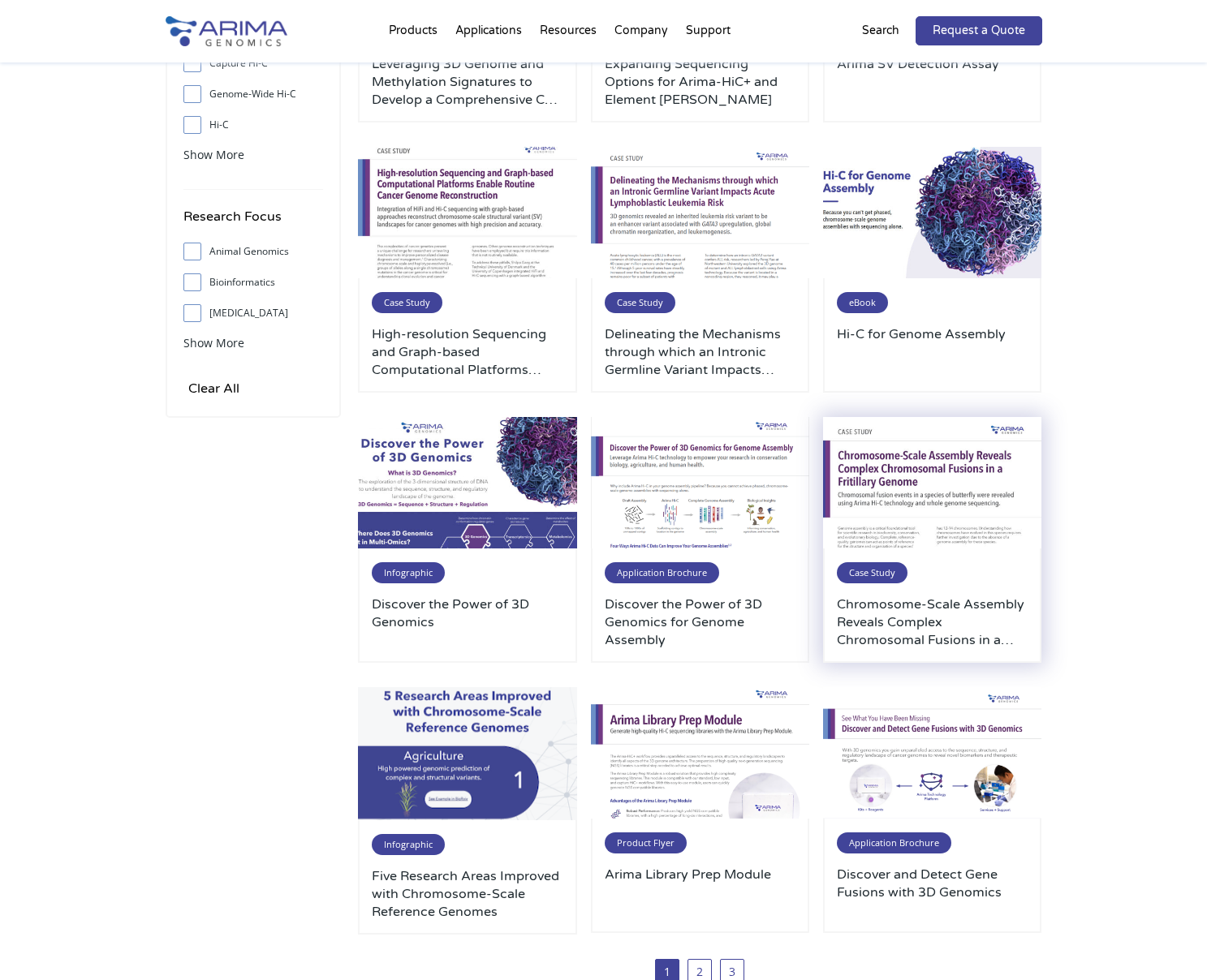
scroll to position [370, 0]
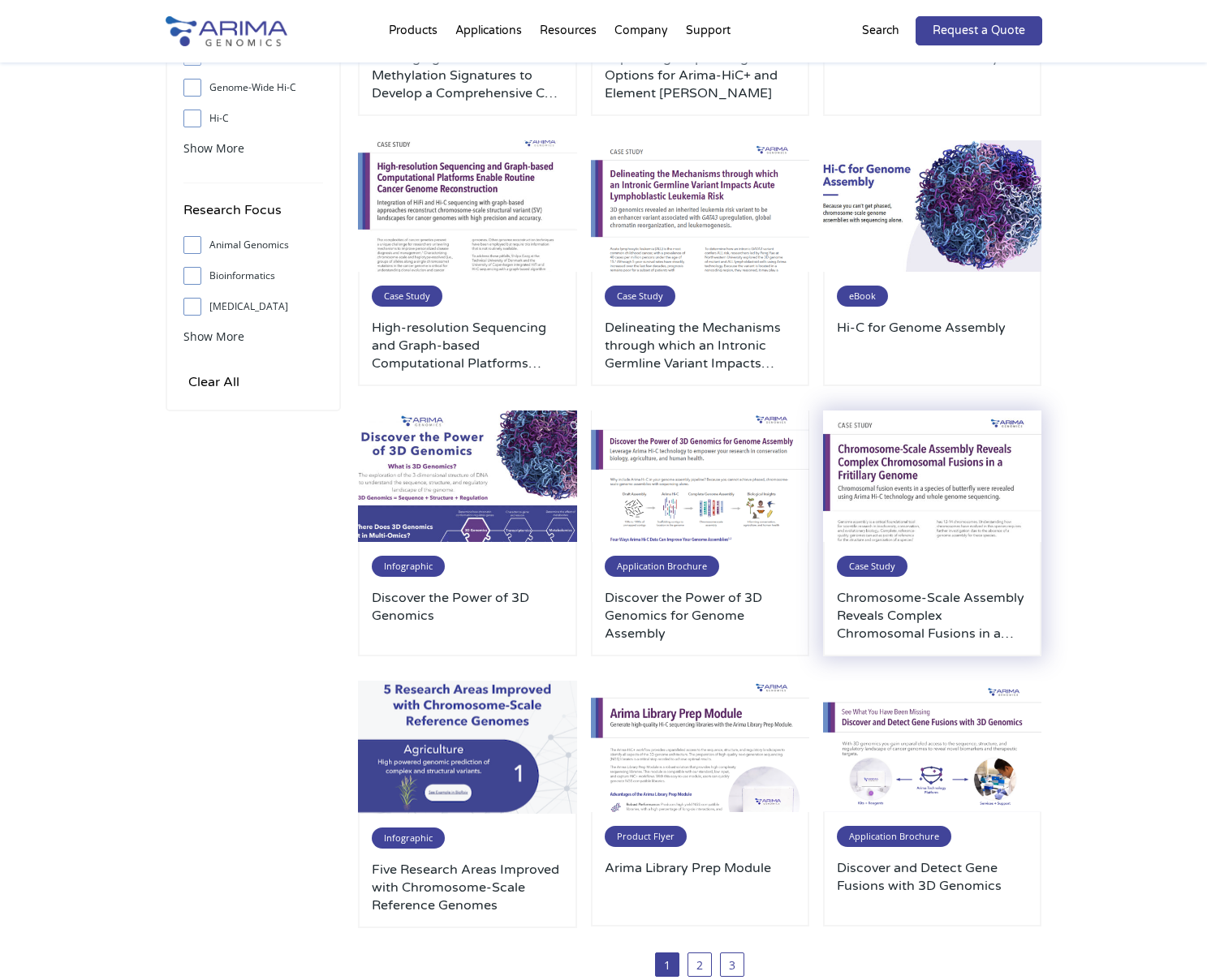
click at [917, 627] on h3 "Chromosome-Scale Assembly Reveals Complex Chromosomal Fusions in a Fritillary G…" at bounding box center [933, 615] width 192 height 54
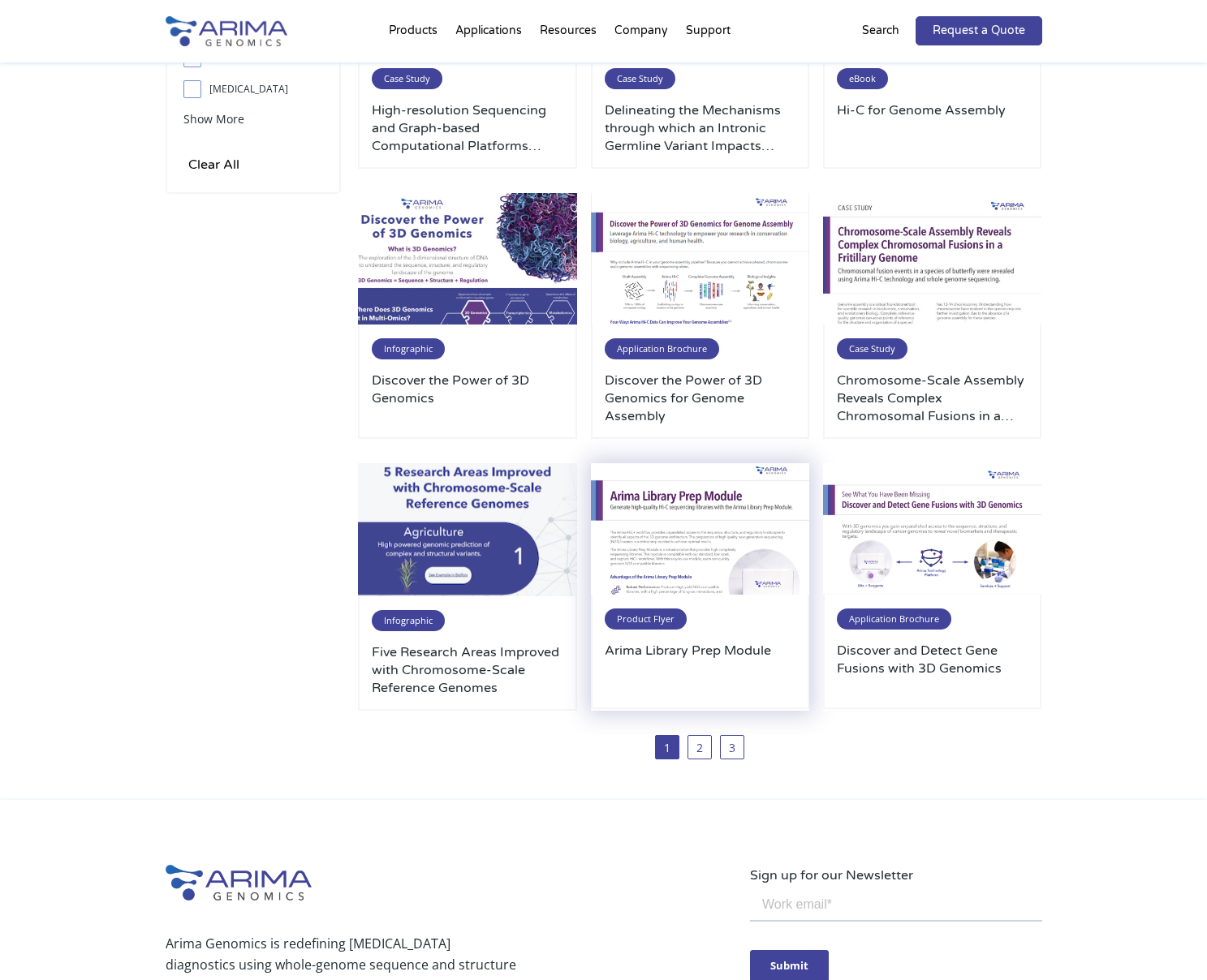
scroll to position [597, 0]
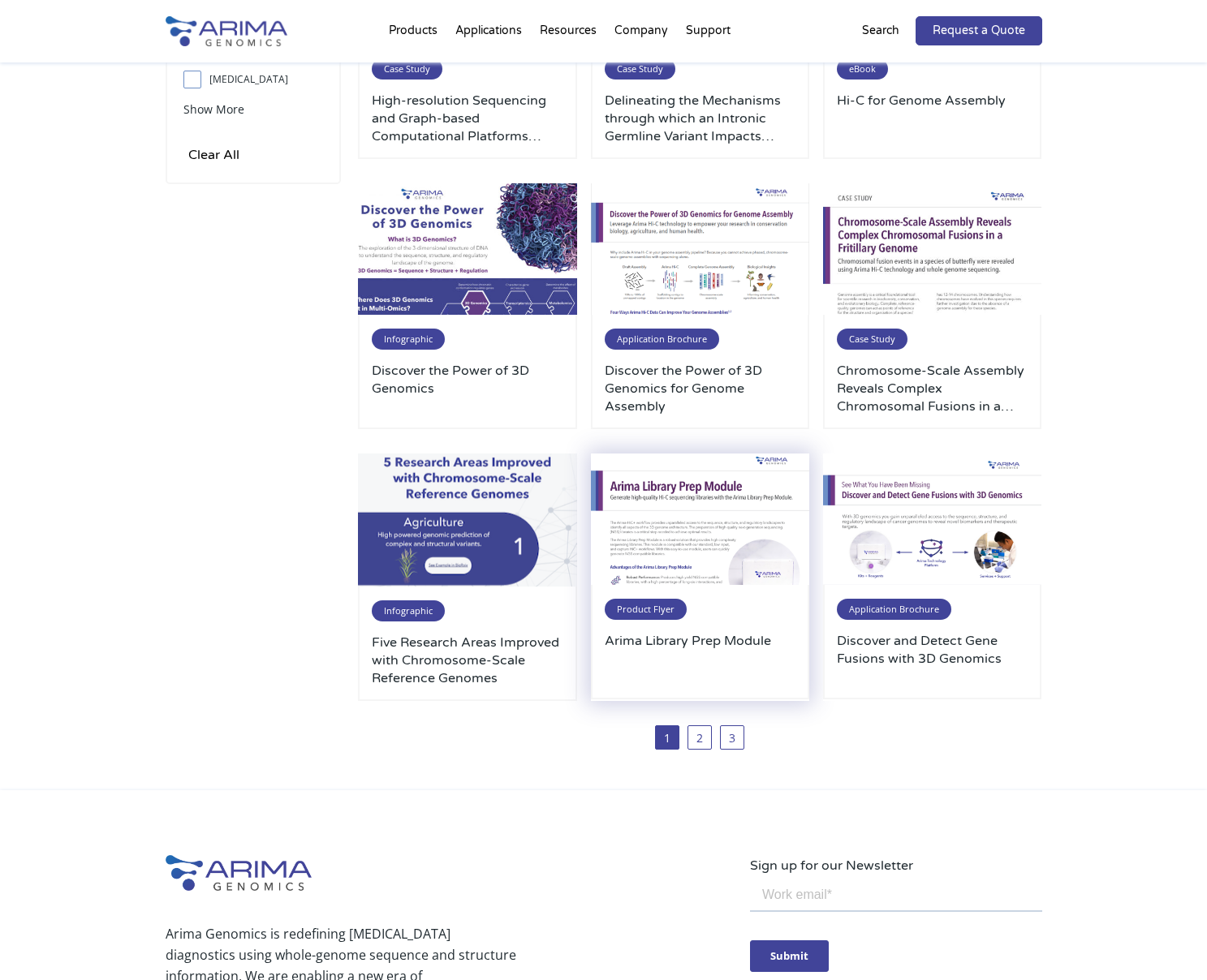
click at [731, 597] on div "Product Flyer Arima Library Prep Module" at bounding box center [700, 643] width 219 height 114
click at [654, 509] on img at bounding box center [700, 519] width 219 height 131
click at [956, 536] on img at bounding box center [933, 519] width 219 height 131
click at [704, 741] on link "2" at bounding box center [700, 737] width 25 height 25
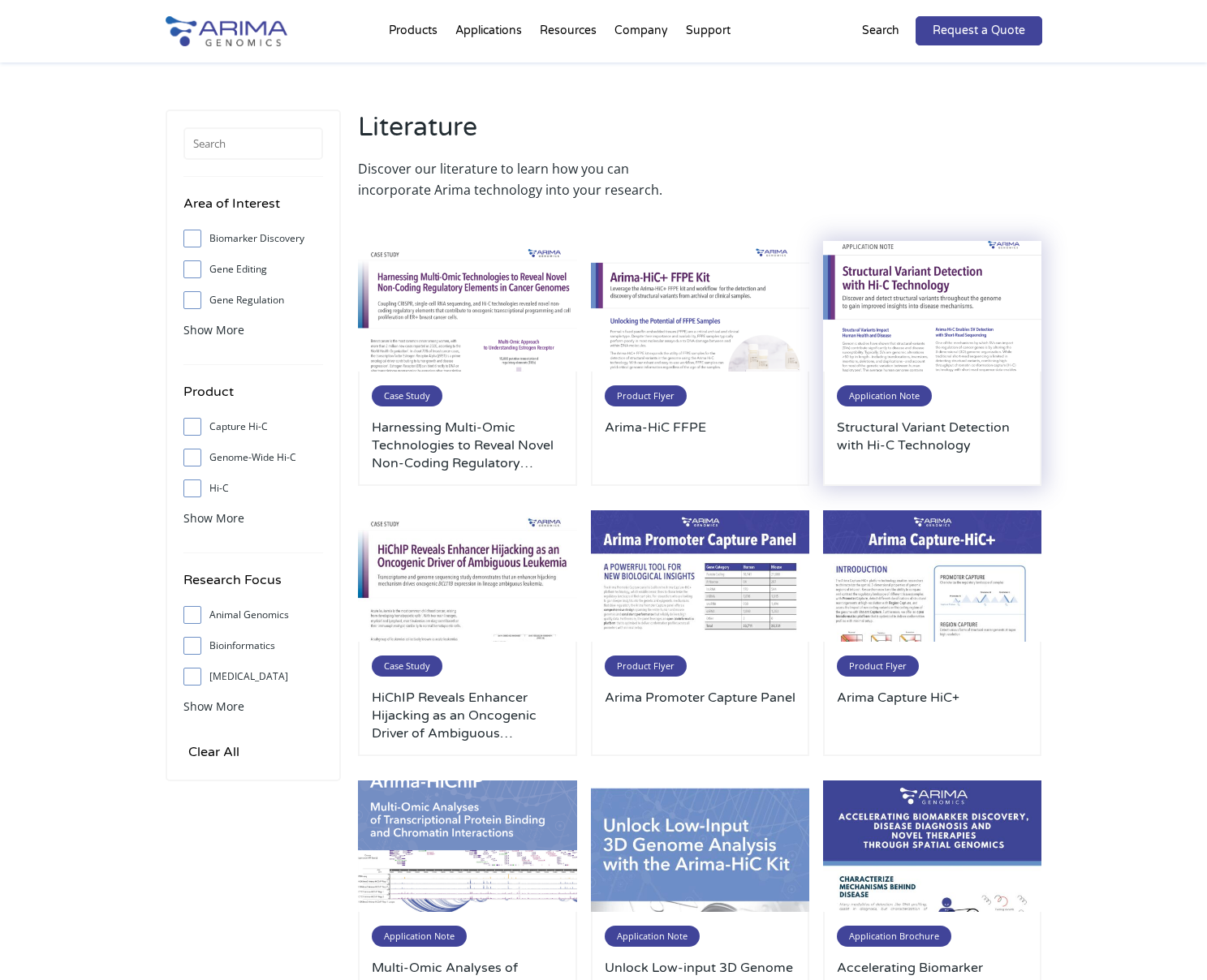
click at [975, 441] on h3 "Structural Variant Detection with Hi-C Technology" at bounding box center [933, 445] width 192 height 54
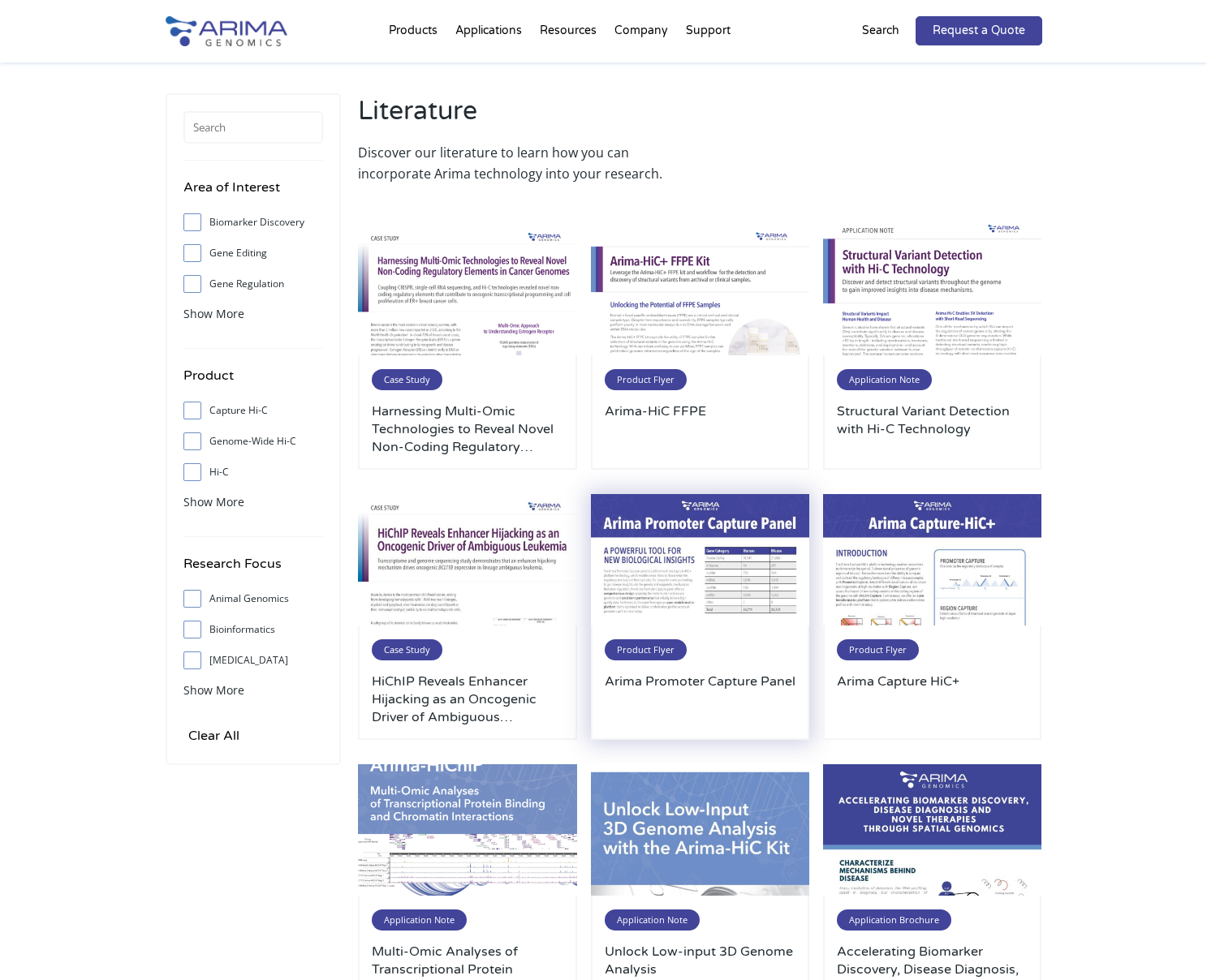
scroll to position [17, 0]
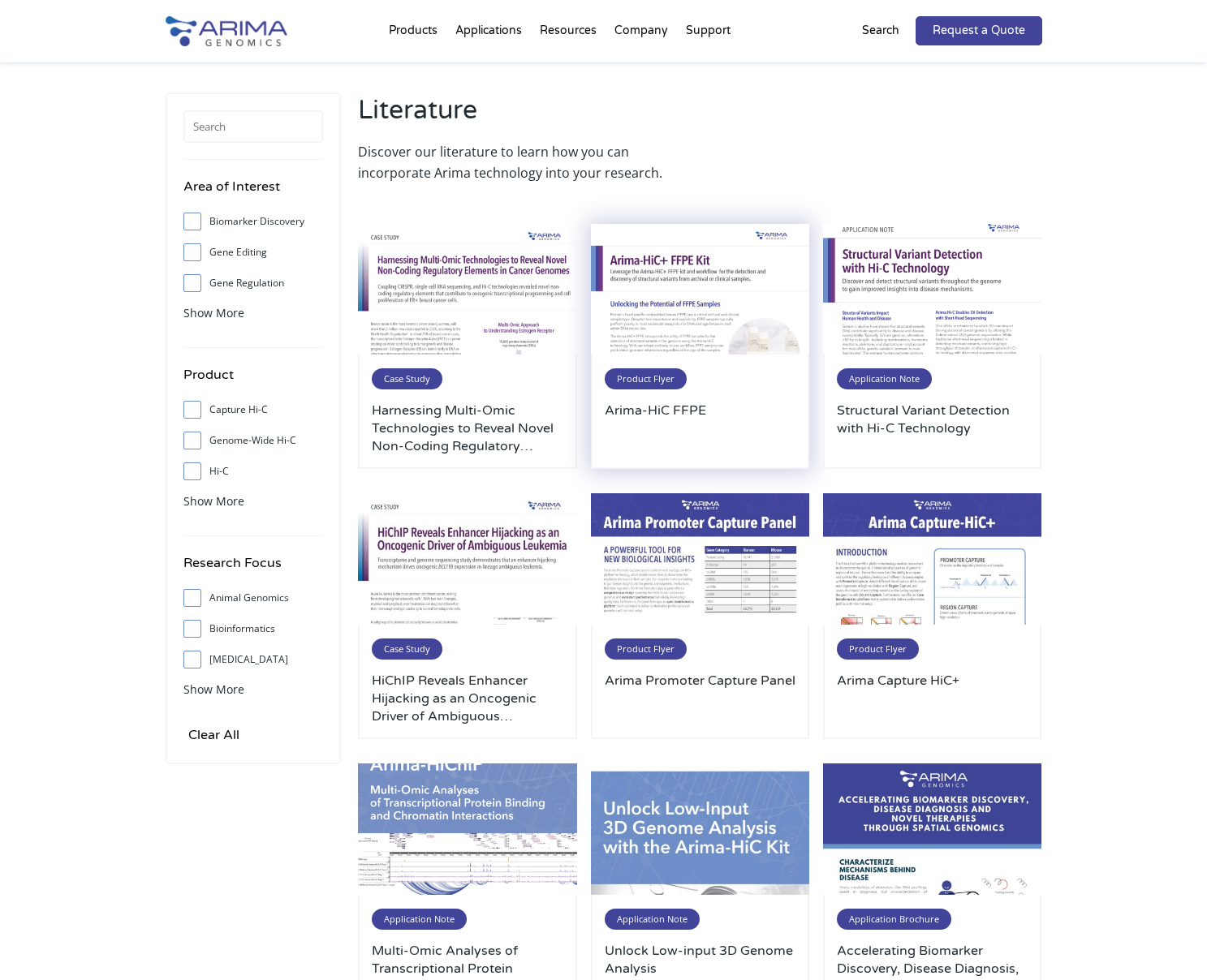
click at [771, 447] on h3 "Arima-HiC FFPE" at bounding box center [700, 428] width 192 height 54
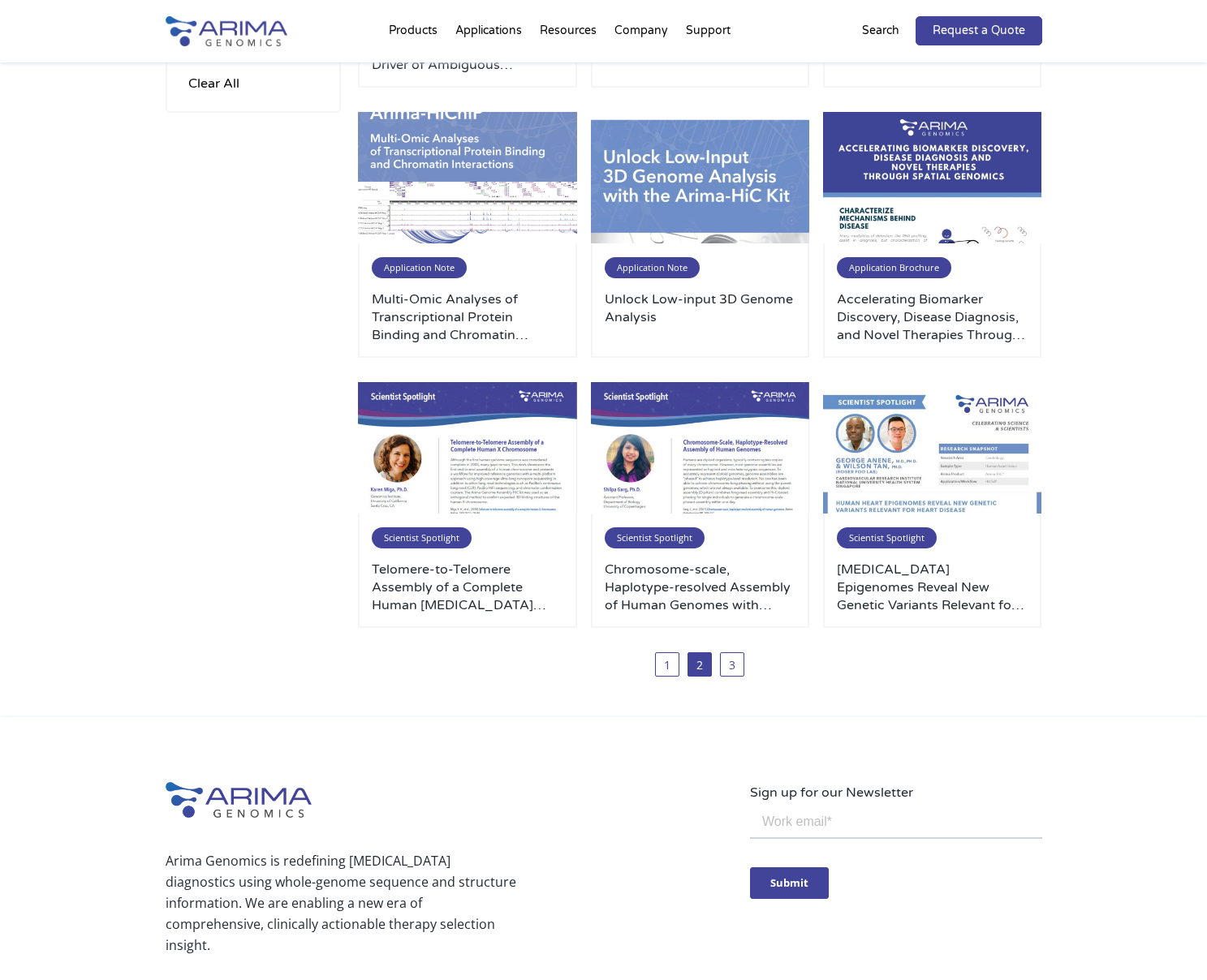
scroll to position [668, 0]
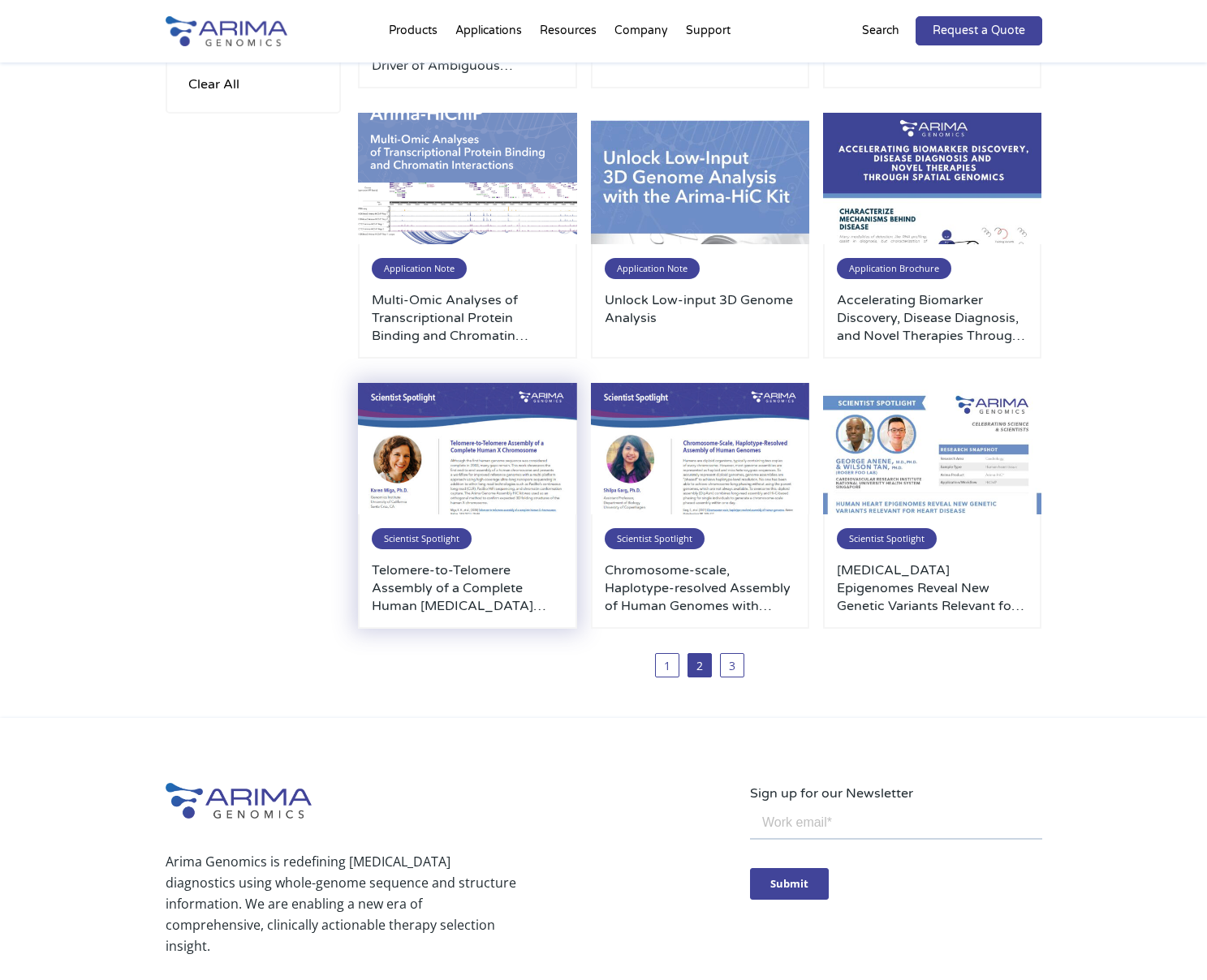
click at [483, 616] on div "Scientist Spotlight Telomere-to-Telomere Assembly of a Complete Human X Chromos…" at bounding box center [467, 572] width 219 height 114
click at [469, 586] on h3 "Telomere-to-Telomere Assembly of a Complete Human X Chromosome with Karen Miga" at bounding box center [467, 588] width 192 height 54
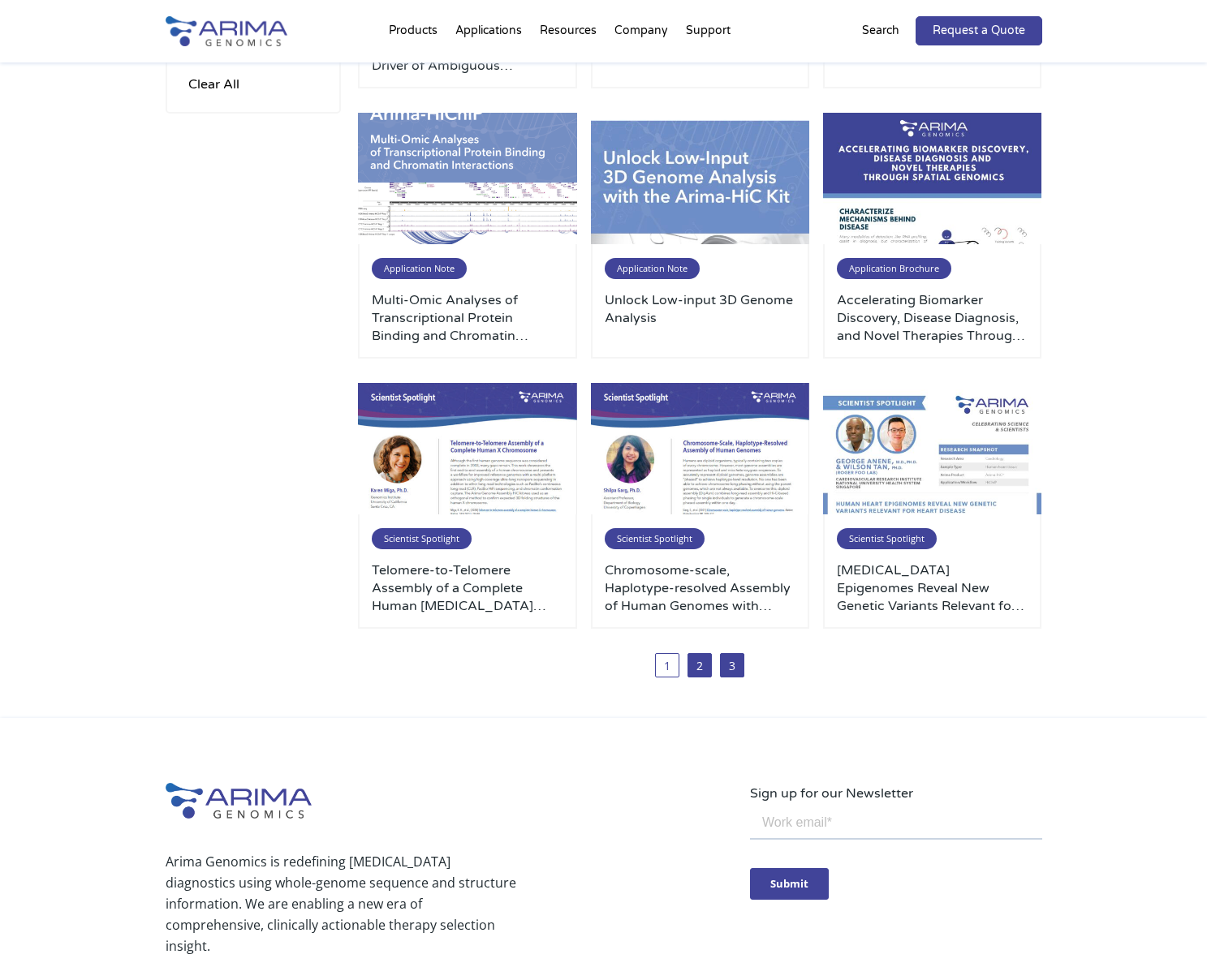
click at [724, 659] on link "3" at bounding box center [732, 666] width 25 height 25
click at [734, 672] on link "3" at bounding box center [732, 666] width 25 height 25
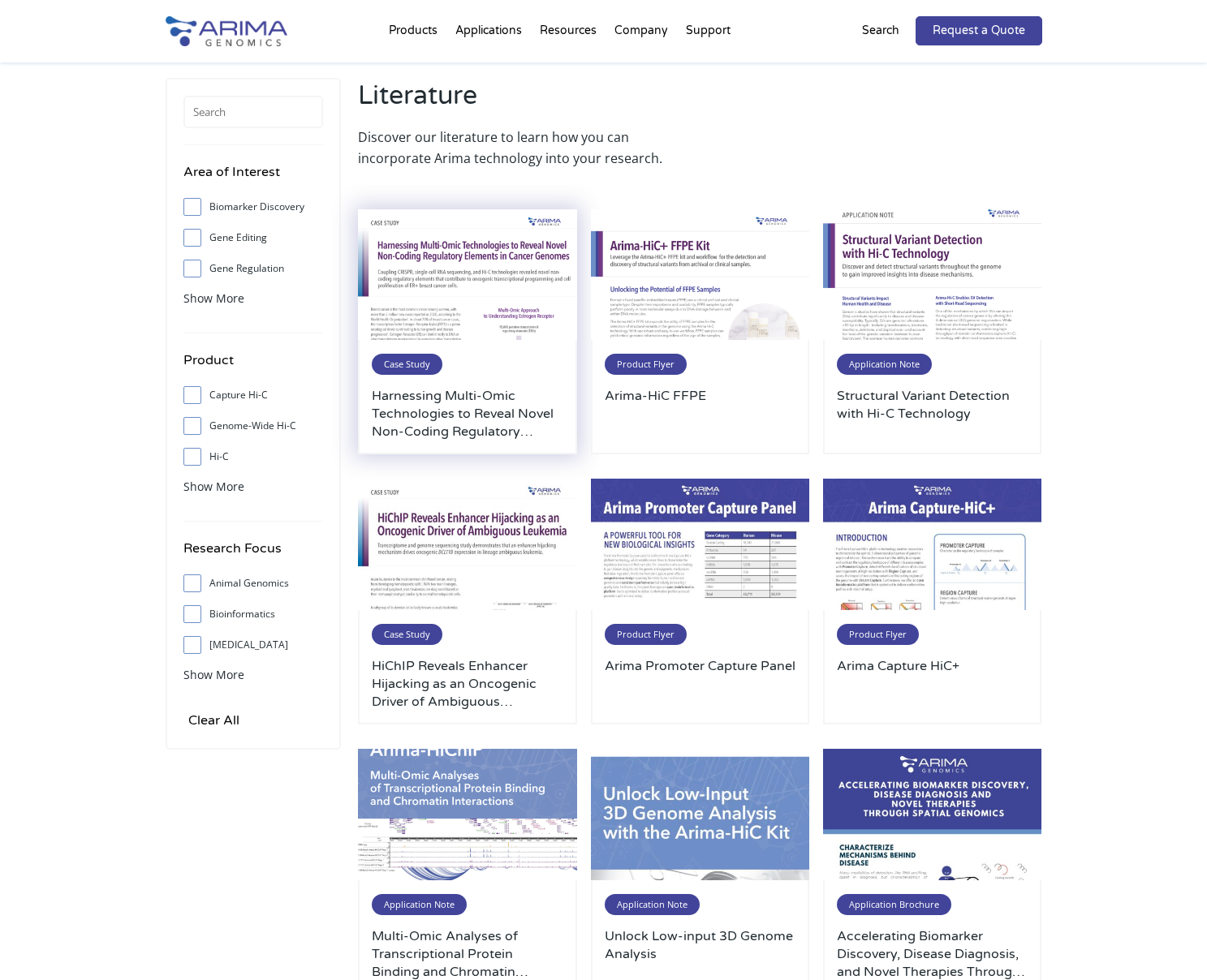
scroll to position [31, 0]
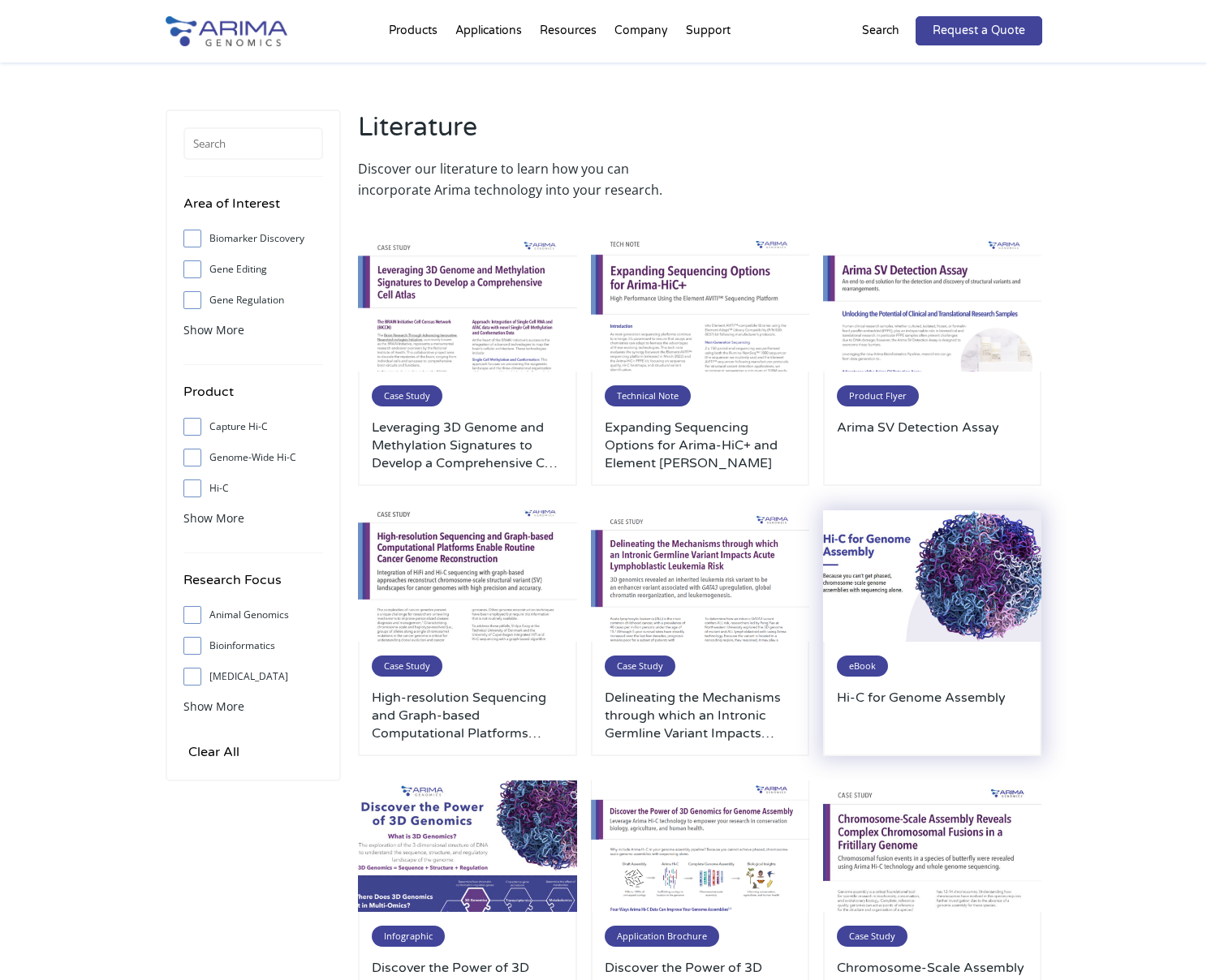
click at [924, 598] on img at bounding box center [933, 576] width 219 height 131
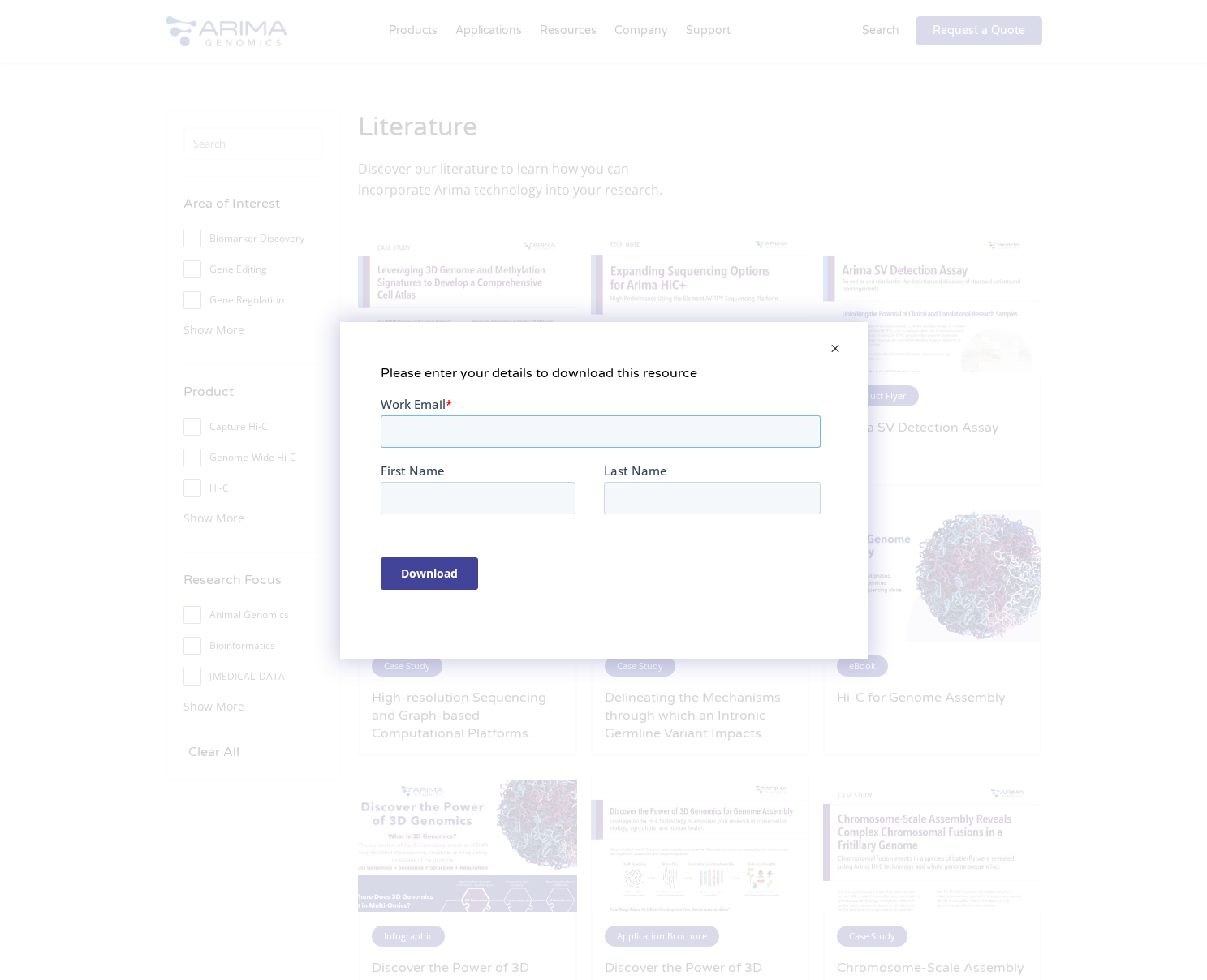
click at [574, 436] on input "Work Email *" at bounding box center [600, 431] width 440 height 32
type input "pamela@lucidascience.com"
type input "Pamela"
type input "Bentley Mills"
type input "pamela@lucidascience.com"
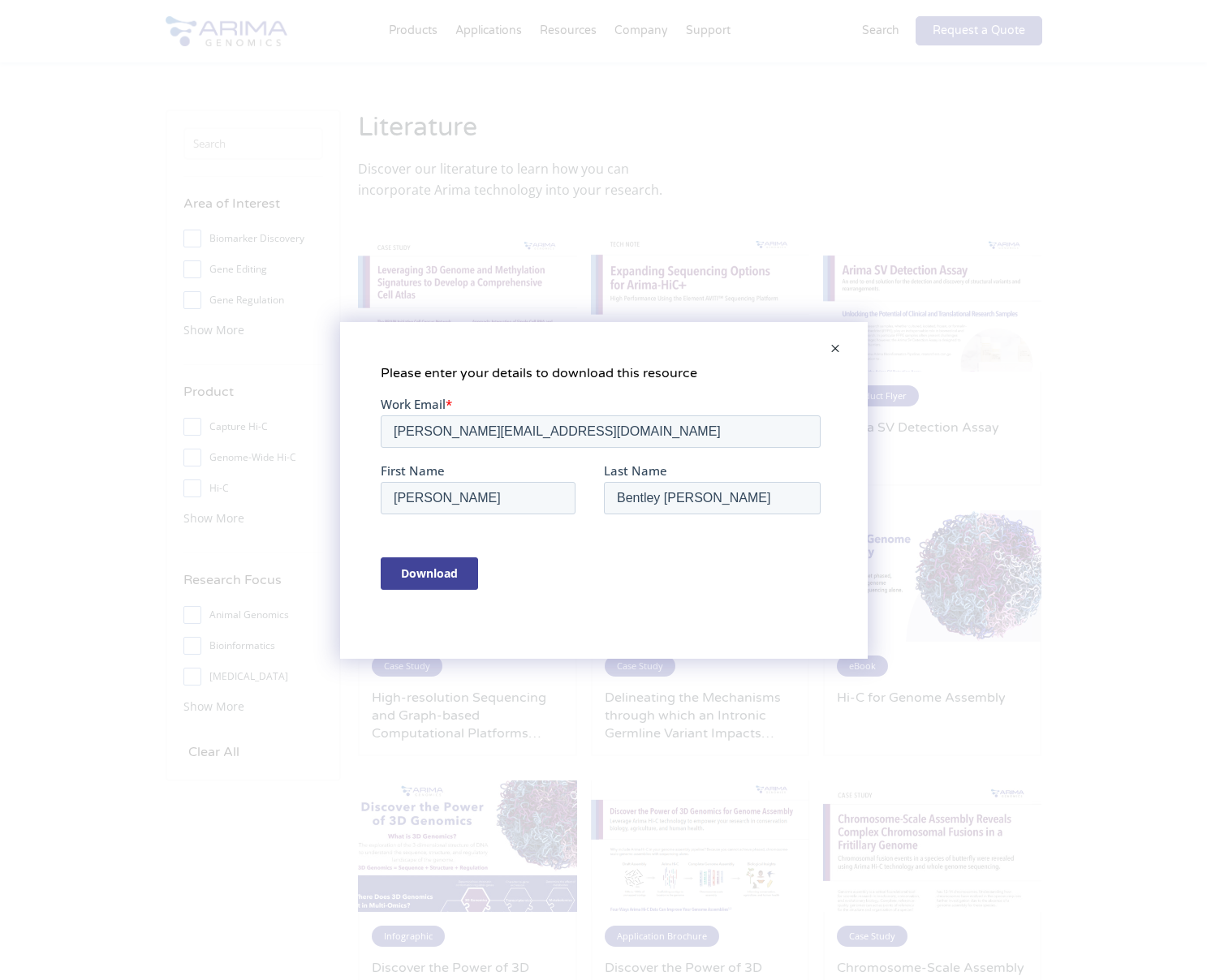
click at [451, 570] on input "Download" at bounding box center [429, 573] width 97 height 32
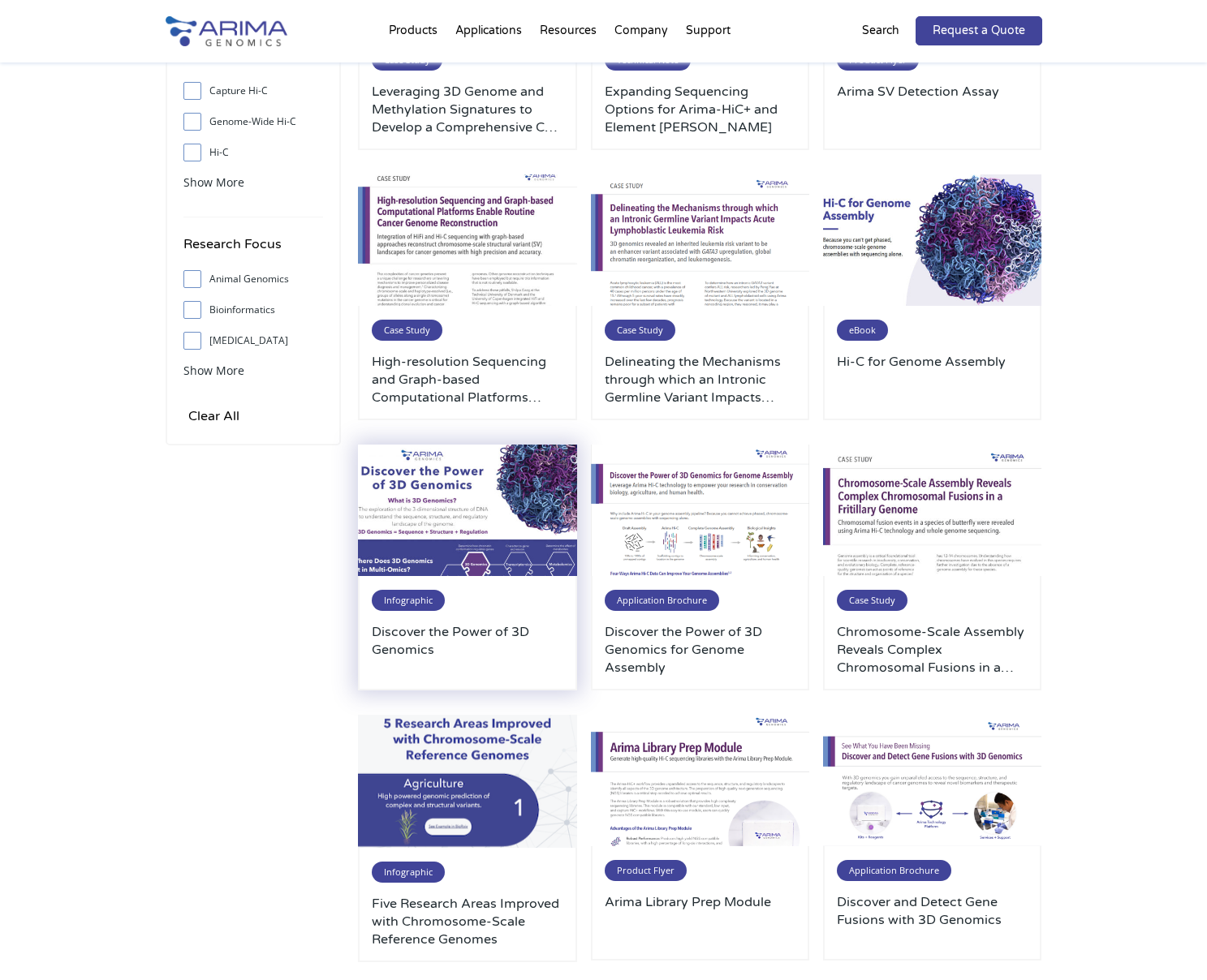
scroll to position [344, 0]
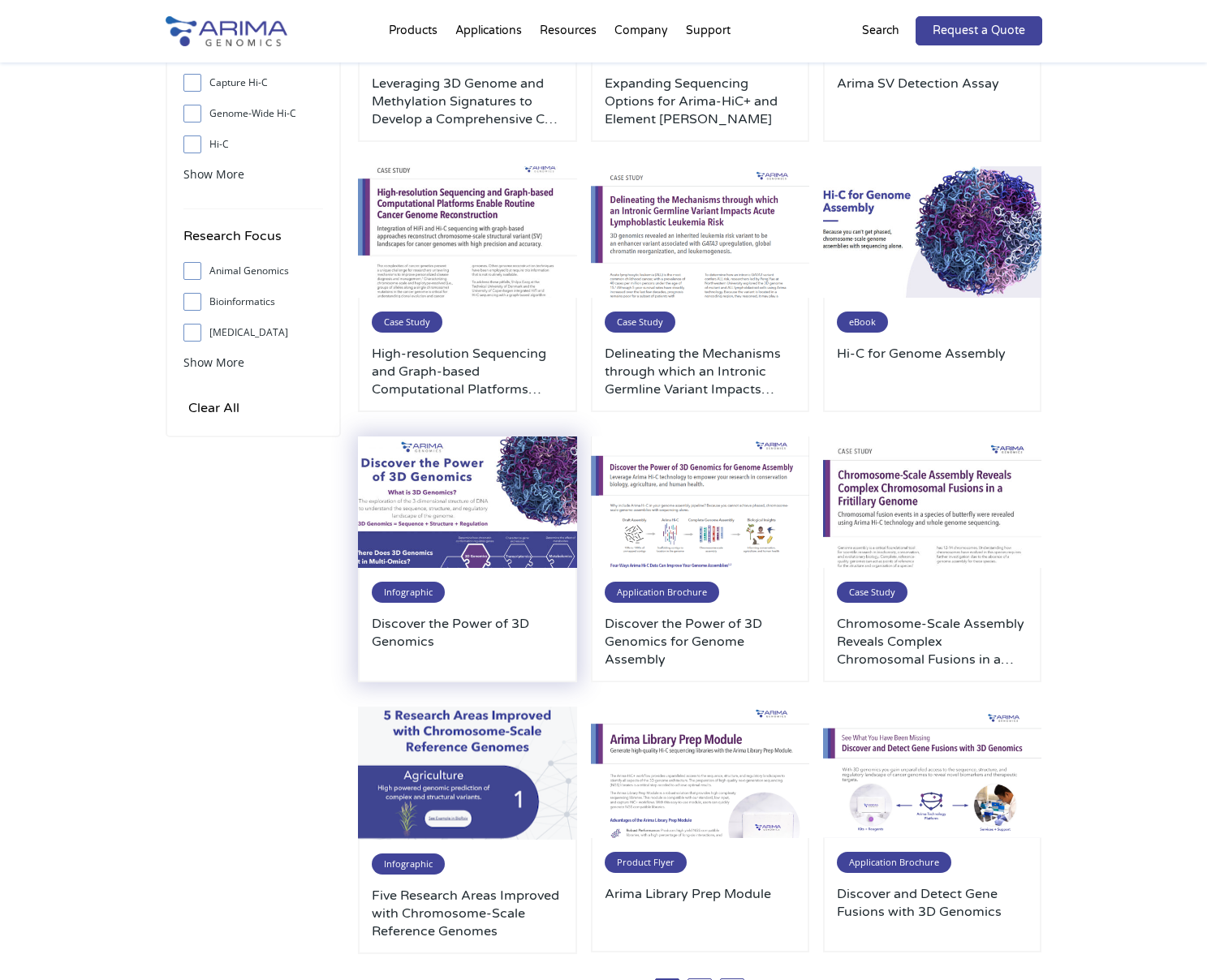
click at [559, 657] on h3 "Discover the Power of 3D Genomics" at bounding box center [467, 642] width 192 height 54
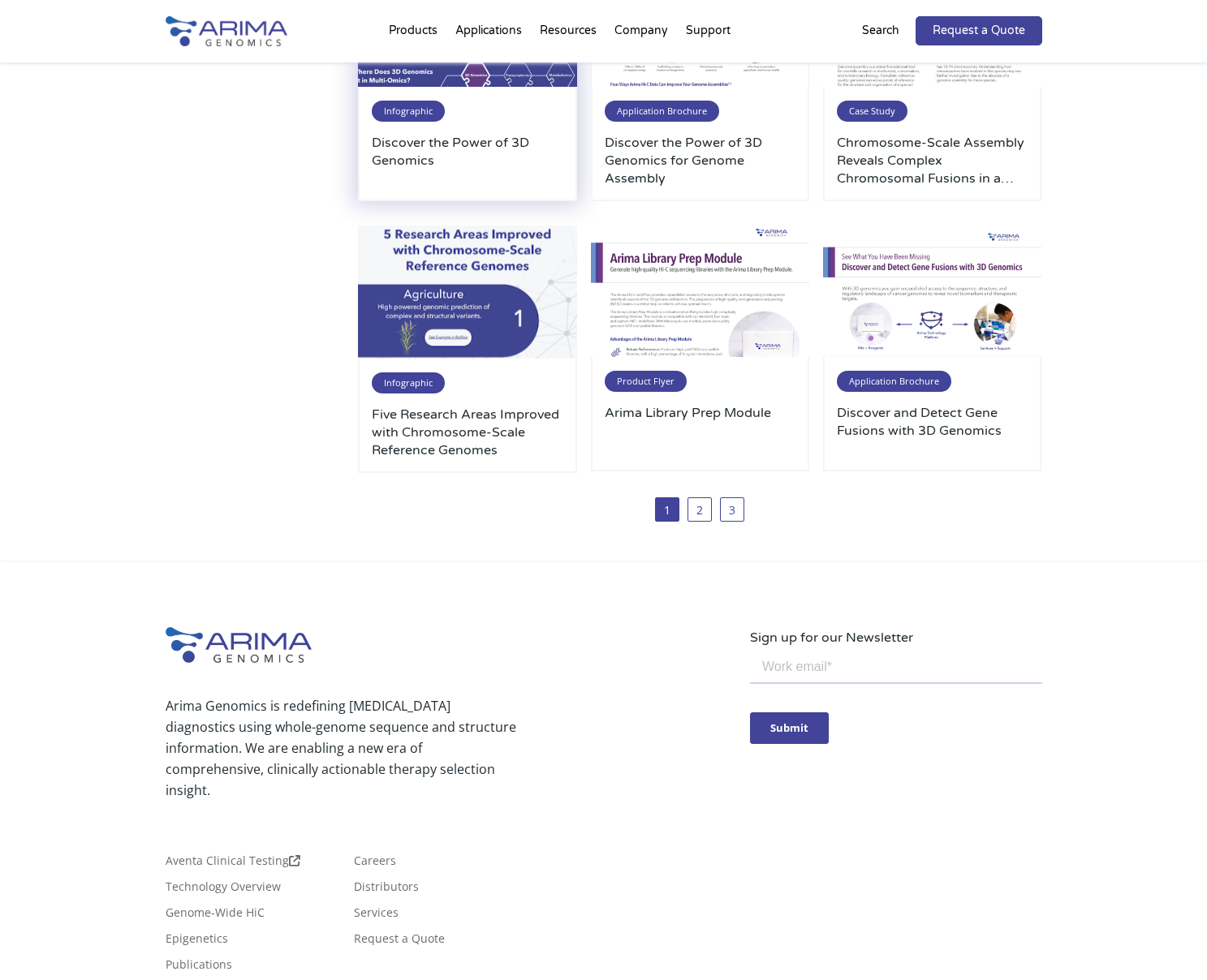
scroll to position [862, 0]
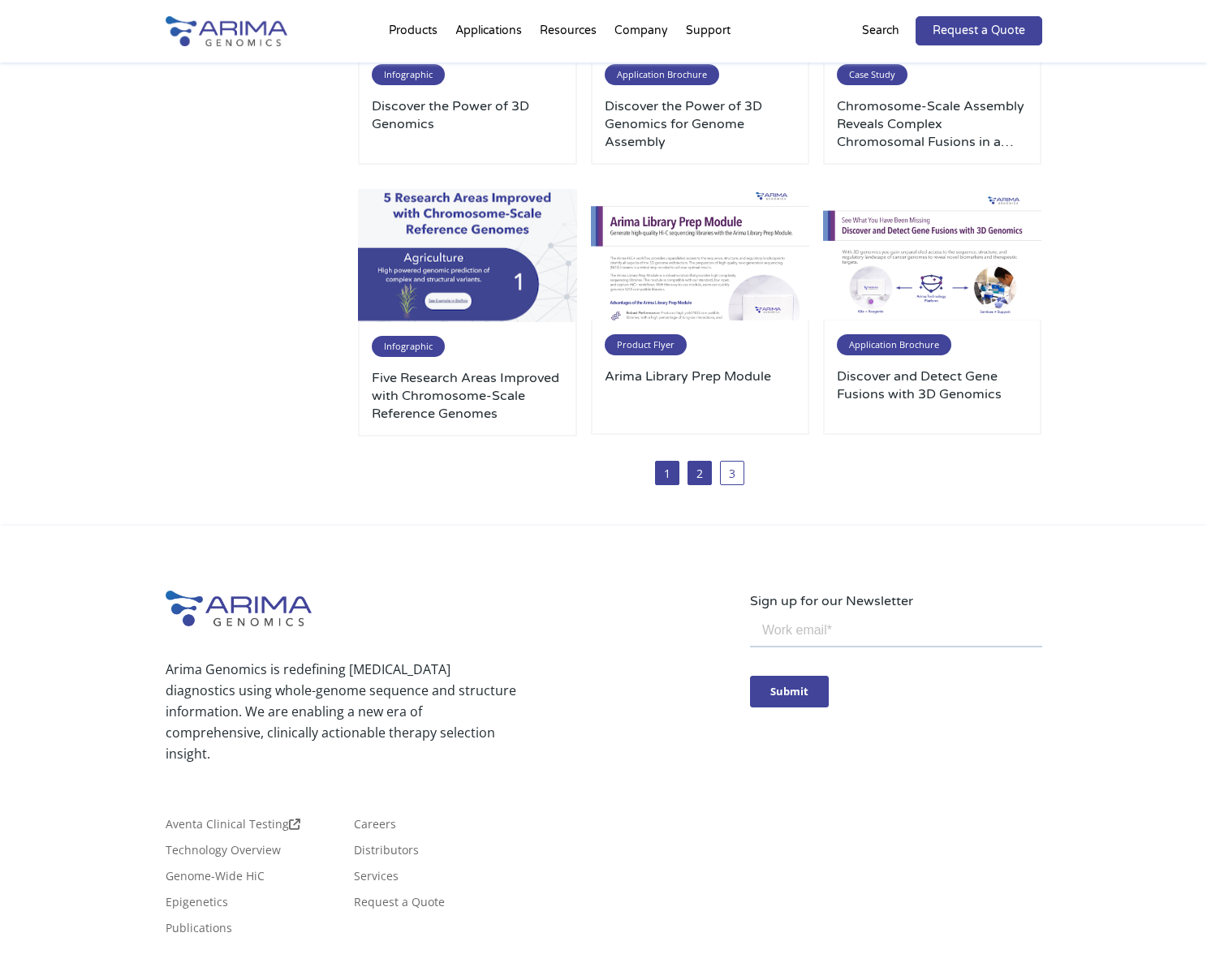
click at [707, 468] on link "2" at bounding box center [700, 473] width 25 height 25
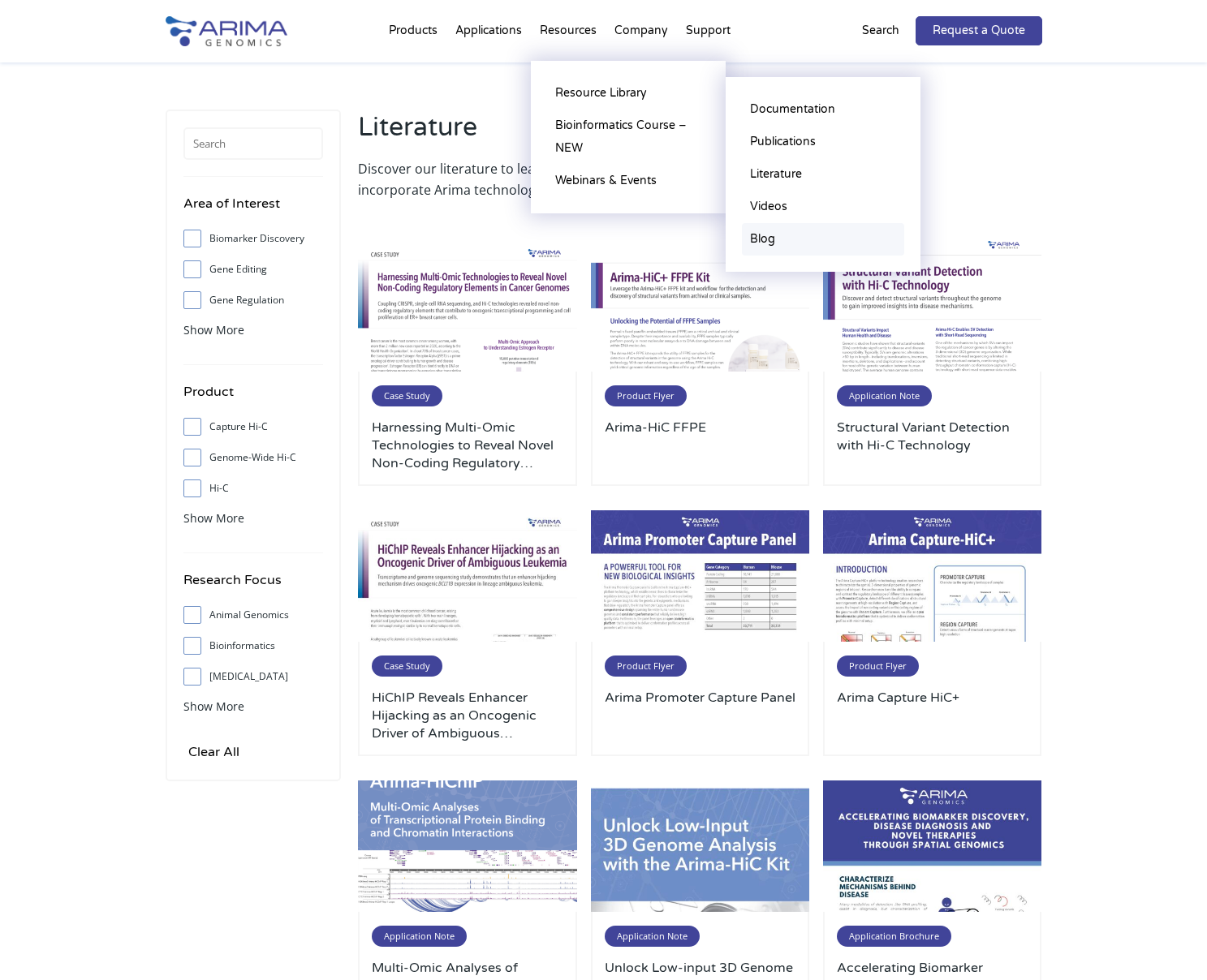
click at [775, 237] on link "Blog" at bounding box center [823, 239] width 162 height 32
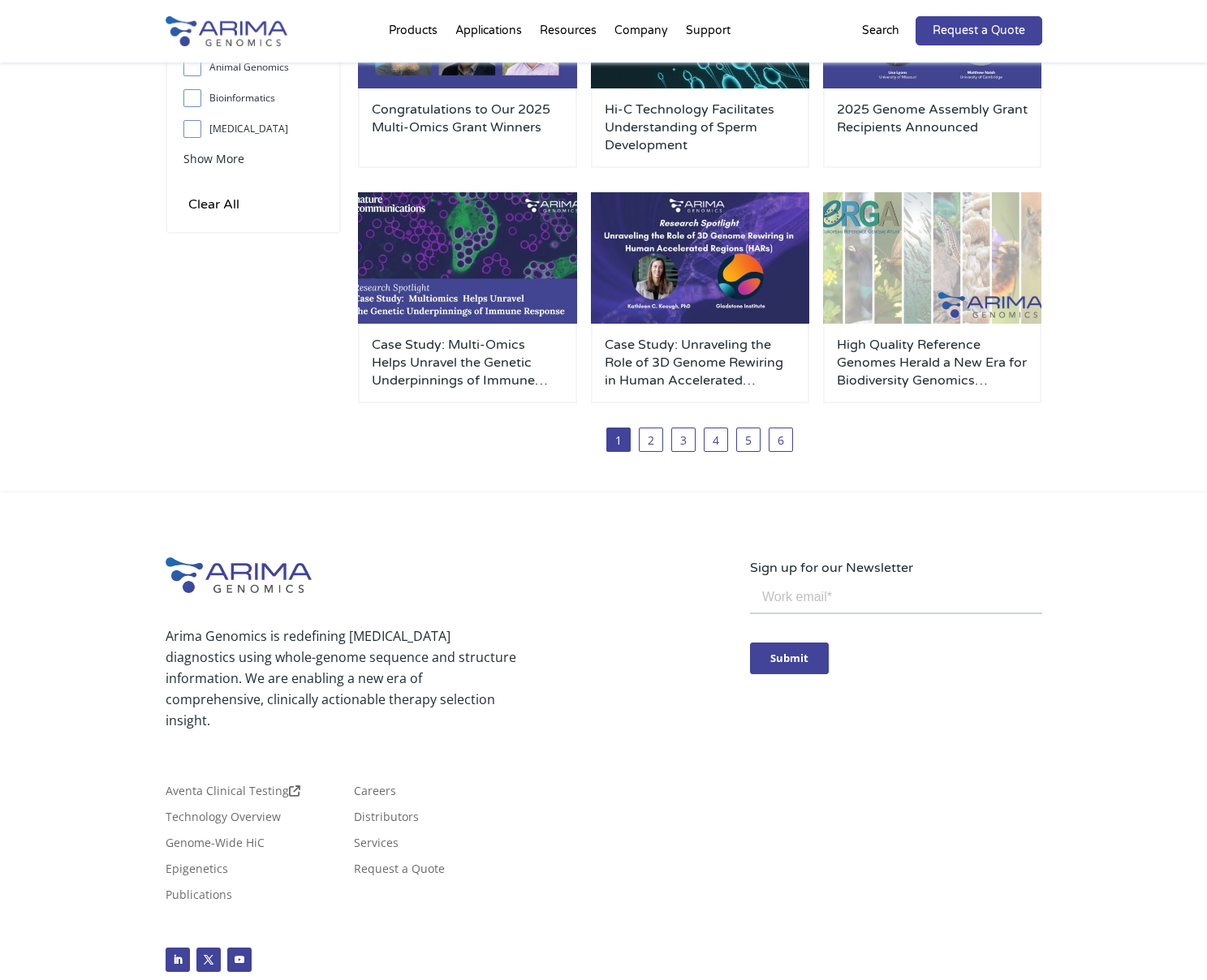
scroll to position [553, 0]
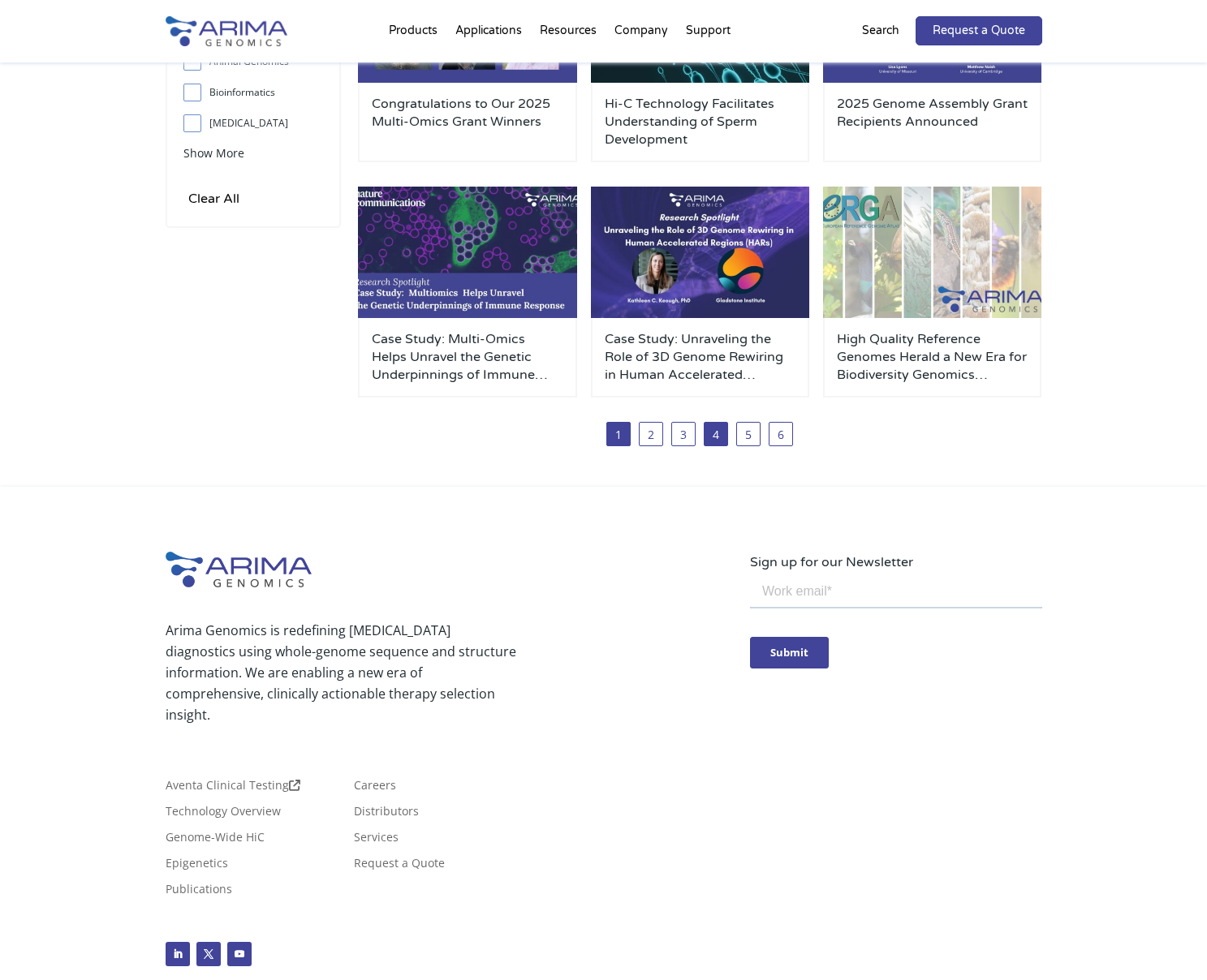
click at [721, 440] on link "4" at bounding box center [716, 434] width 25 height 25
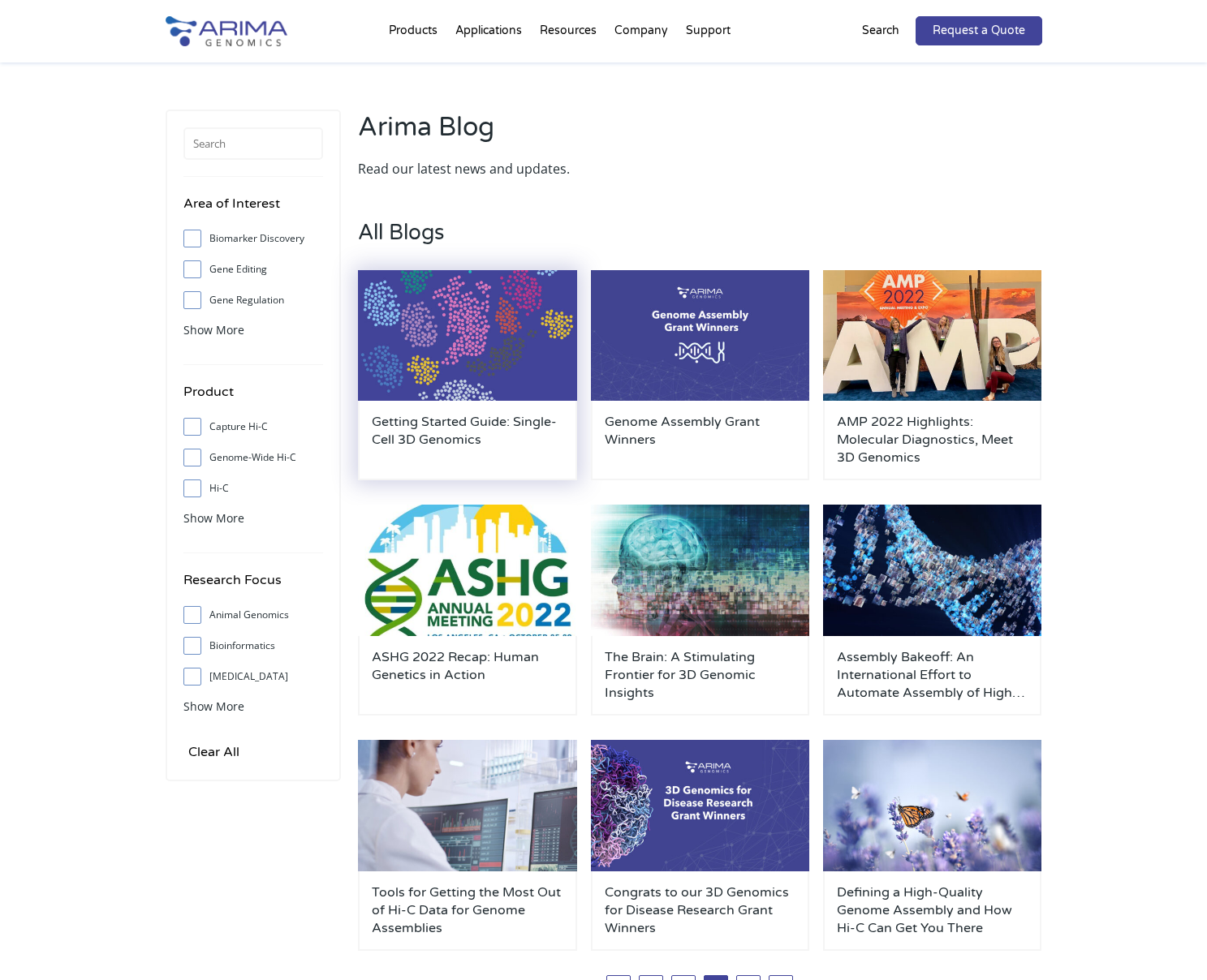
click at [468, 419] on h3 "Getting Started Guide: Single-Cell 3D Genomics" at bounding box center [467, 440] width 192 height 54
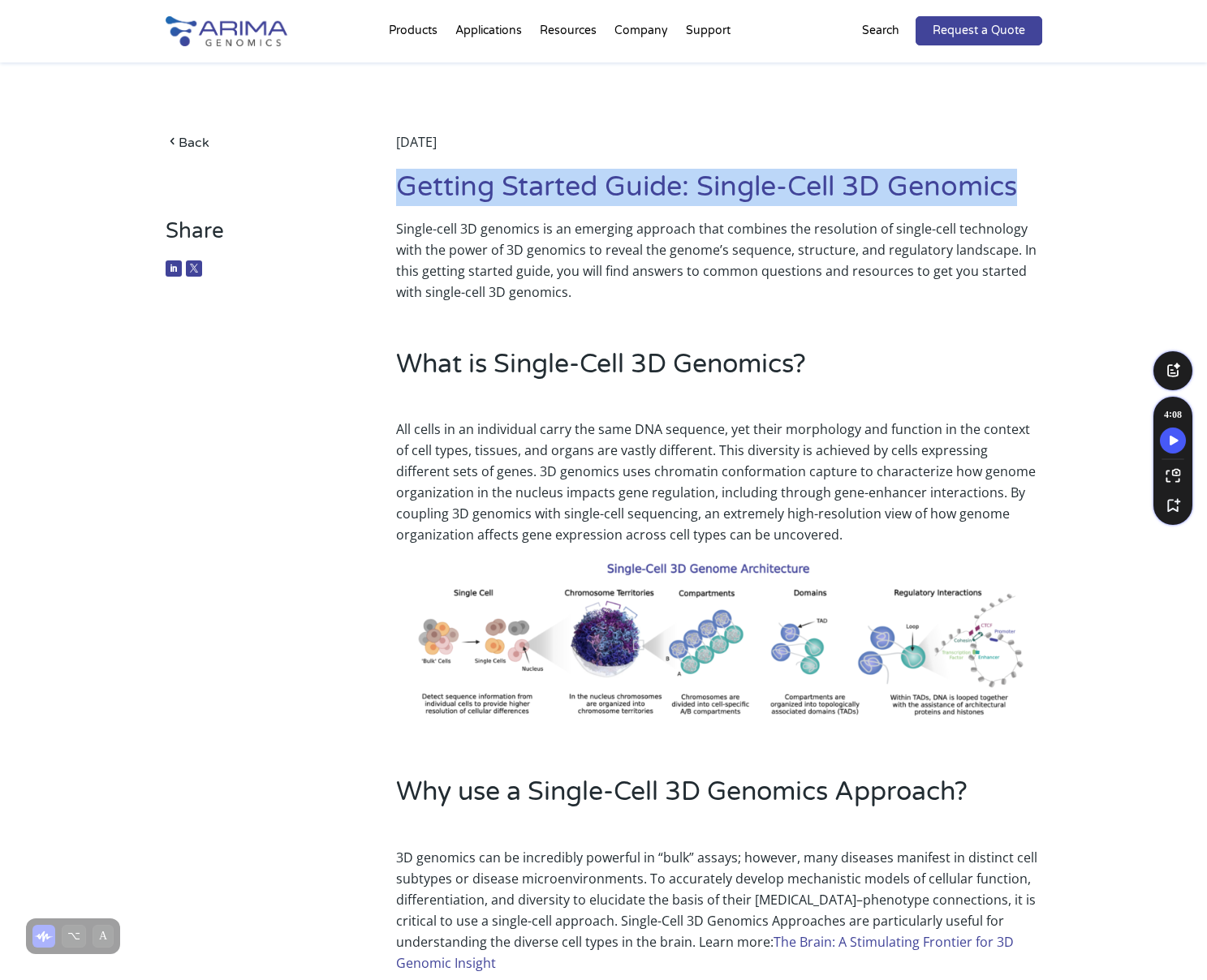
drag, startPoint x: 1030, startPoint y: 187, endPoint x: 398, endPoint y: 193, distance: 632.0
click at [398, 193] on h1 "Getting Started Guide: Single-Cell 3D Genomics" at bounding box center [719, 193] width 645 height 49
copy h1 "Getting Started Guide: Single-Cell 3D Genomics"
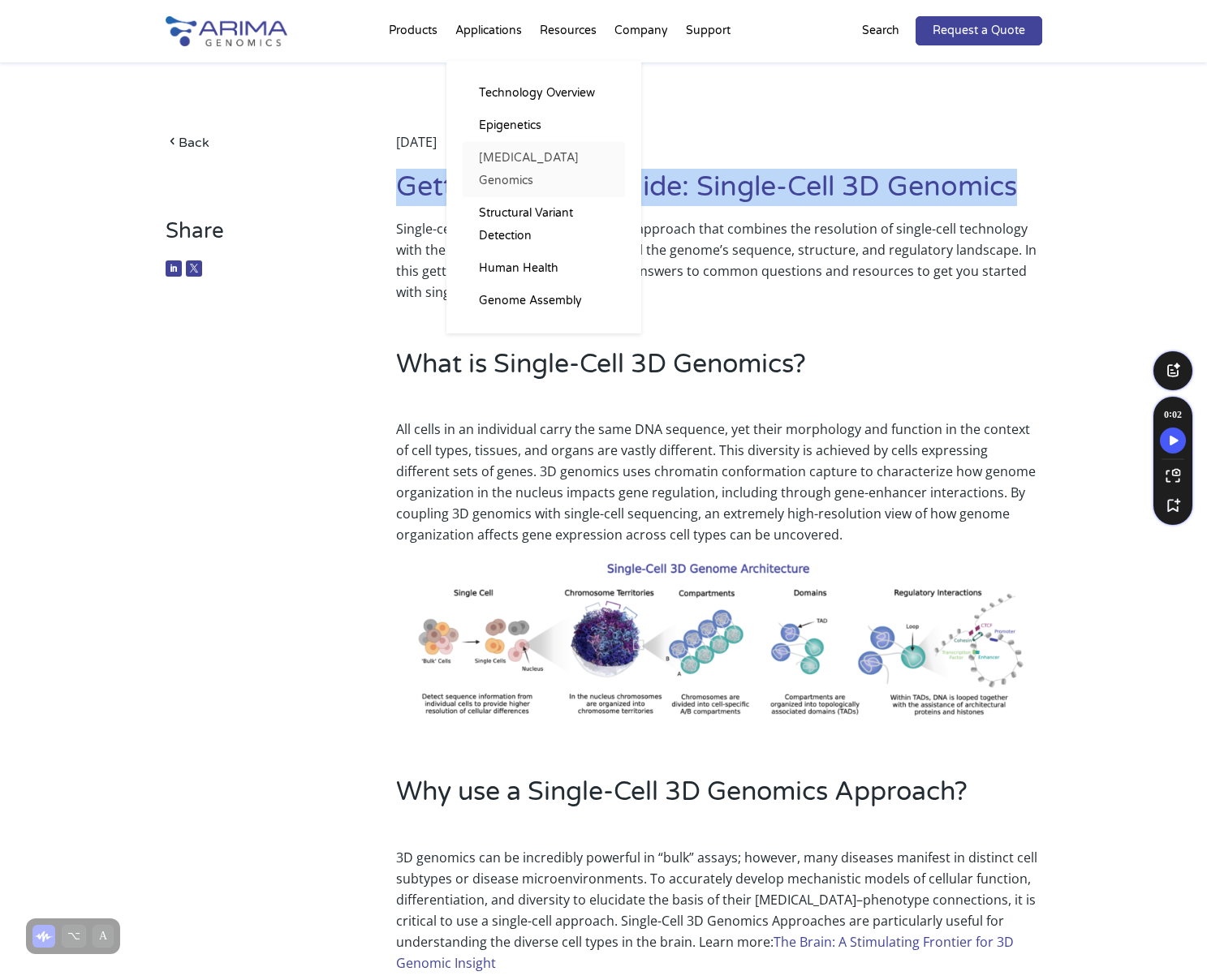
click at [543, 153] on link "[MEDICAL_DATA] Genomics" at bounding box center [544, 170] width 162 height 55
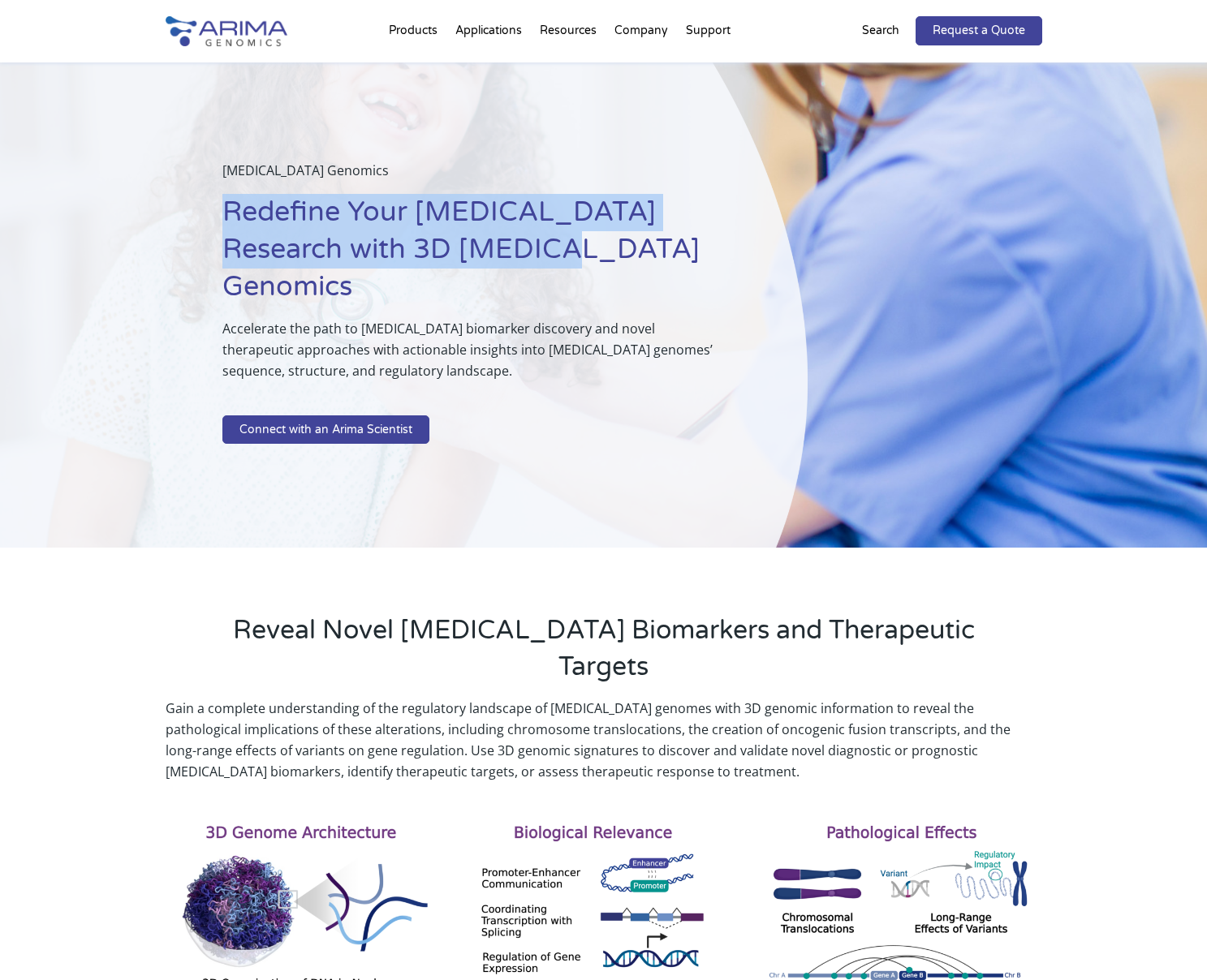
drag, startPoint x: 502, startPoint y: 251, endPoint x: 216, endPoint y: 213, distance: 288.5
click at [216, 213] on div "Cancer Genomics Redefine Your Cancer Research with 3D Cancer Genomics Accelerat…" at bounding box center [404, 305] width 808 height 486
click at [517, 247] on h1 "Redefine Your Cancer Research with 3D Cancer Genomics" at bounding box center [474, 257] width 504 height 124
drag, startPoint x: 504, startPoint y: 251, endPoint x: 223, endPoint y: 216, distance: 283.2
click at [223, 216] on h1 "Redefine Your Cancer Research with 3D Cancer Genomics" at bounding box center [474, 257] width 504 height 124
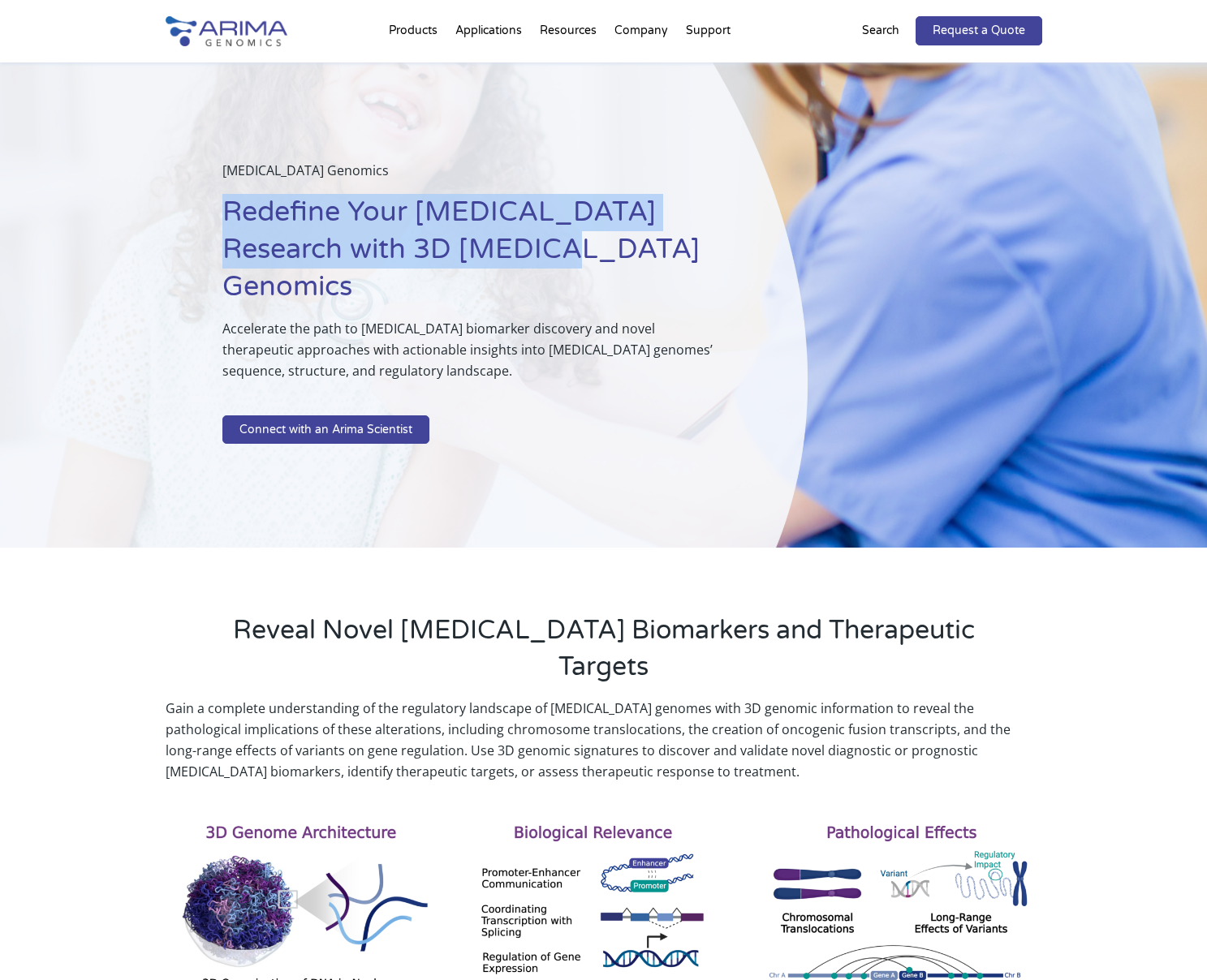
copy h1 "Redefine Your Cancer Research with 3D Cancer Genomics"
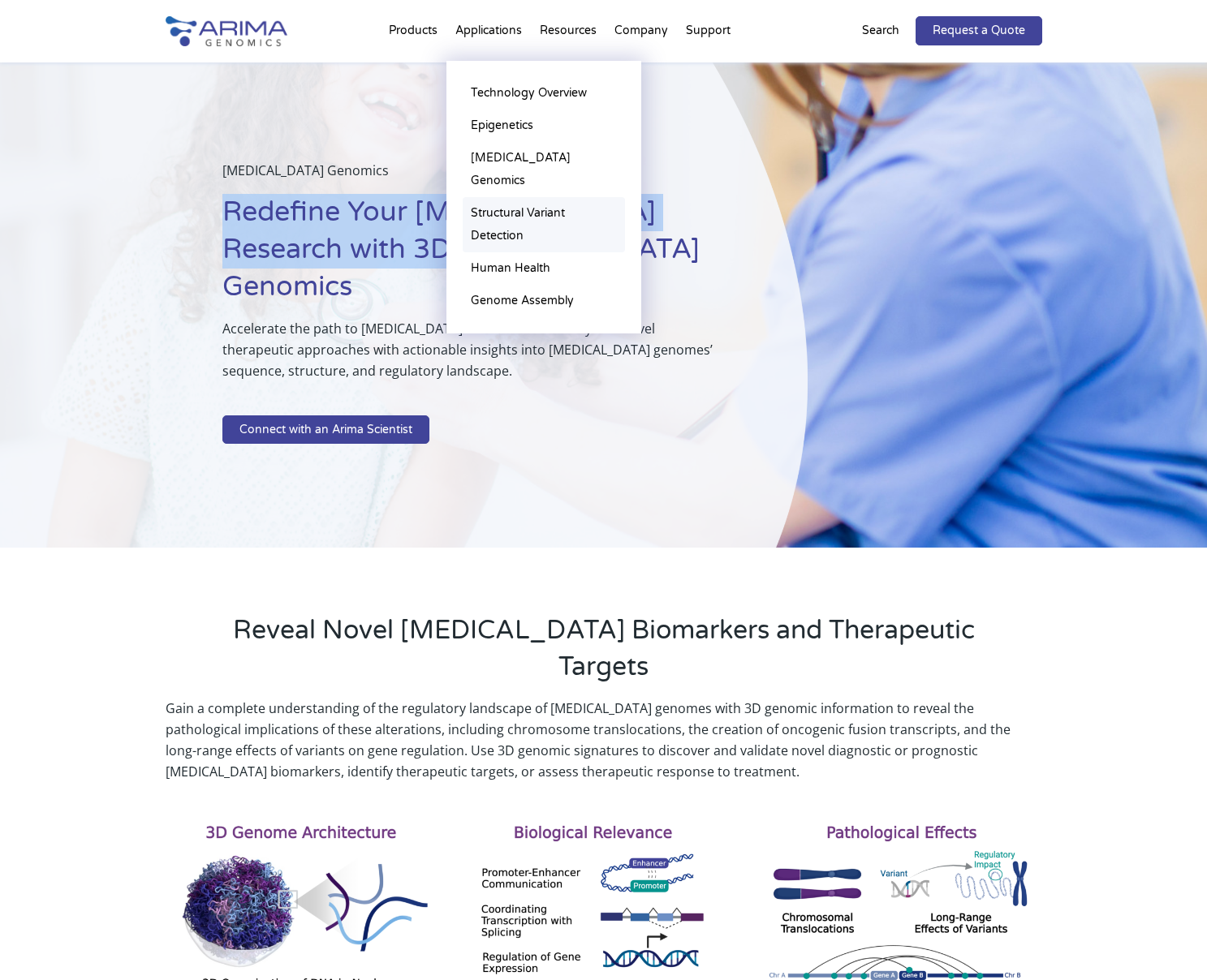
click at [509, 211] on link "Structural Variant Detection" at bounding box center [544, 224] width 162 height 55
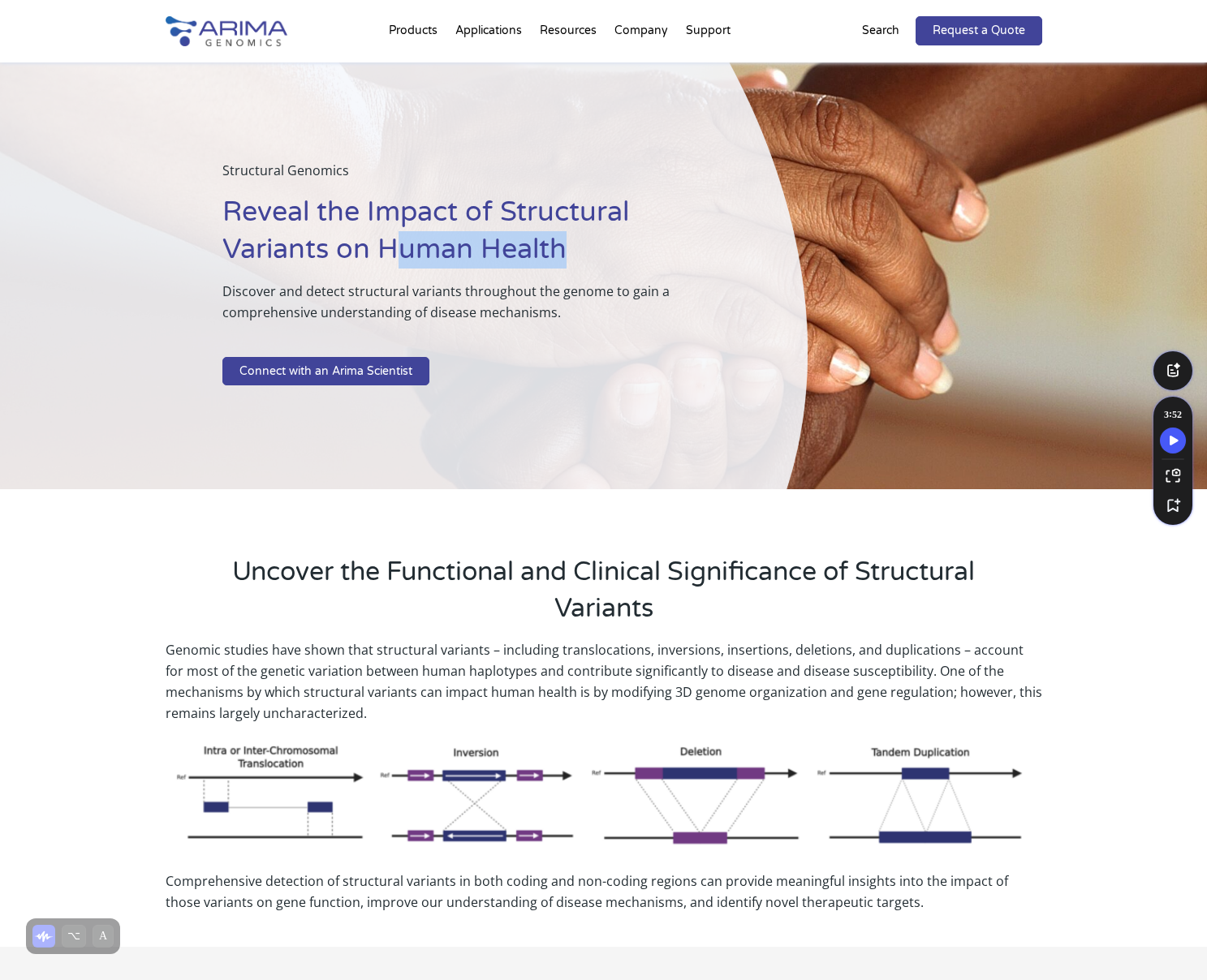
drag, startPoint x: 578, startPoint y: 254, endPoint x: 397, endPoint y: 237, distance: 181.8
click at [397, 237] on h1 "Reveal the Impact of Structural Variants on Human Health" at bounding box center [474, 238] width 504 height 87
click at [518, 253] on h1 "Reveal the Impact of Structural Variants on Human Health" at bounding box center [474, 238] width 504 height 87
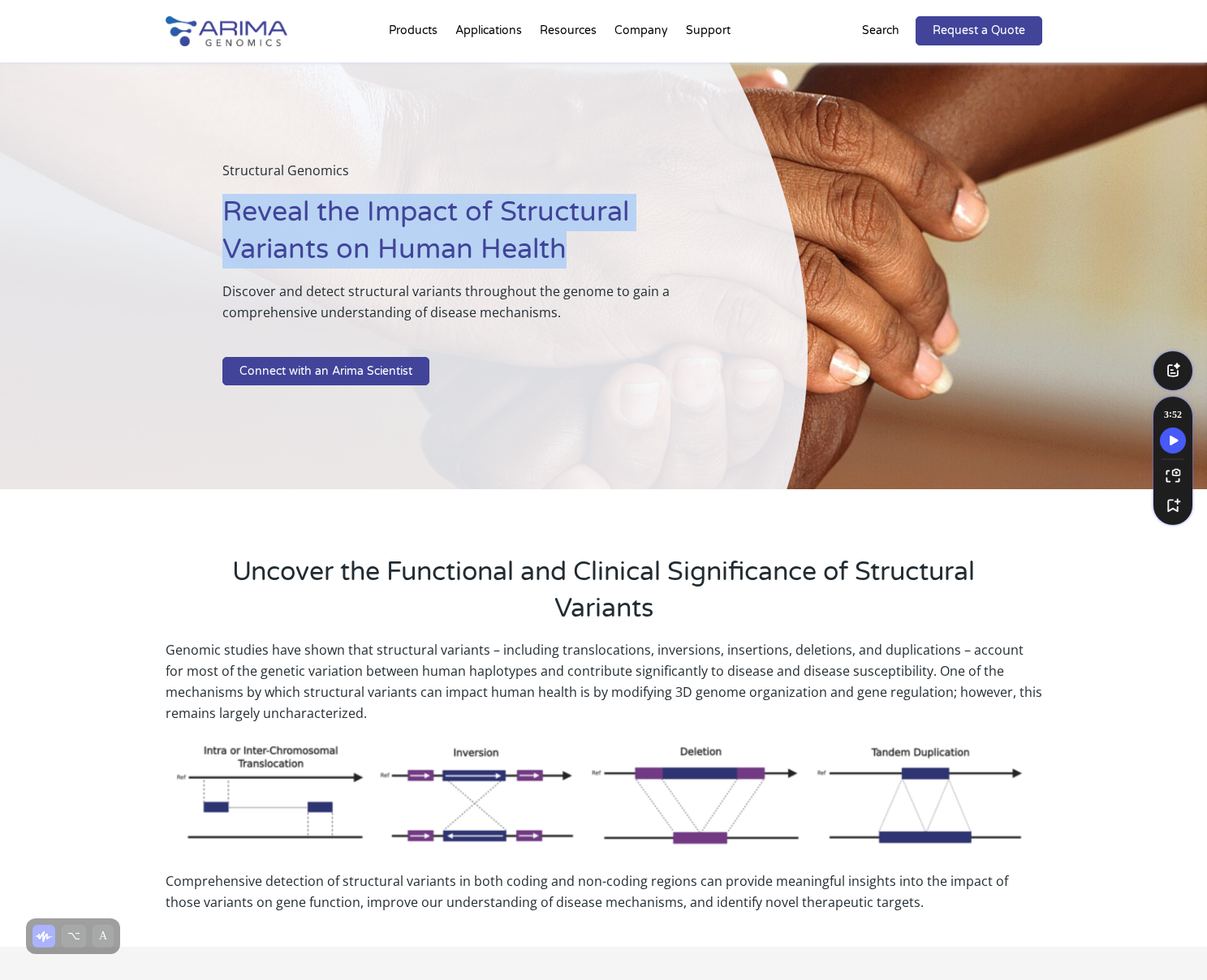
drag, startPoint x: 580, startPoint y: 253, endPoint x: 217, endPoint y: 213, distance: 365.2
click at [217, 213] on div "Structural Genomics Reveal the Impact of Structural Variants on Human Health Di…" at bounding box center [404, 276] width 808 height 428
copy h1 "Reveal the Impact of Structural Variants on Human Health"
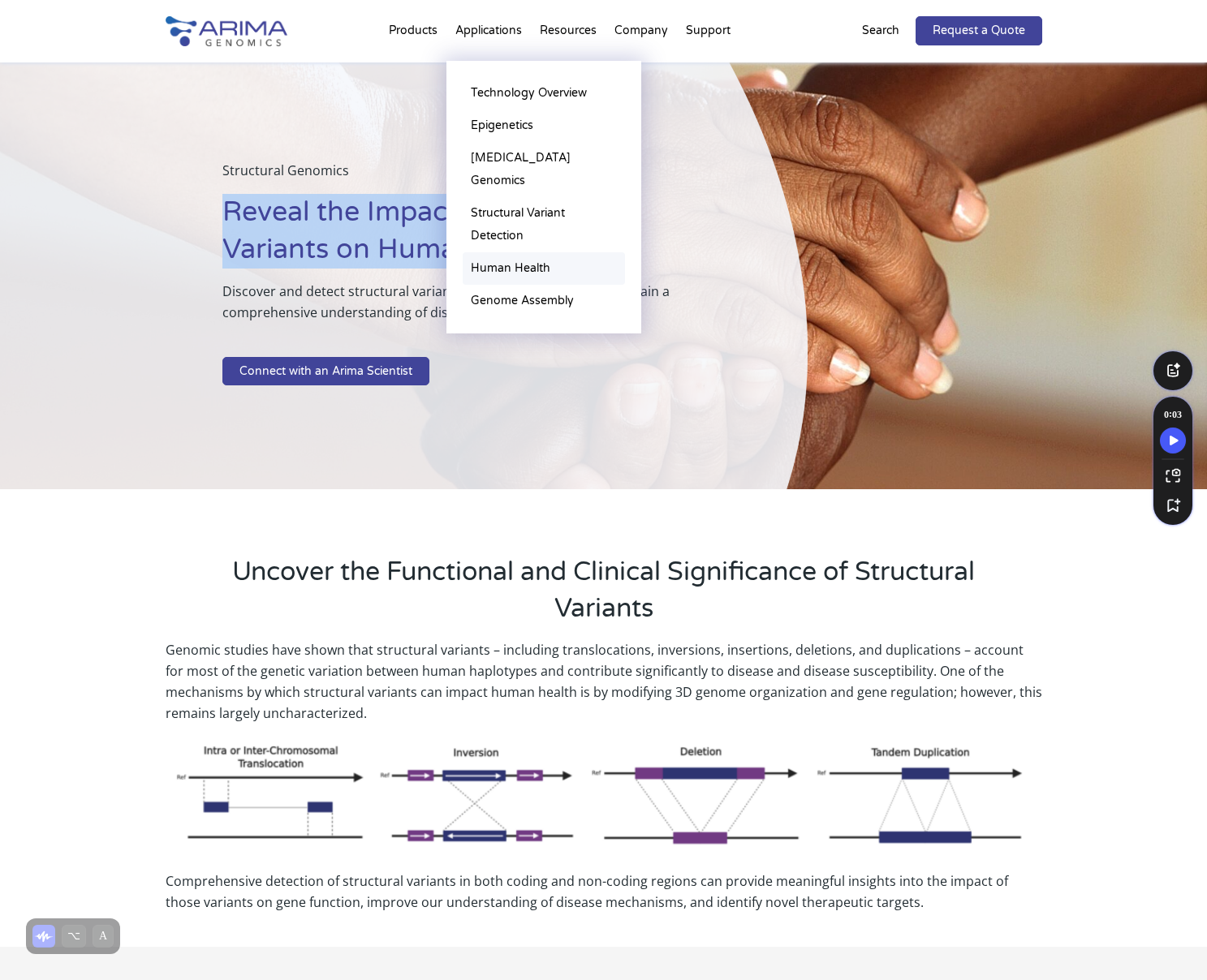
click at [514, 252] on link "Human Health" at bounding box center [544, 268] width 162 height 32
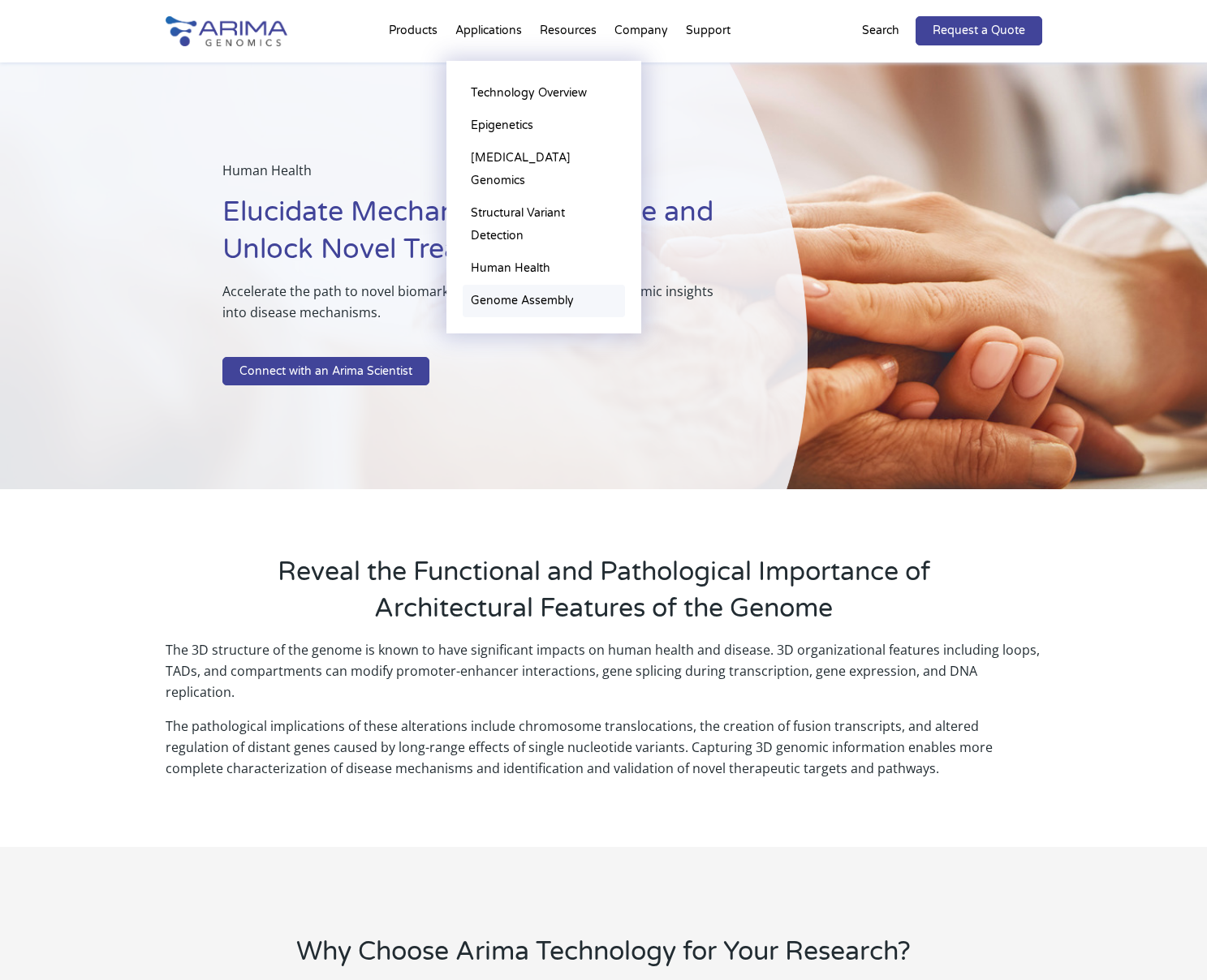
click at [514, 285] on link "Genome Assembly" at bounding box center [544, 301] width 162 height 32
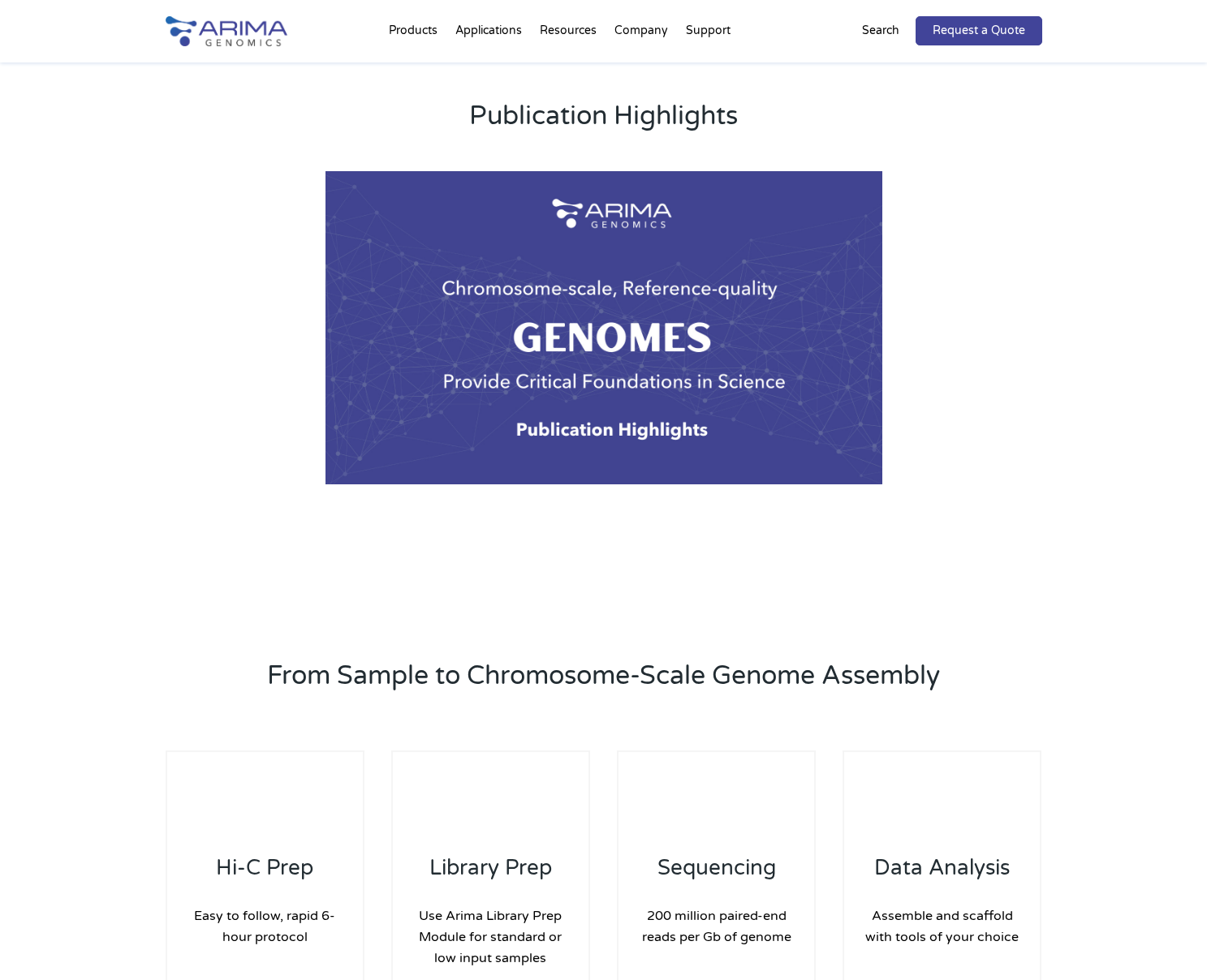
scroll to position [1688, 0]
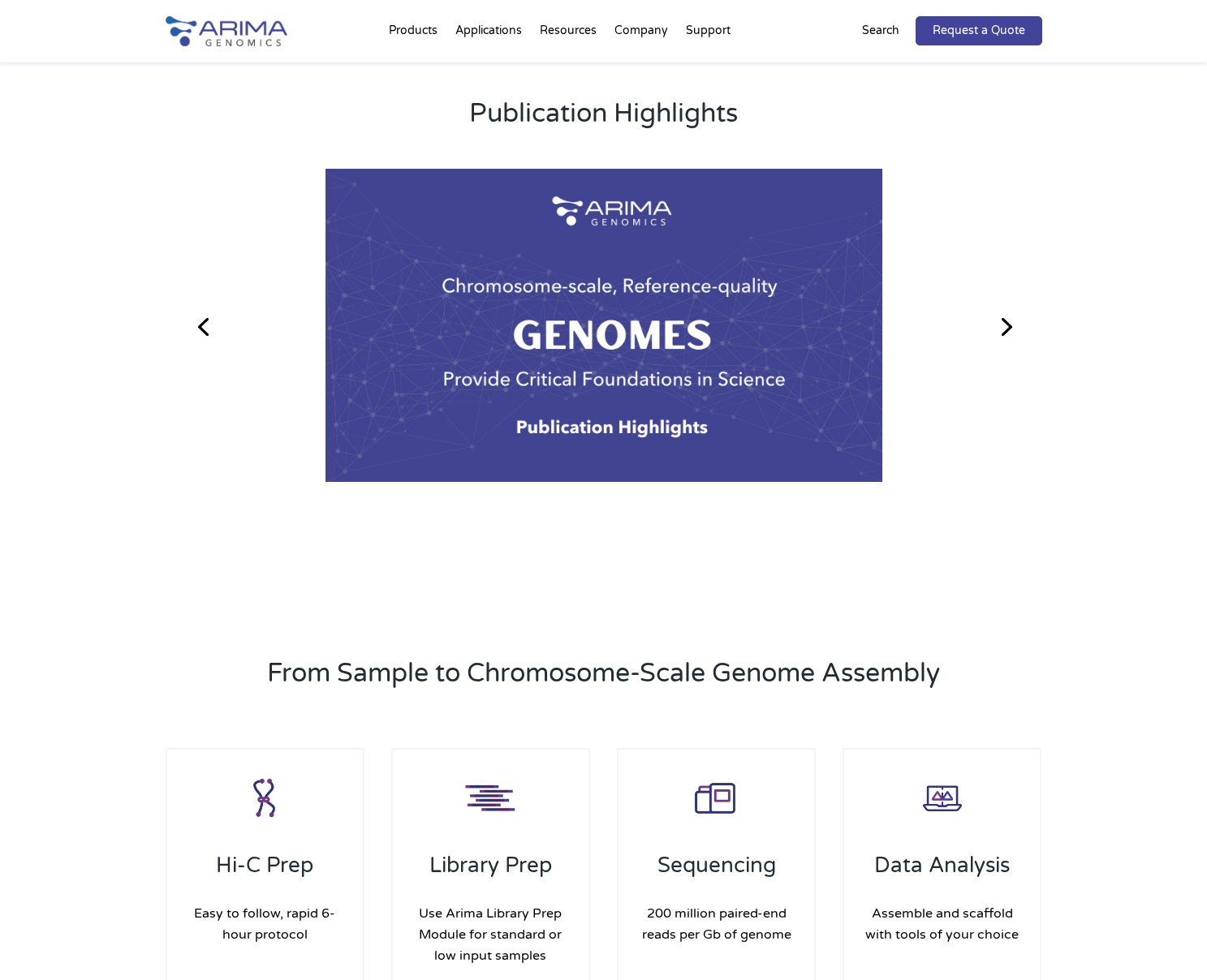
click at [1013, 331] on link "Next" at bounding box center [1005, 326] width 39 height 39
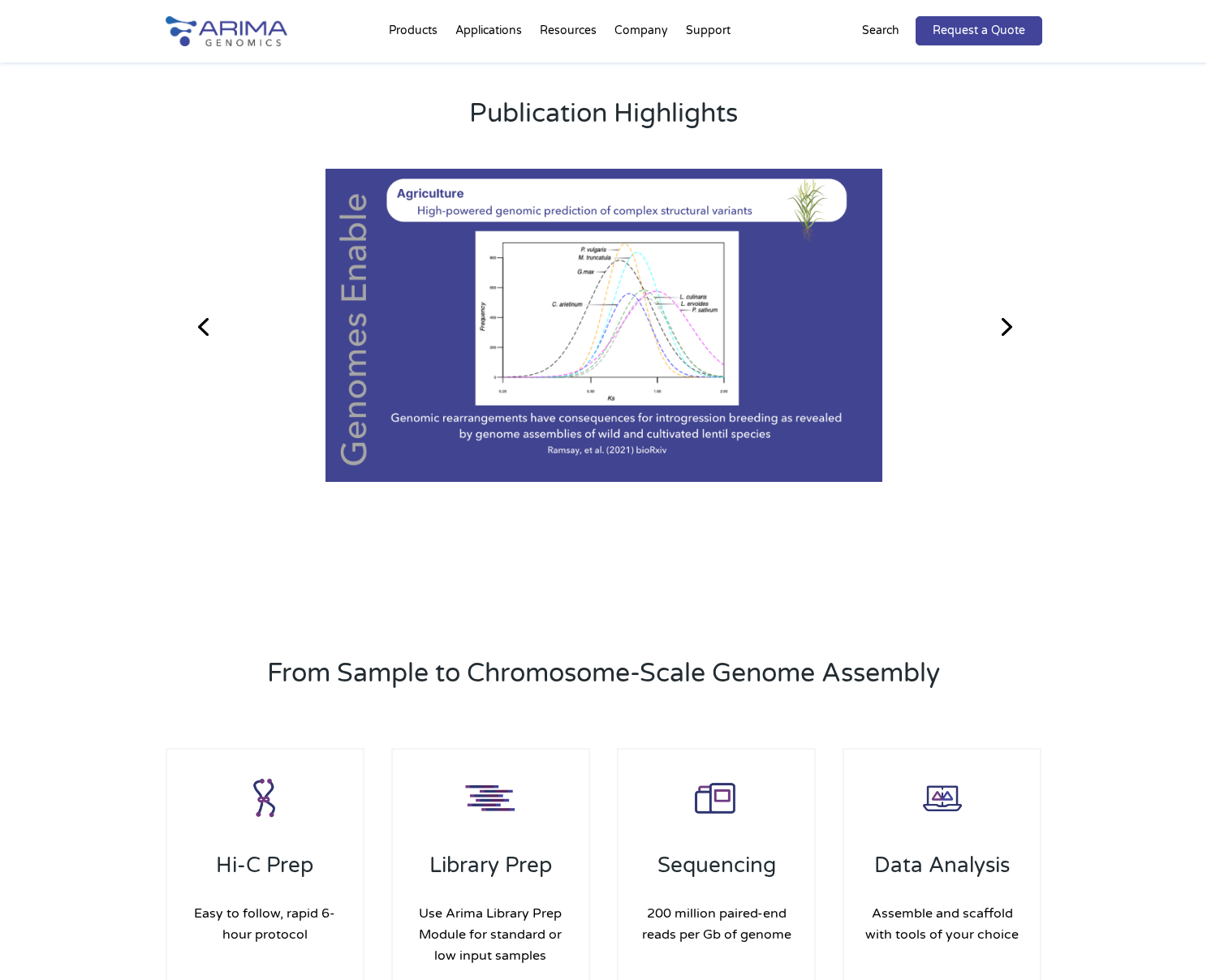
click at [1013, 331] on link "Next" at bounding box center [1005, 326] width 39 height 39
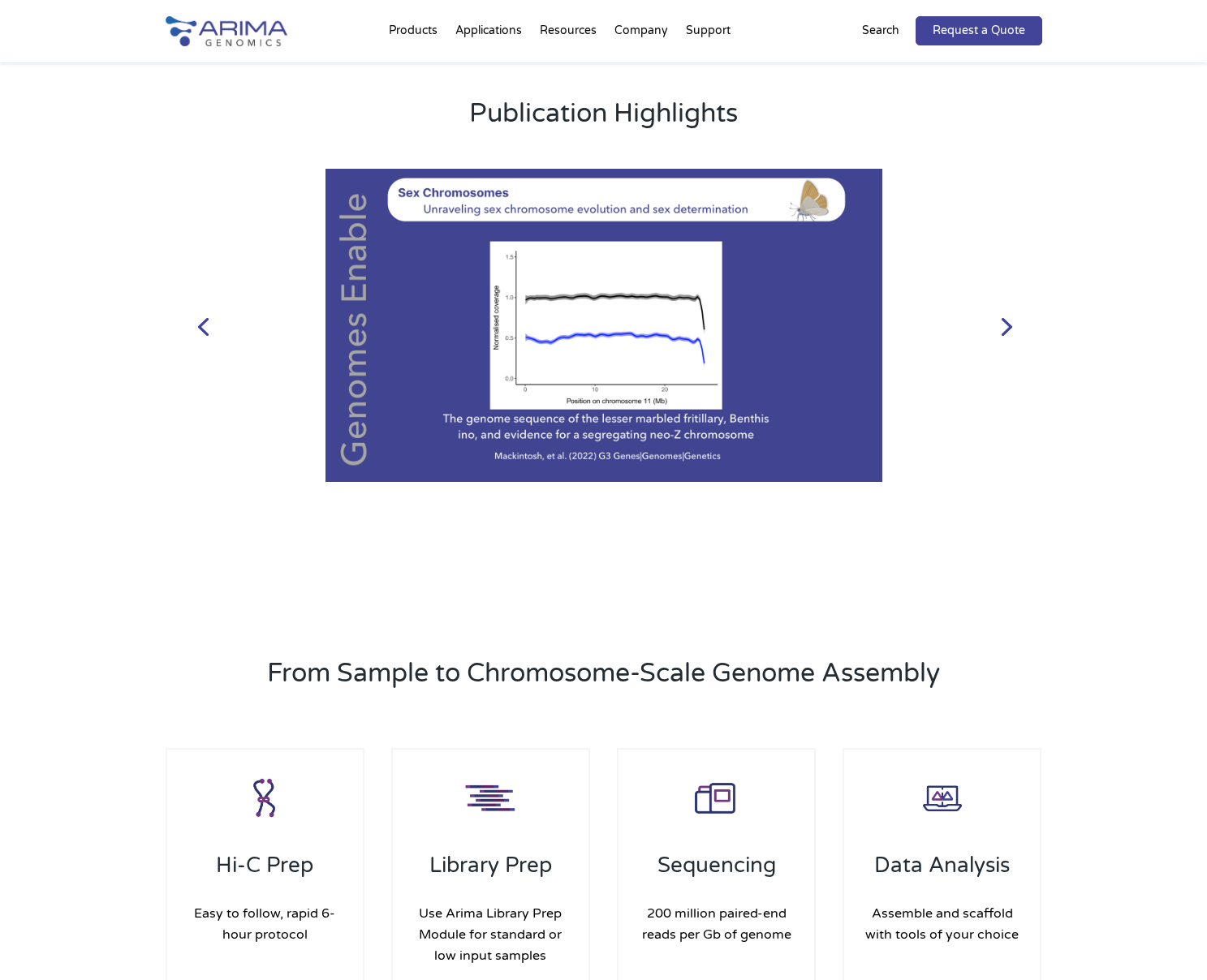
click at [1013, 331] on link "Next" at bounding box center [1005, 326] width 39 height 39
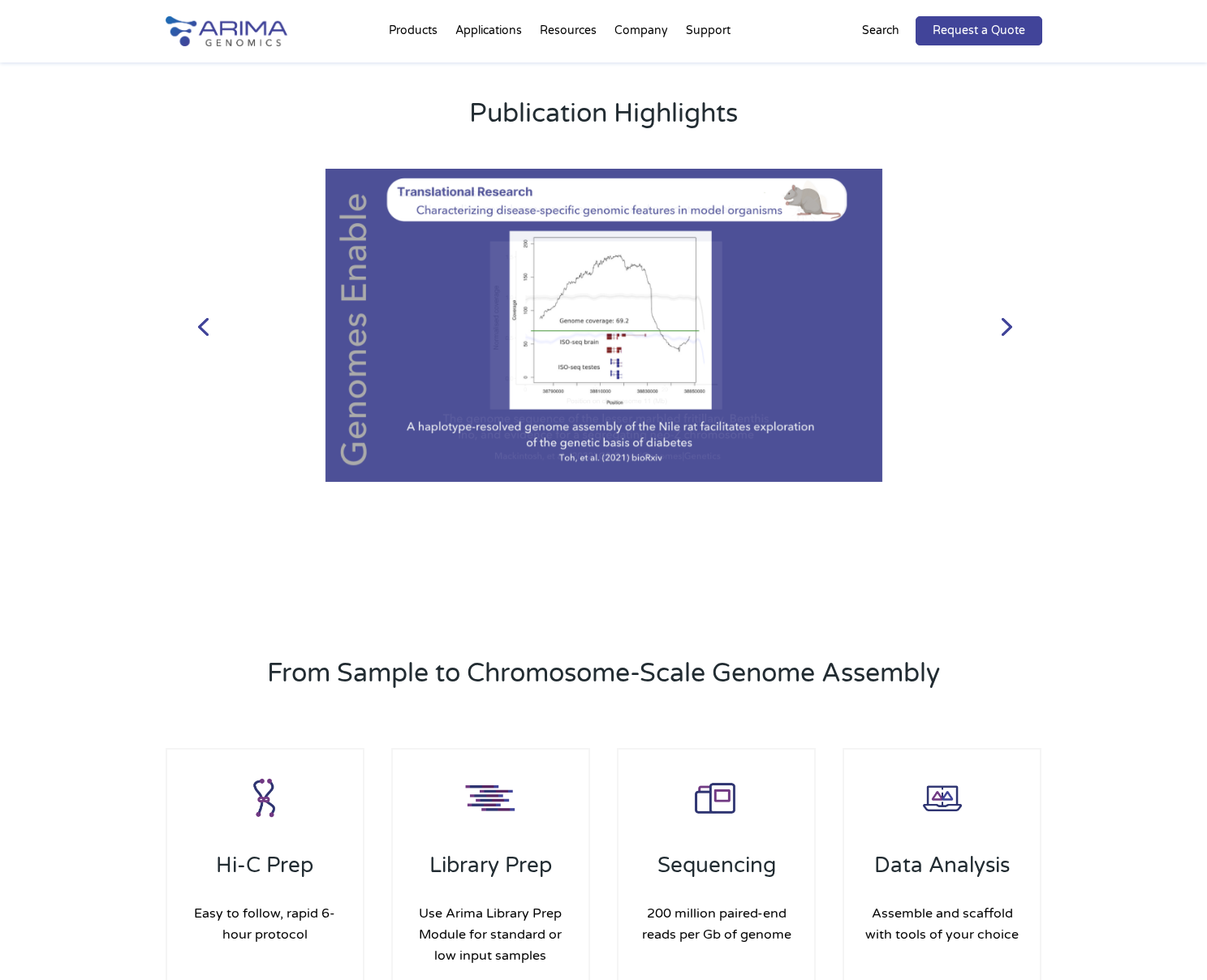
click at [1013, 331] on link "Next" at bounding box center [1005, 326] width 39 height 39
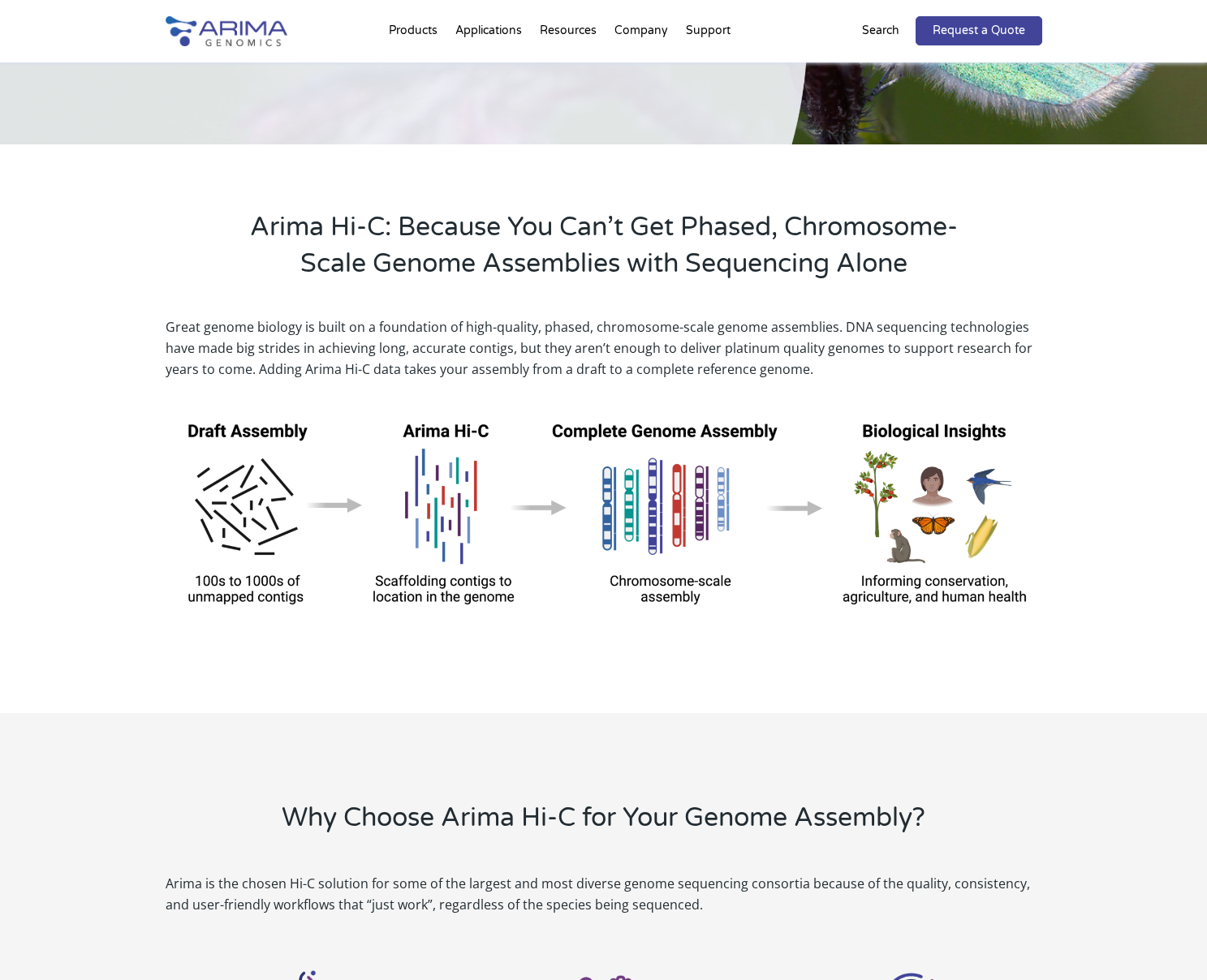
scroll to position [0, 0]
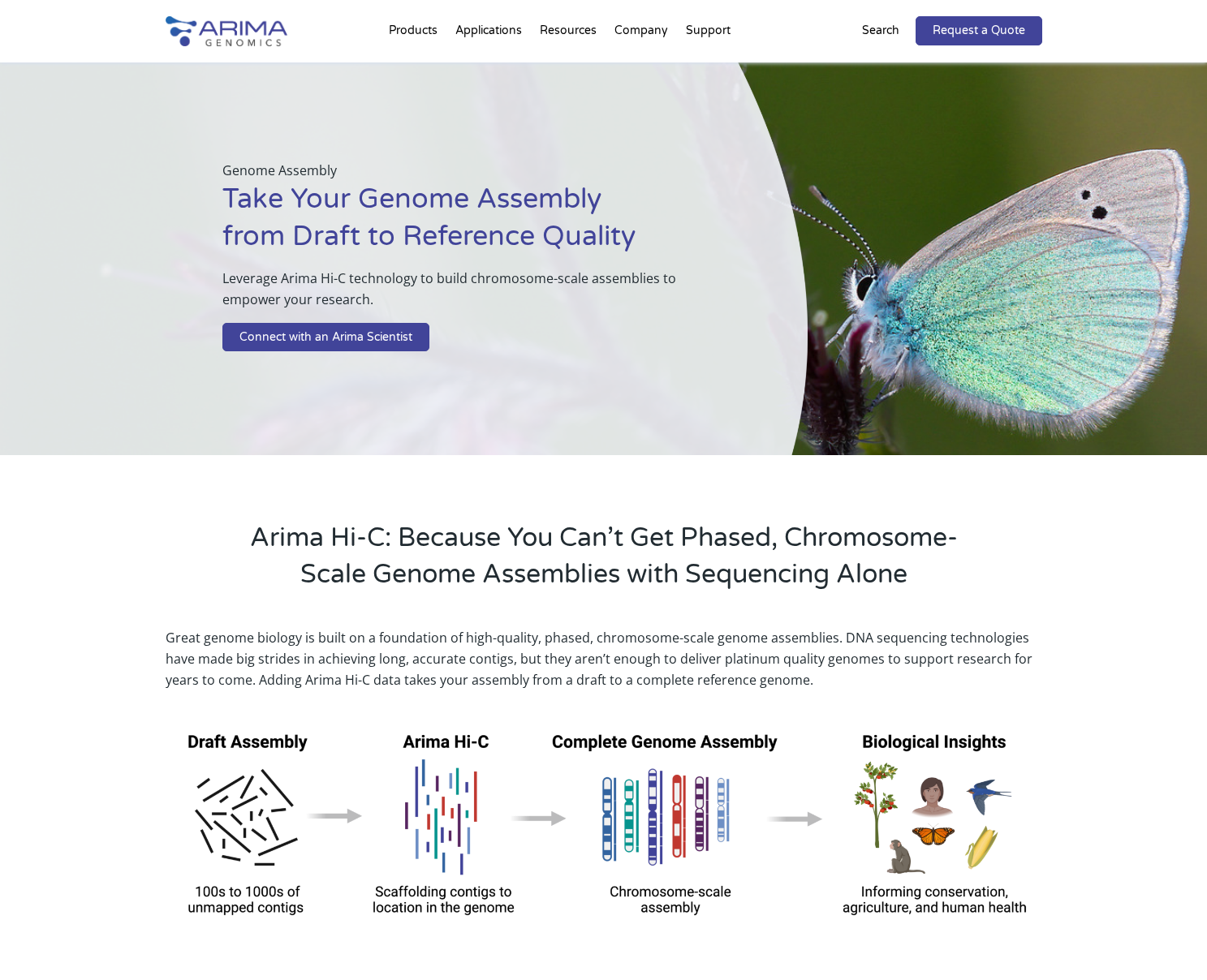
drag, startPoint x: 636, startPoint y: 239, endPoint x: 227, endPoint y: 188, distance: 412.2
click at [227, 188] on h1 "Take Your Genome Assembly from Draft to Reference Quality" at bounding box center [474, 224] width 504 height 87
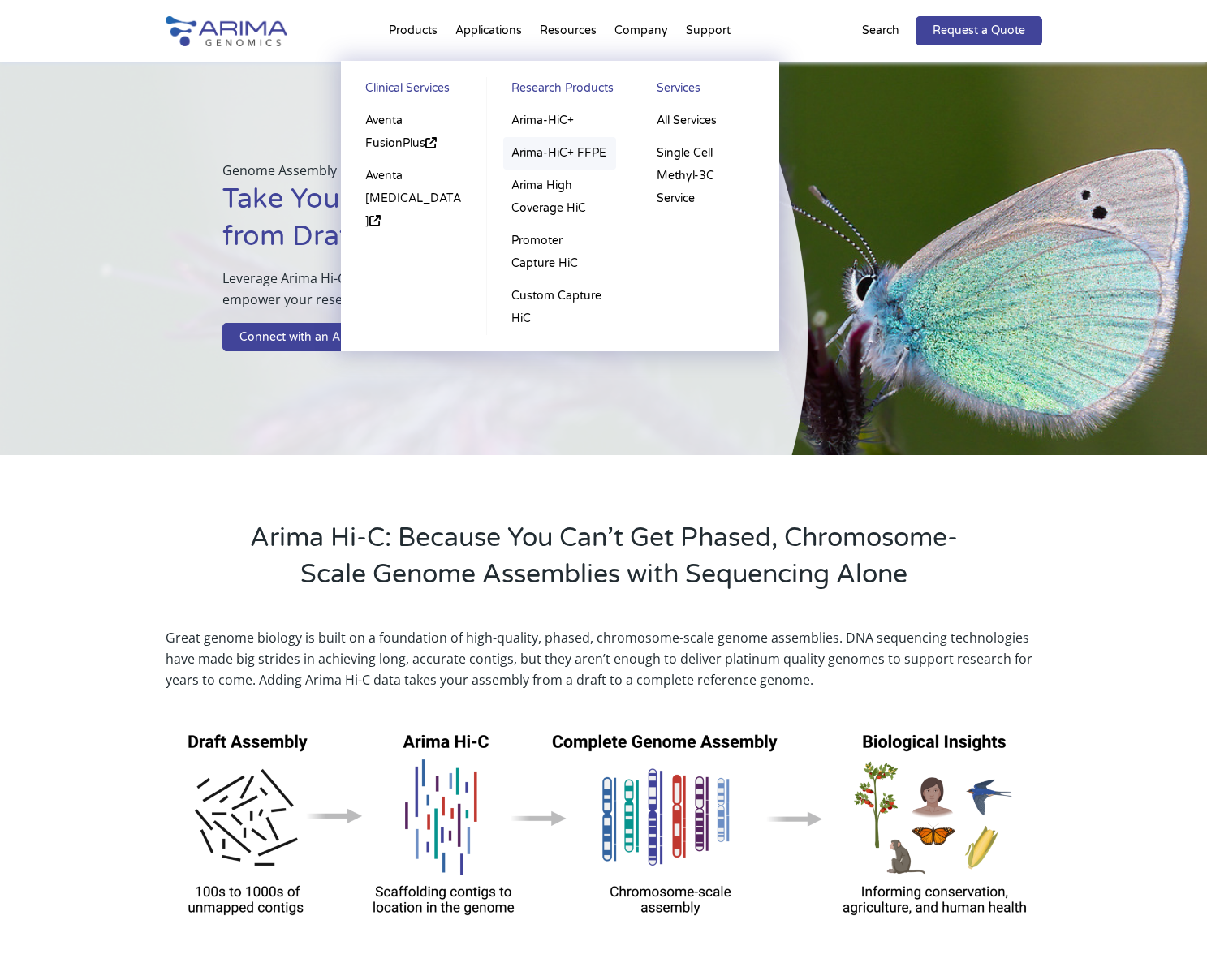
click at [543, 154] on link "Arima-HiC+ FFPE" at bounding box center [559, 153] width 113 height 32
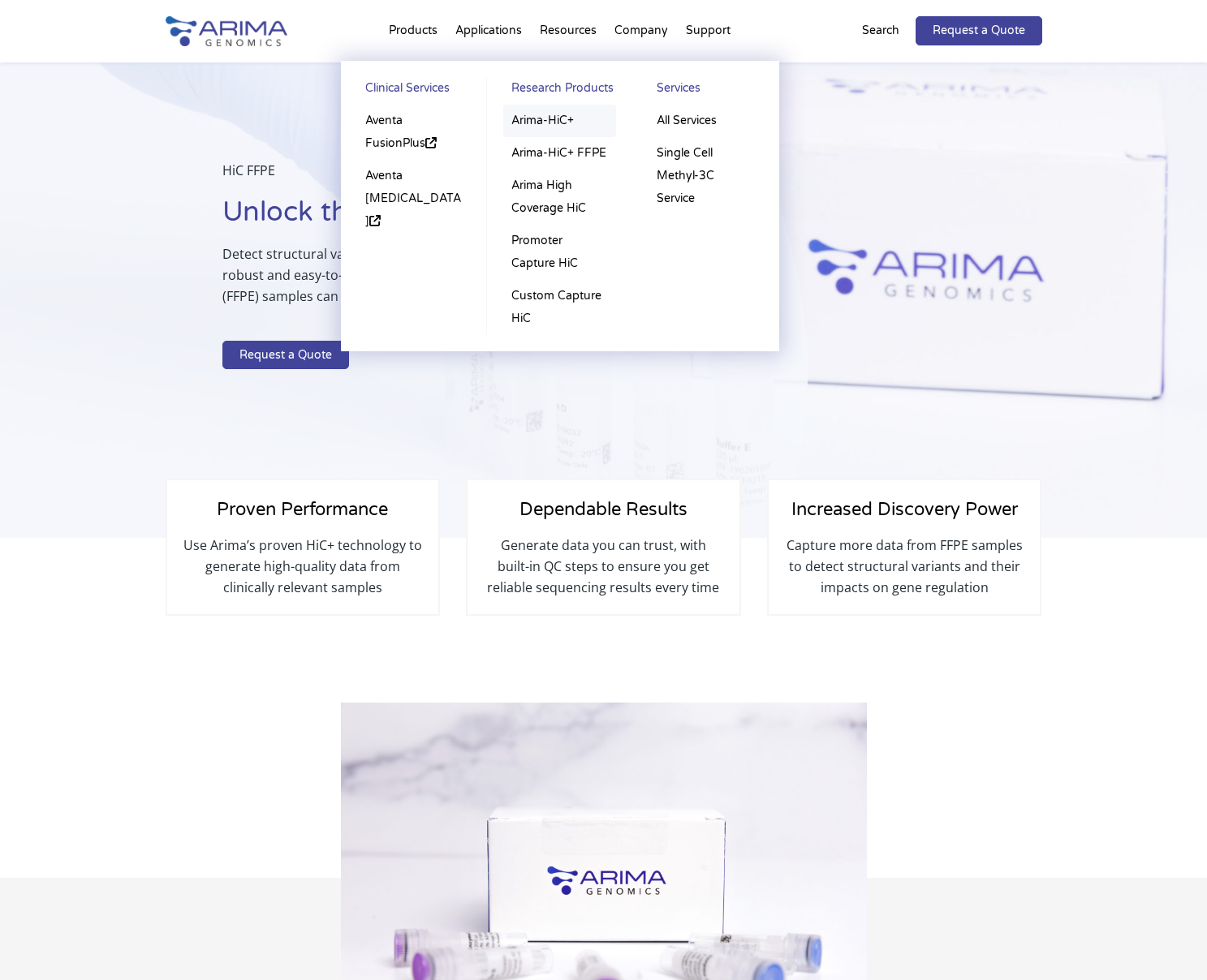
click at [535, 115] on link "Arima-HiC+" at bounding box center [559, 121] width 113 height 32
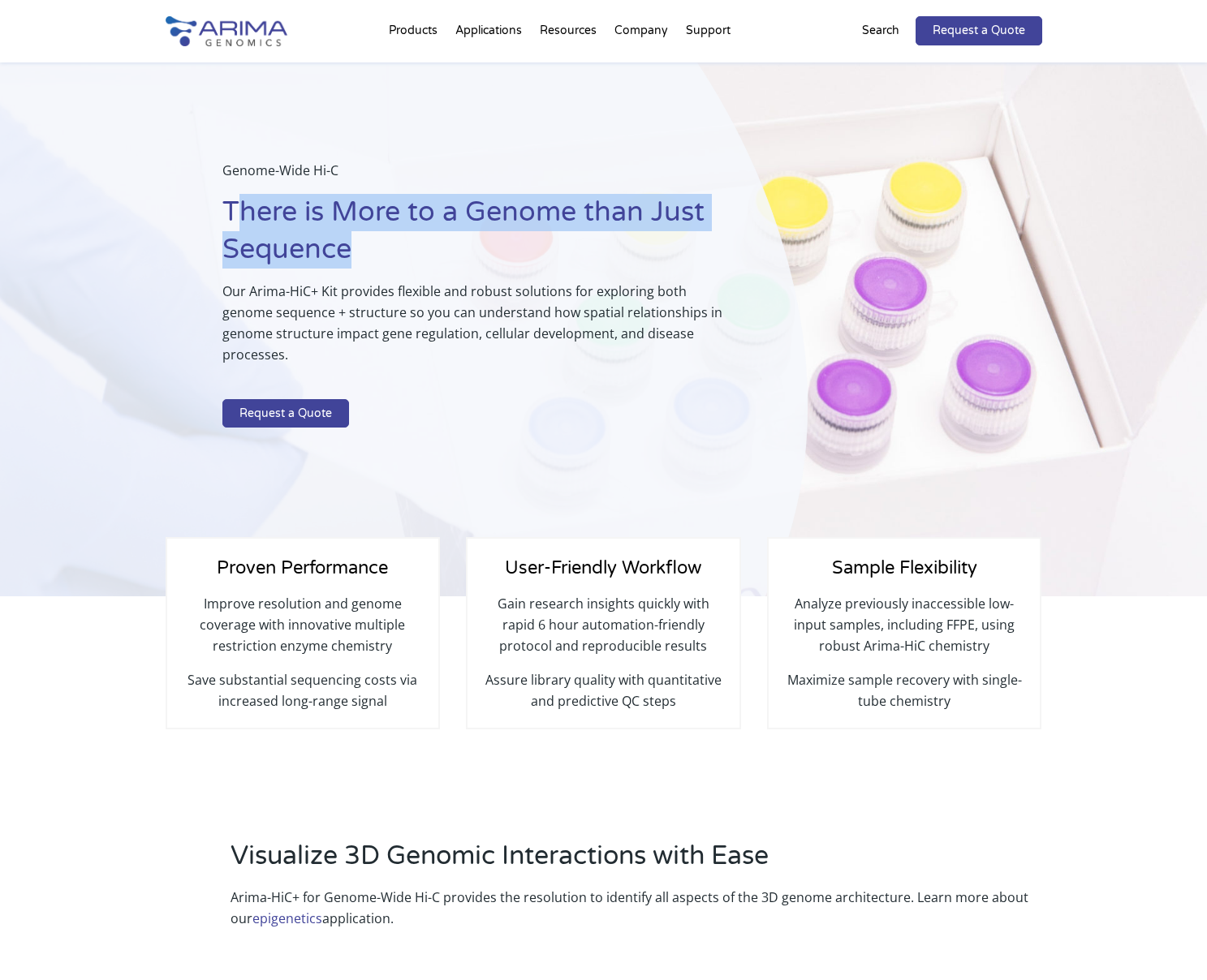
drag, startPoint x: 359, startPoint y: 251, endPoint x: 230, endPoint y: 213, distance: 134.5
click at [230, 213] on h1 "There is More to a Genome than Just Sequence" at bounding box center [474, 238] width 504 height 87
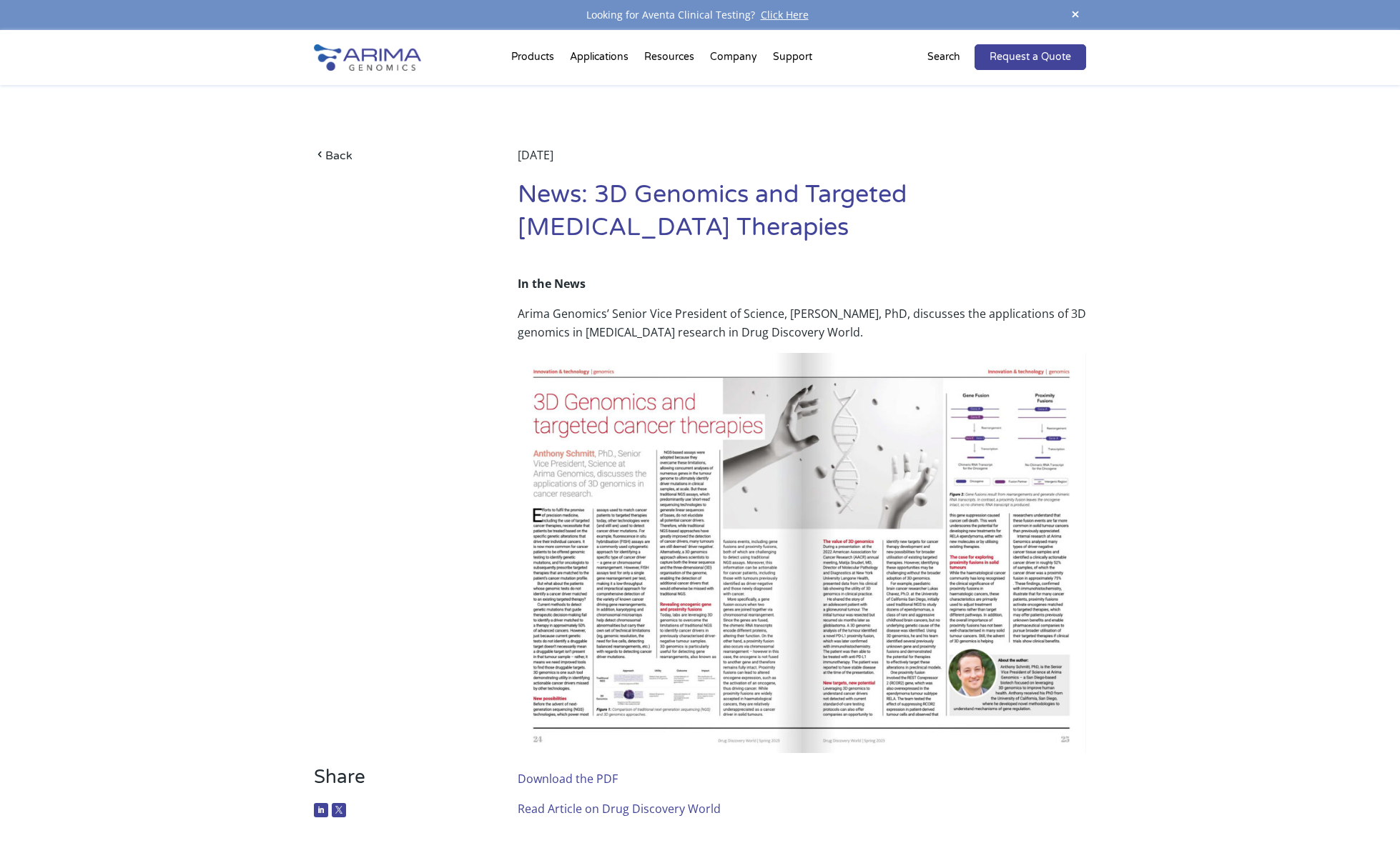
click at [571, 778] on link "Download the PDF" at bounding box center [567, 779] width 100 height 16
